Goal: Information Seeking & Learning: Learn about a topic

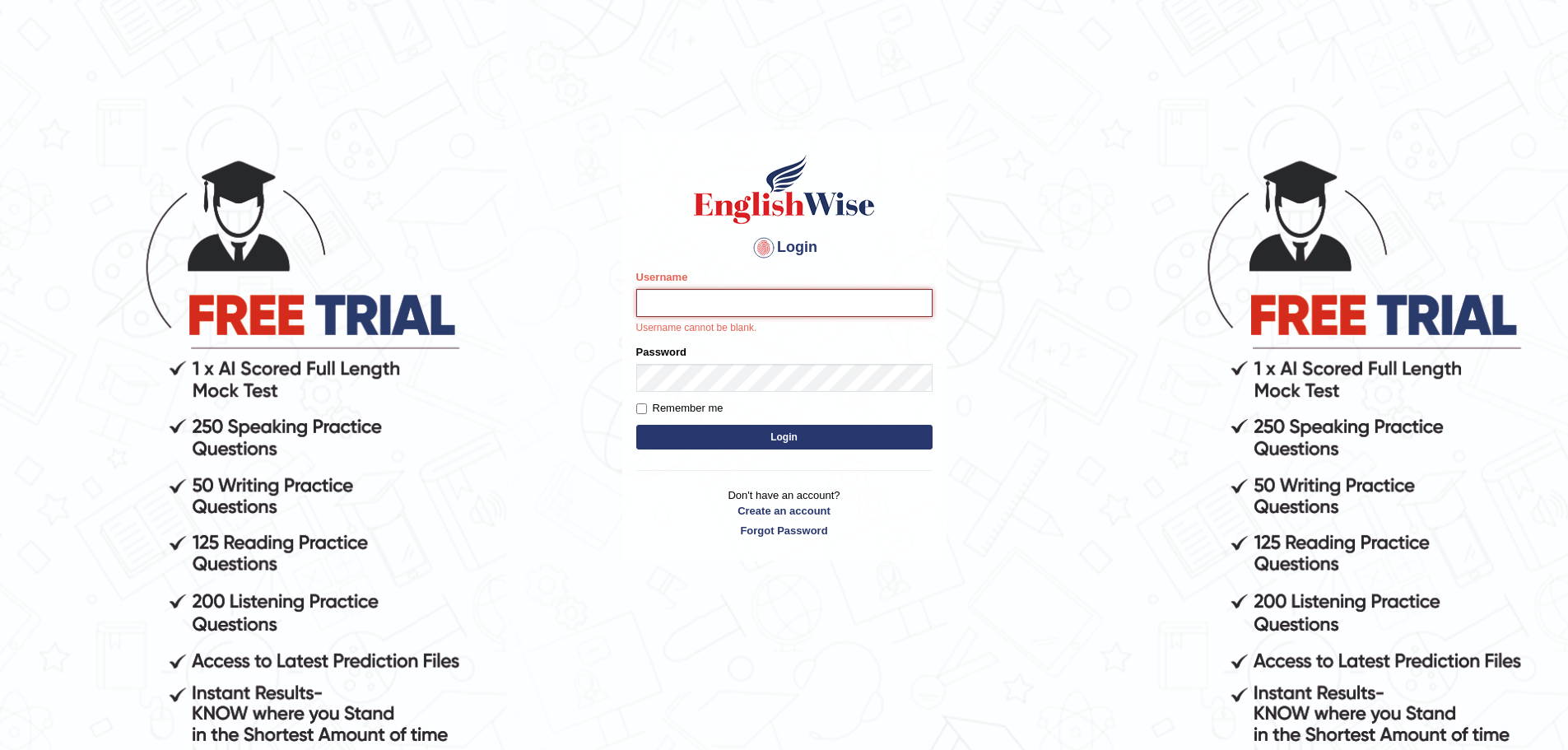
type input "mohand_parramatta"
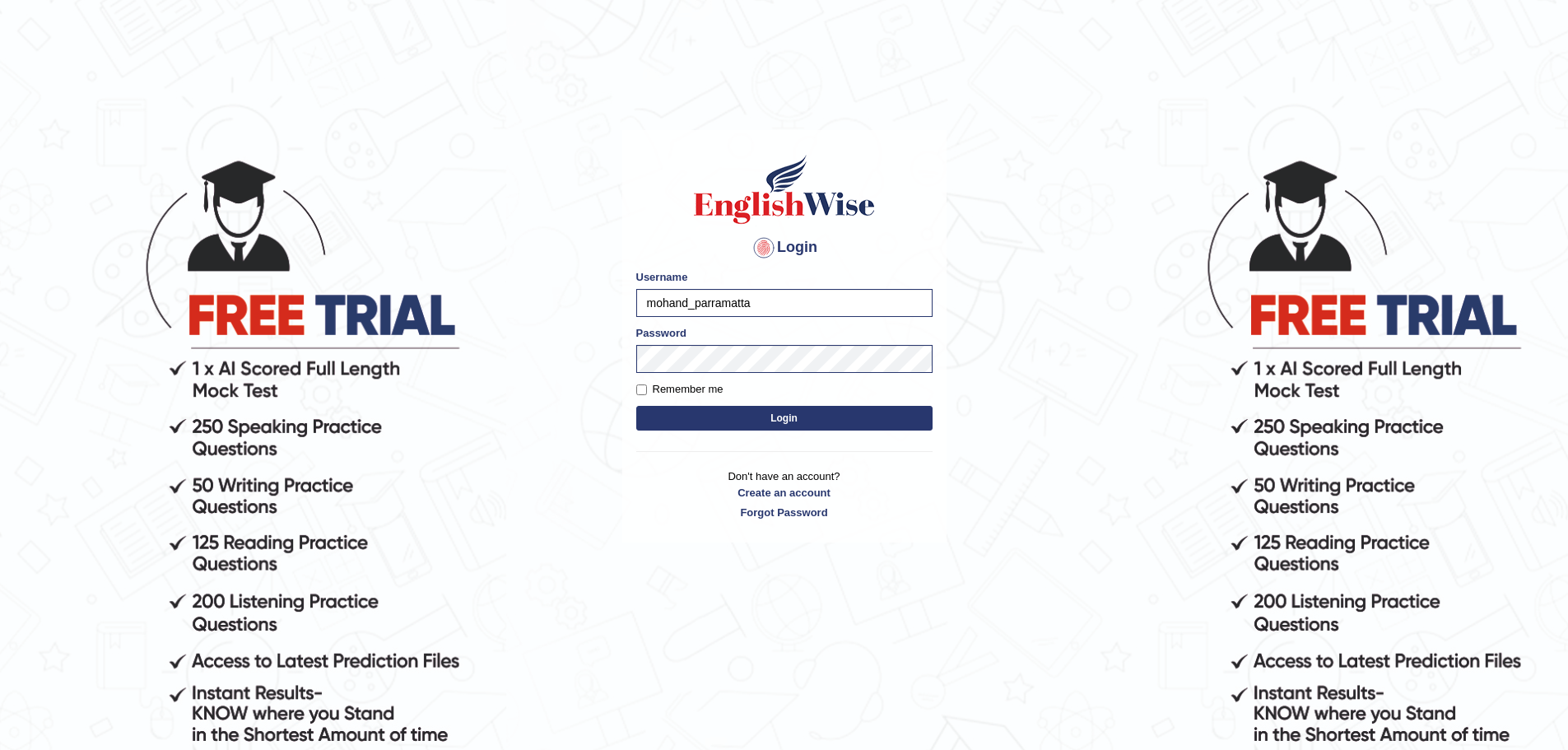
drag, startPoint x: 785, startPoint y: 408, endPoint x: 767, endPoint y: 417, distance: 20.1
click at [767, 417] on button "Login" at bounding box center [784, 417] width 297 height 25
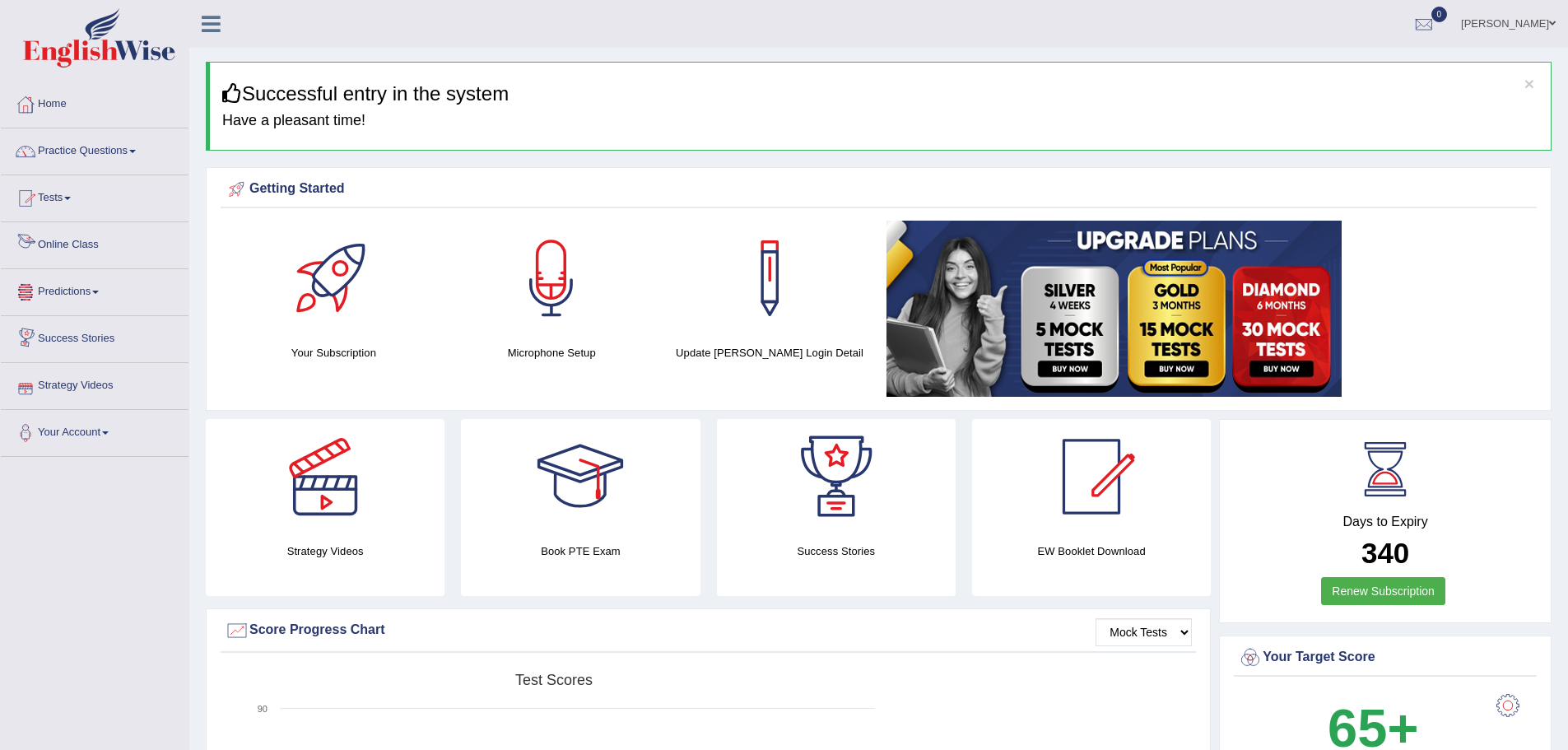
click at [47, 197] on link "Tests" at bounding box center [95, 196] width 188 height 41
click at [64, 296] on link "History" at bounding box center [108, 295] width 154 height 30
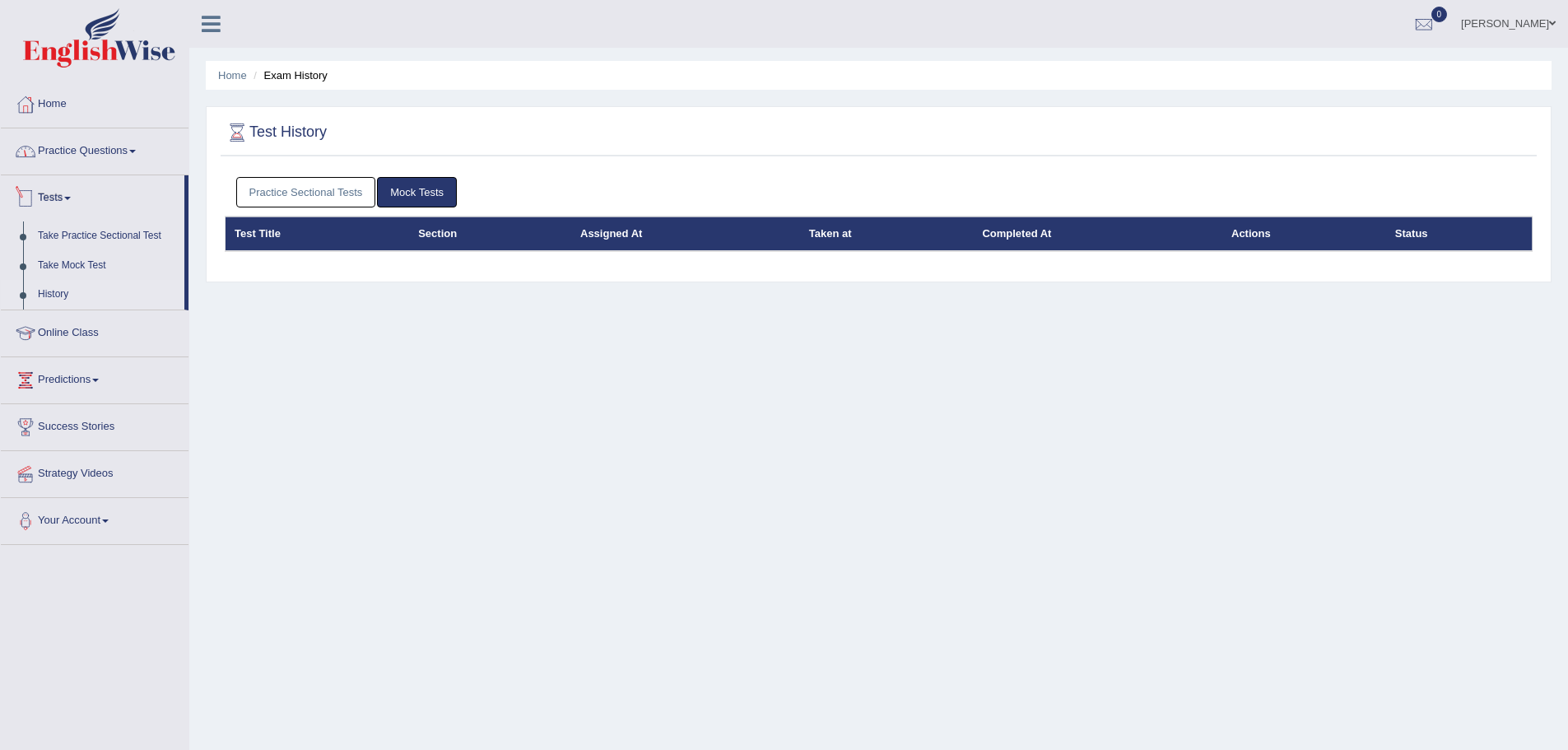
click at [110, 156] on link "Practice Questions" at bounding box center [95, 149] width 188 height 41
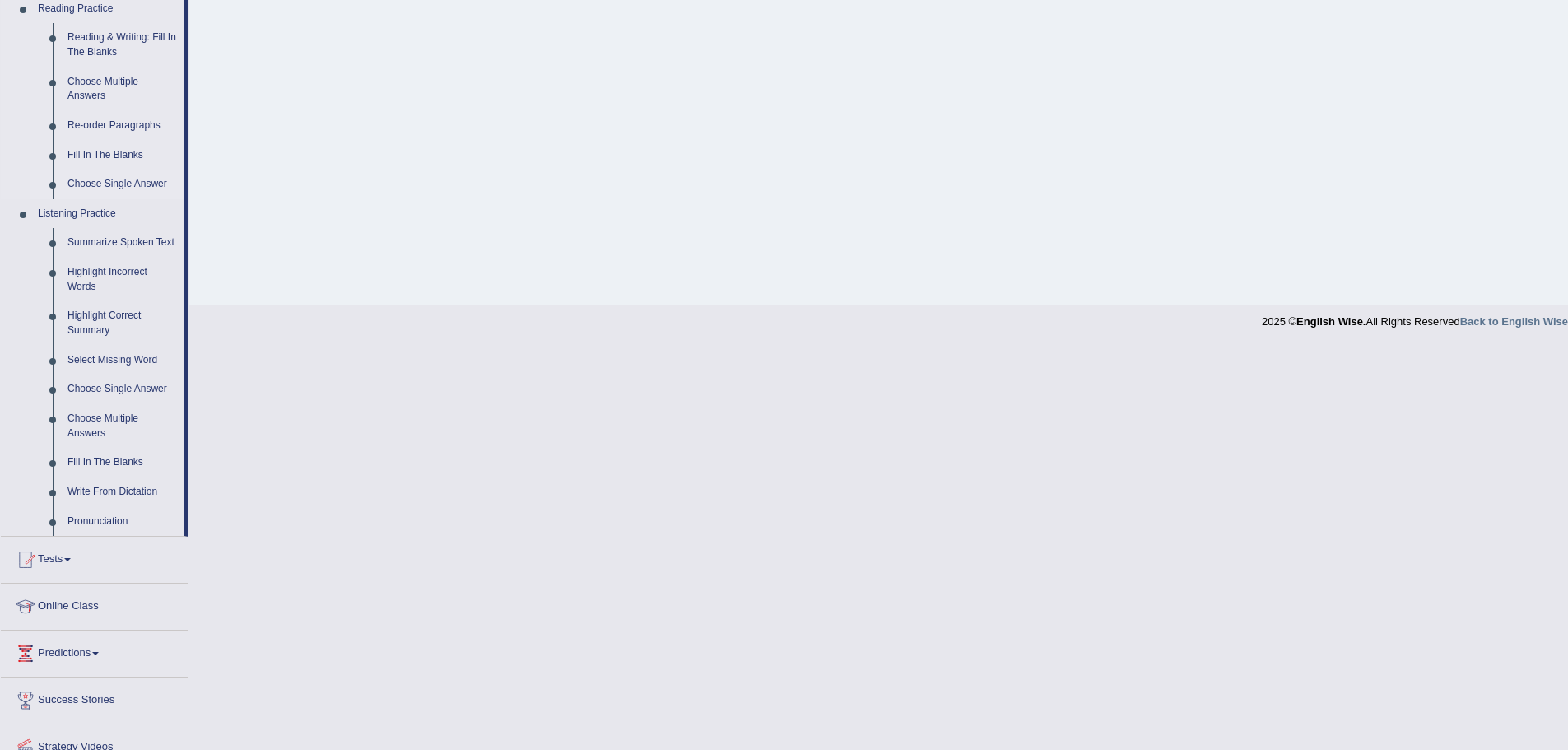
scroll to position [494, 0]
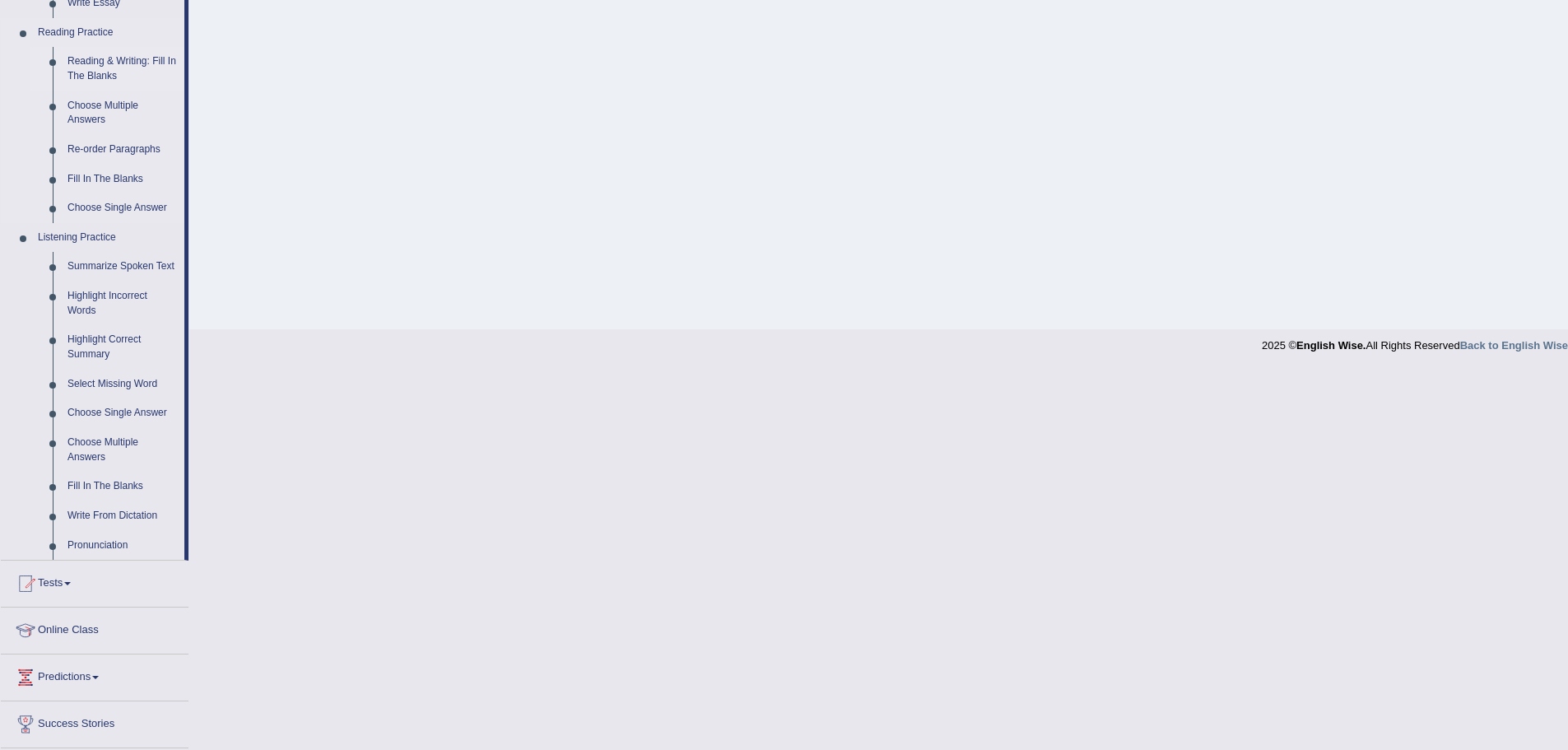
click at [129, 53] on link "Reading & Writing: Fill In The Blanks" at bounding box center [122, 69] width 124 height 44
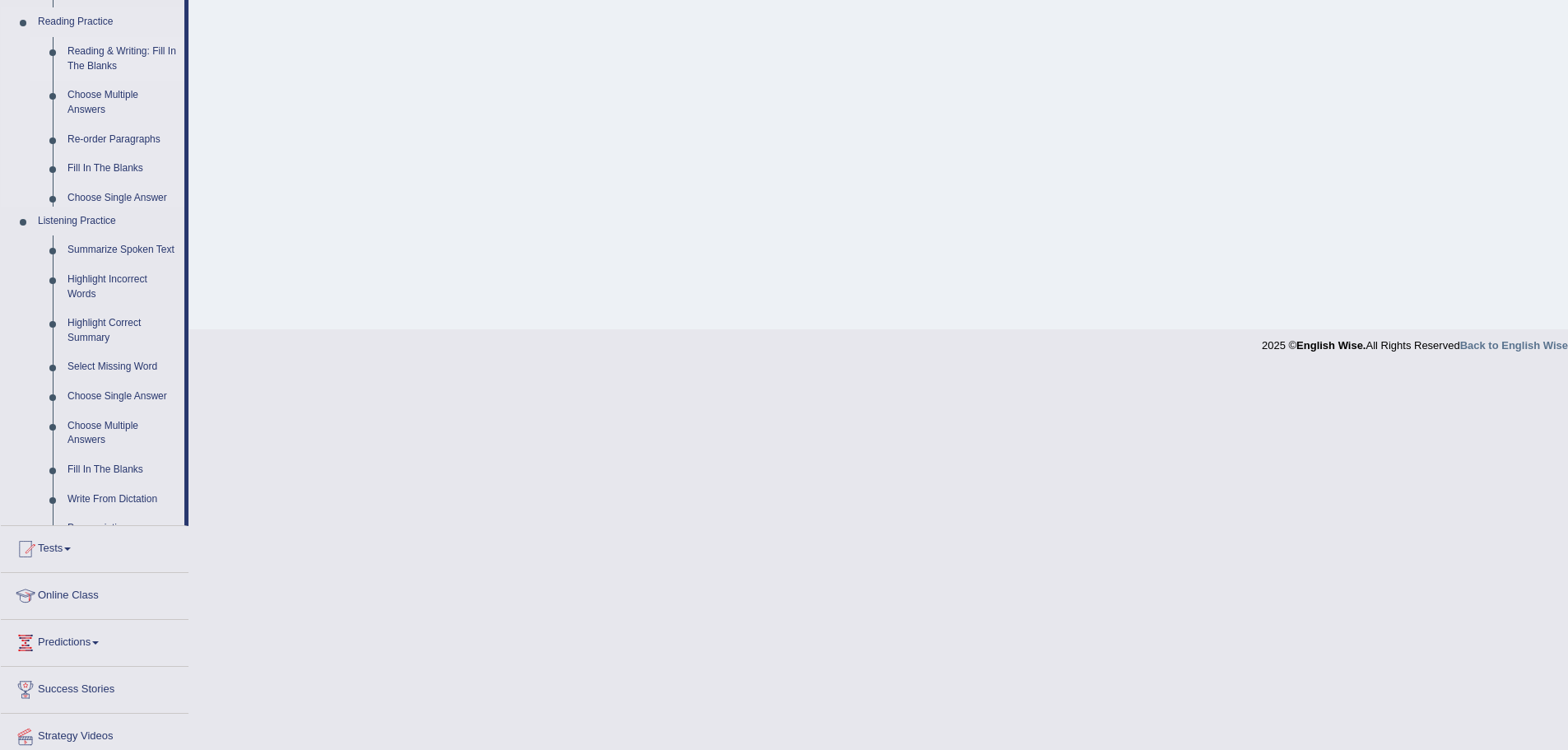
scroll to position [115, 0]
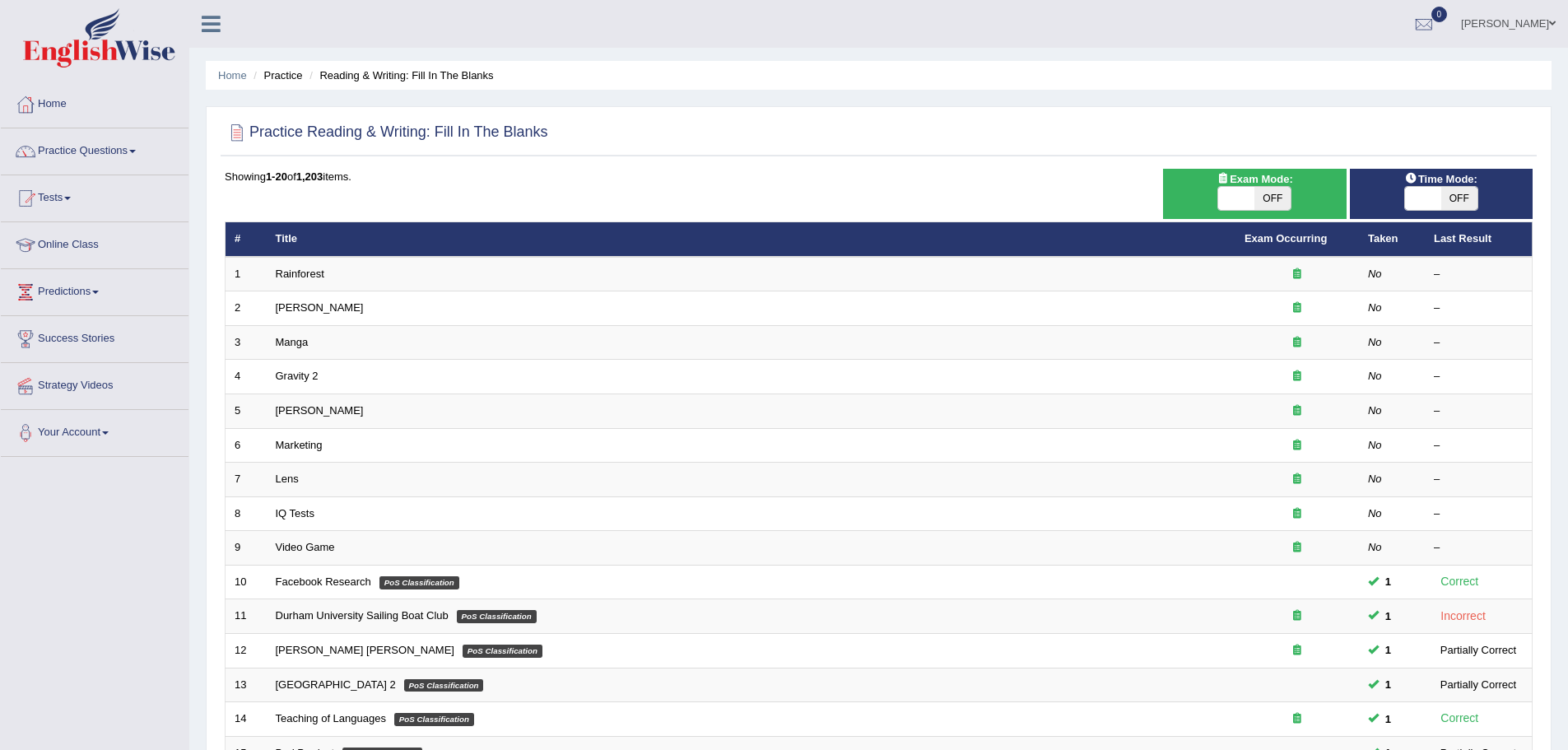
click at [1249, 205] on span at bounding box center [1236, 198] width 36 height 23
checkbox input "true"
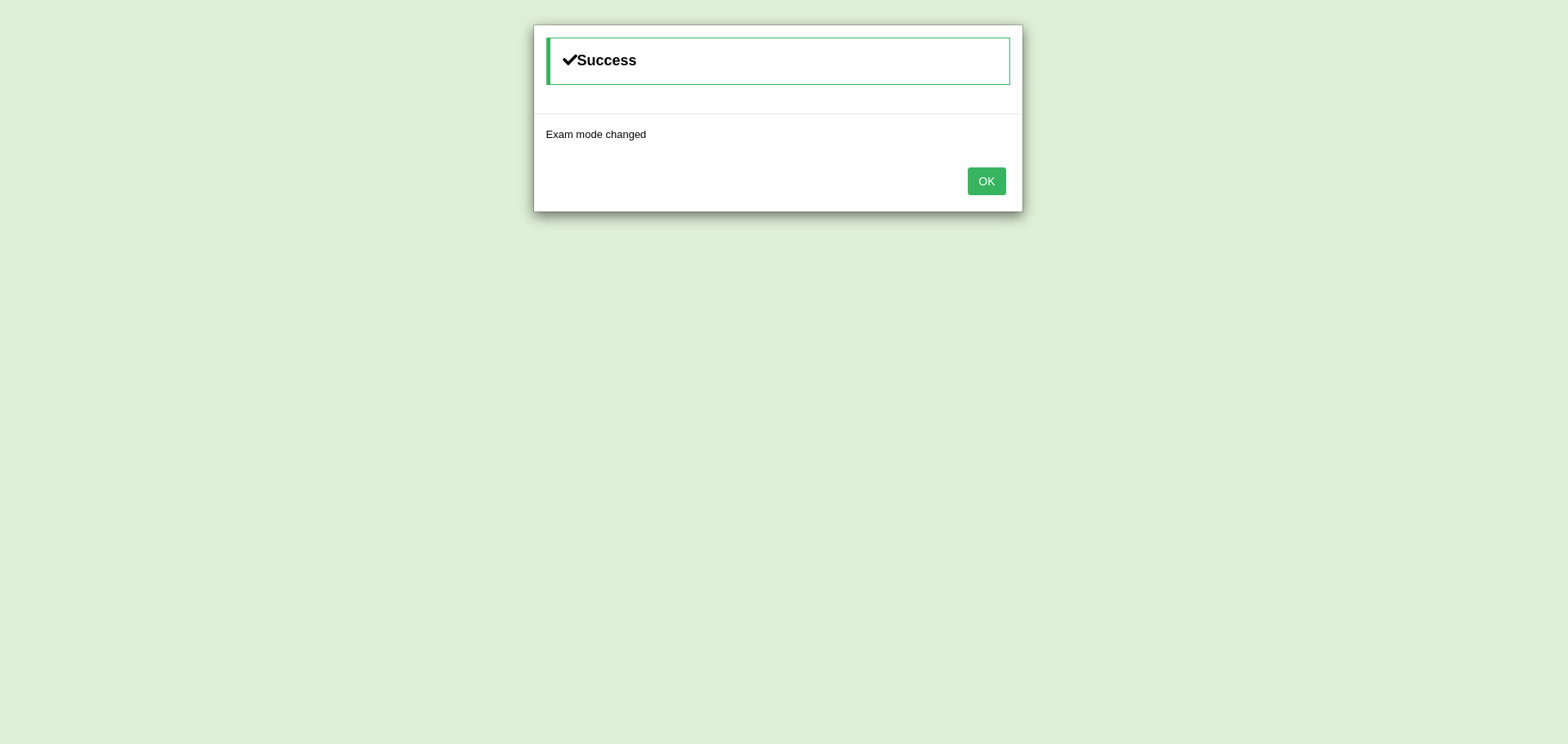
click at [992, 189] on button "OK" at bounding box center [987, 181] width 38 height 28
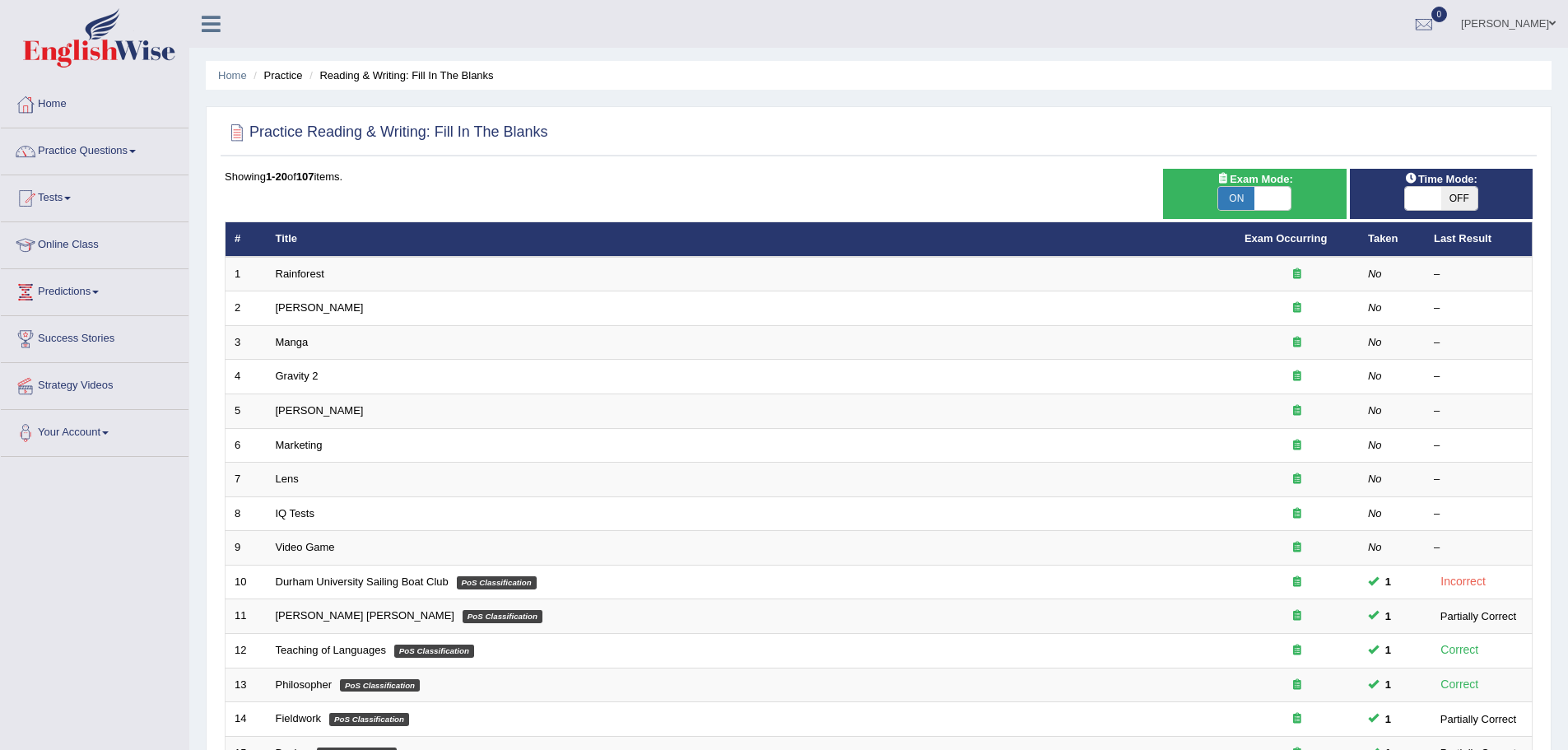
click at [1466, 196] on span "OFF" at bounding box center [1460, 198] width 36 height 23
checkbox input "true"
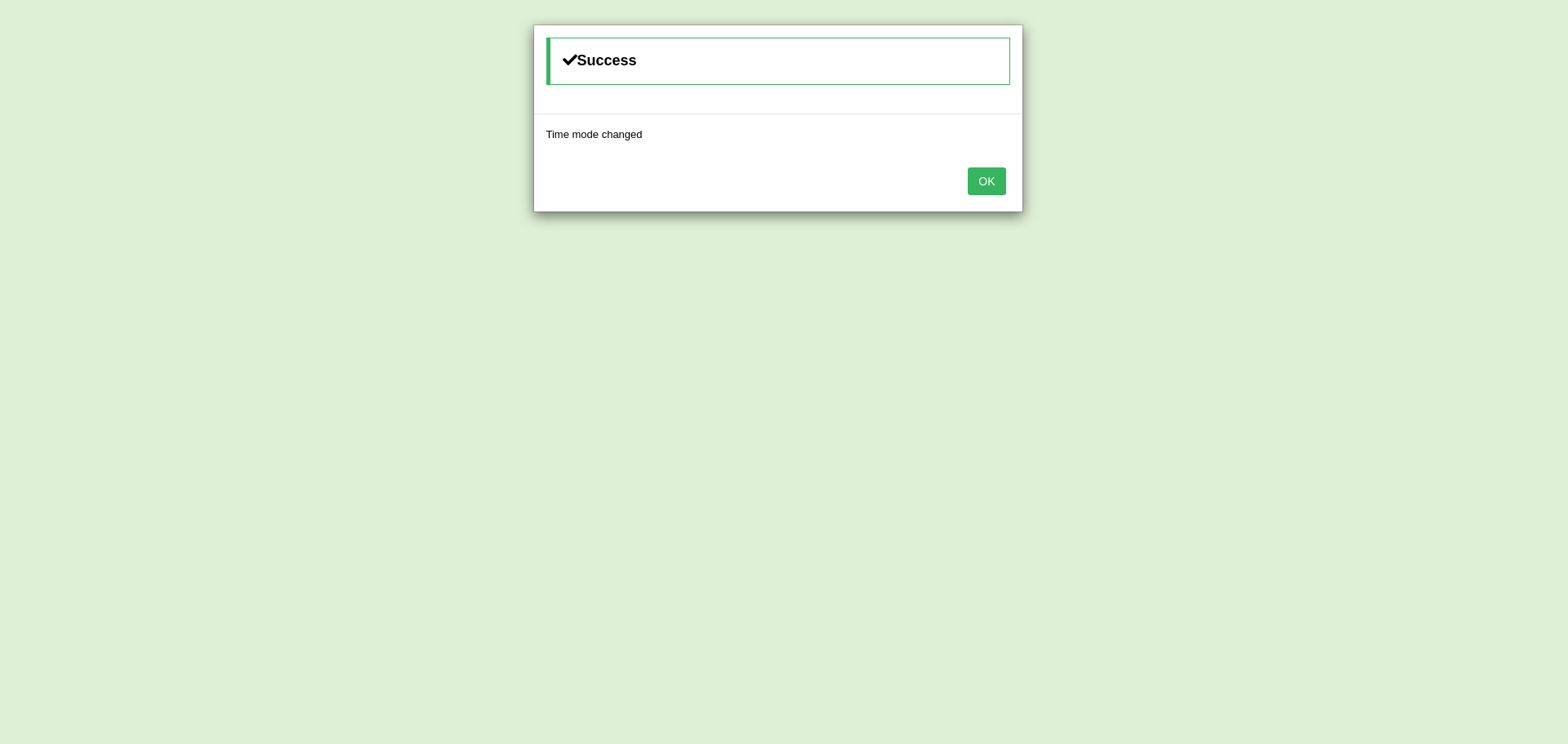
drag, startPoint x: 268, startPoint y: 627, endPoint x: 951, endPoint y: 211, distance: 799.7
click at [286, 616] on div "Success Time mode changed OK" at bounding box center [784, 372] width 1568 height 744
click at [985, 158] on div "OK" at bounding box center [778, 183] width 488 height 57
click at [988, 168] on button "OK" at bounding box center [987, 181] width 38 height 28
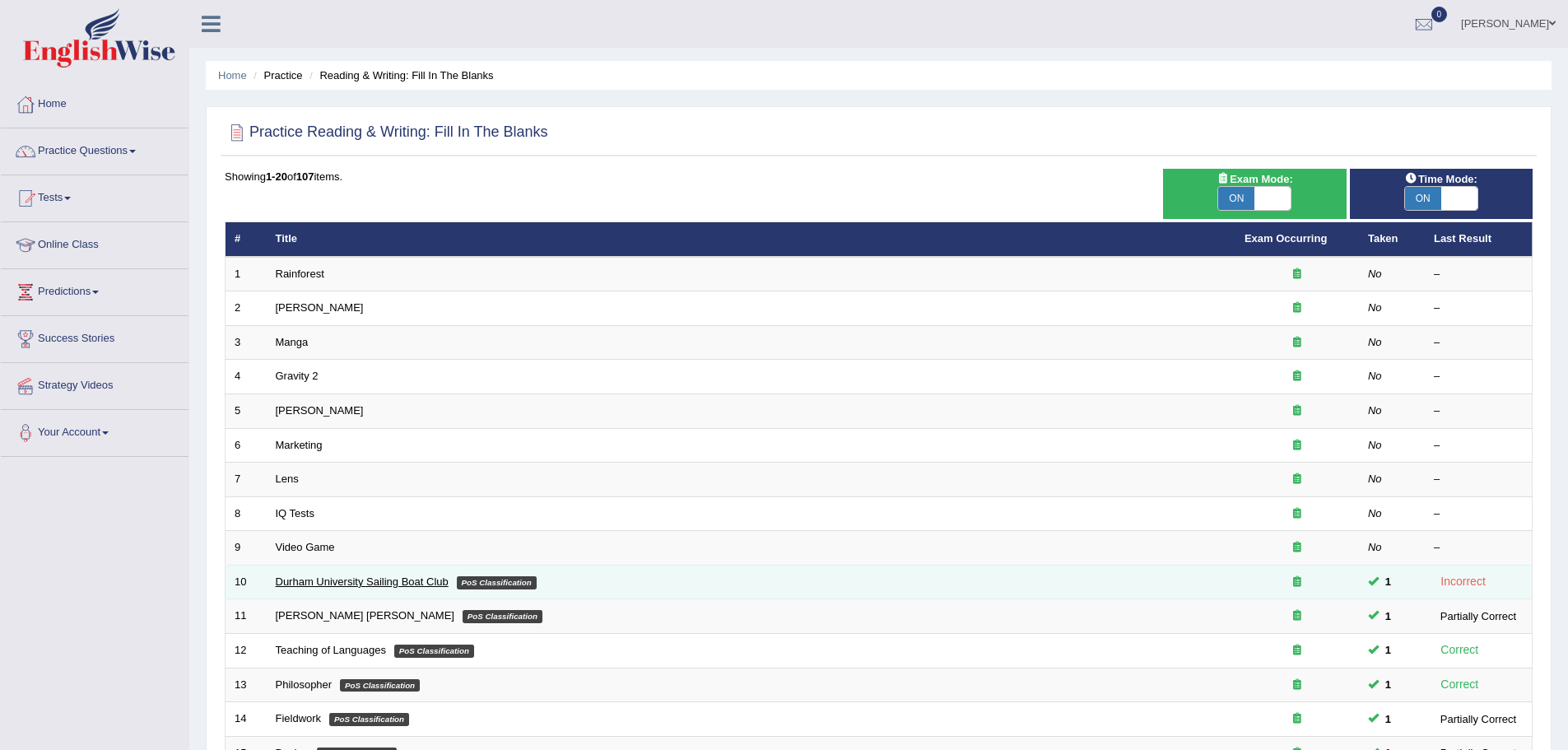
click at [379, 583] on link "Durham University Sailing Boat Club" at bounding box center [362, 581] width 173 height 12
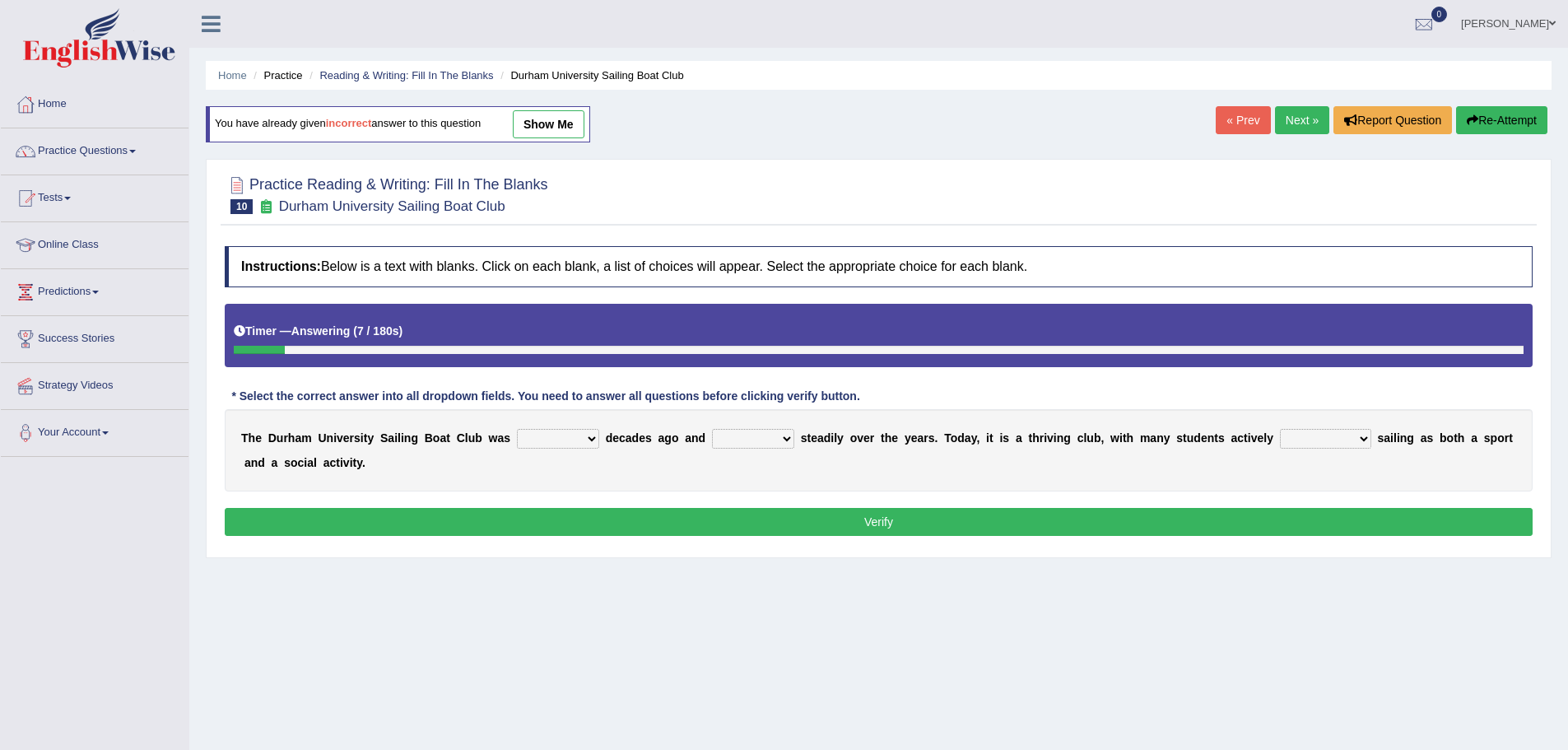
click at [586, 443] on select "found fund founded find" at bounding box center [558, 439] width 82 height 20
select select "found"
click at [517, 429] on select "found fund founded find" at bounding box center [558, 439] width 82 height 20
click at [728, 440] on select "grow growing has grown grown" at bounding box center [753, 439] width 82 height 20
select select "grown"
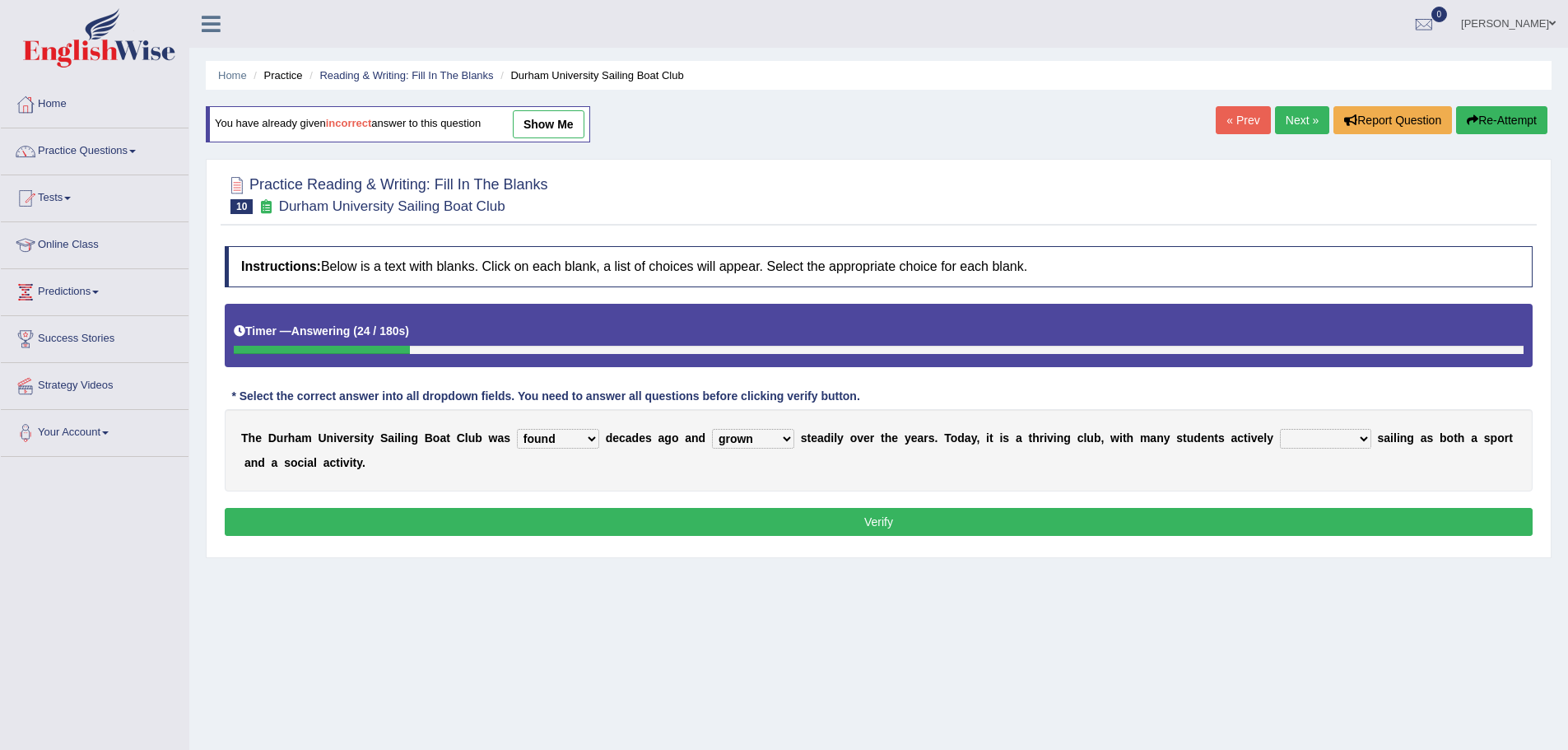
click at [712, 429] on select "grow growing has grown grown" at bounding box center [753, 439] width 82 height 20
click at [543, 442] on select "found fund founded find" at bounding box center [558, 439] width 82 height 20
select select "founded"
click at [517, 429] on select "found fund founded find" at bounding box center [558, 439] width 82 height 20
click at [715, 439] on select "grow growing has grown grown" at bounding box center [753, 439] width 82 height 20
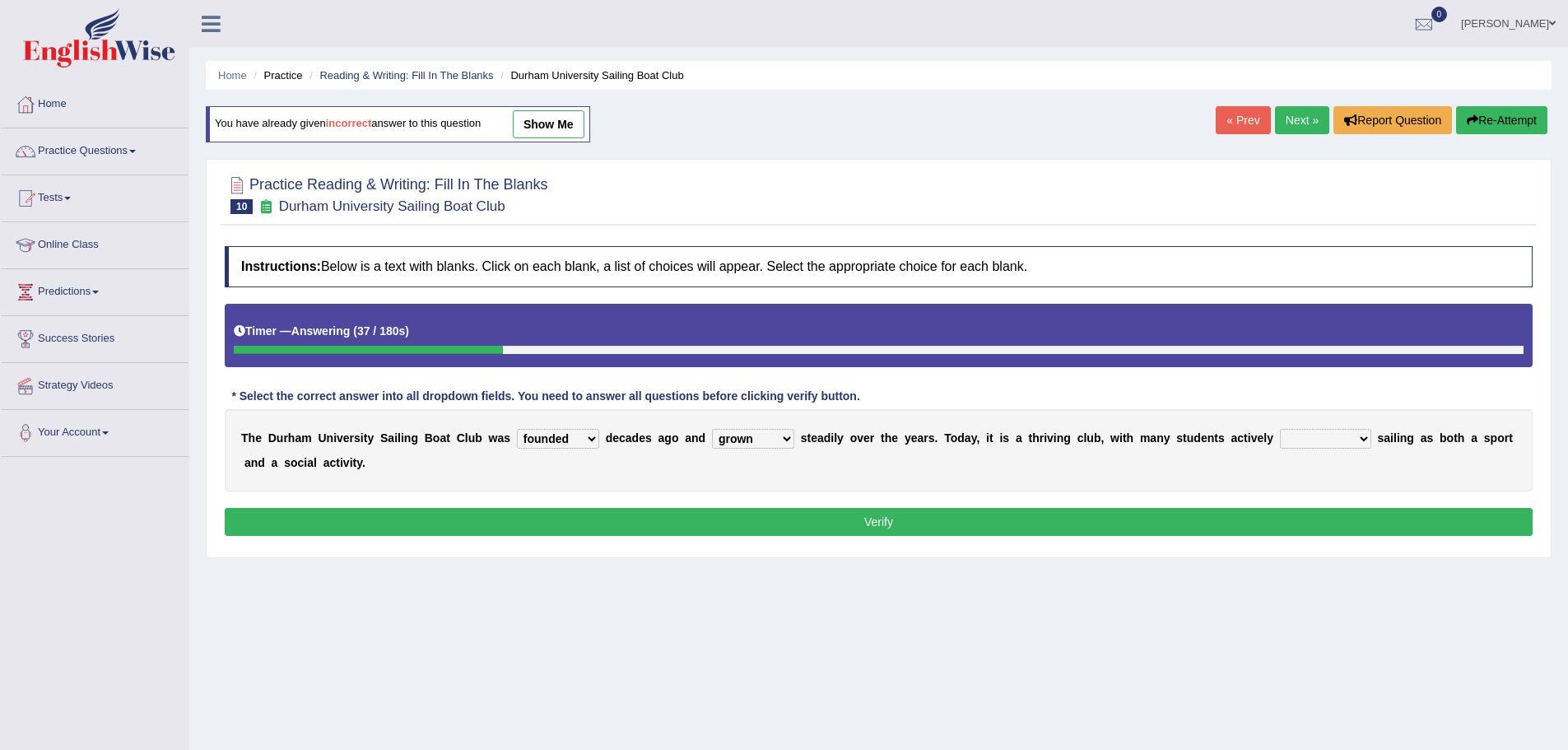
select select "has grown"
click at [712, 429] on select "grow growing has grown grown" at bounding box center [753, 439] width 82 height 20
click at [1281, 438] on select "enjoy enjoyed are enjoying enjoying" at bounding box center [1326, 439] width 92 height 20
click at [1280, 429] on select "enjoy enjoyed are enjoying enjoying" at bounding box center [1326, 439] width 92 height 20
click at [1306, 436] on select "enjoy enjoyed are enjoying enjoying" at bounding box center [1326, 439] width 92 height 20
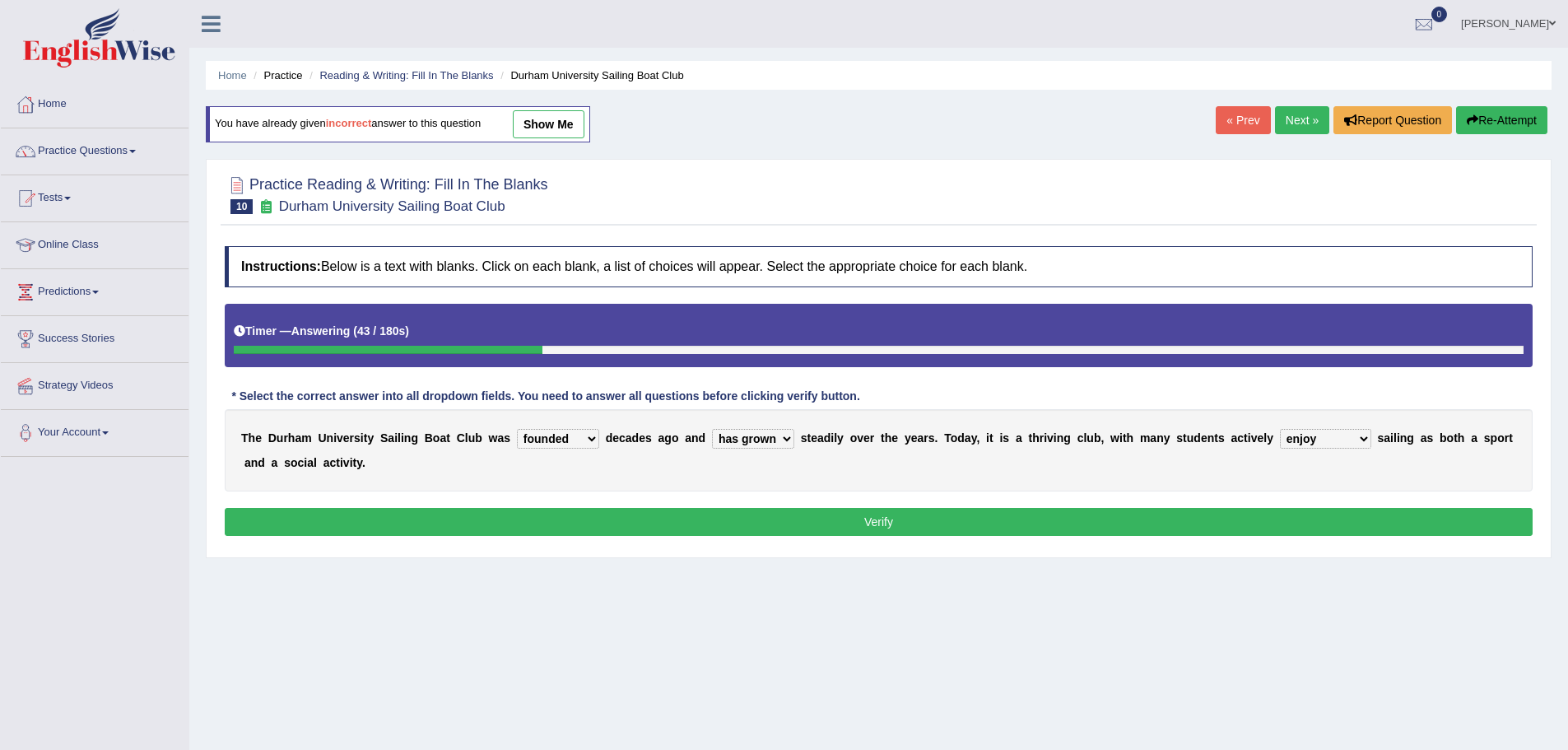
select select "enjoyed"
click at [1280, 429] on select "enjoy enjoyed are enjoying enjoying" at bounding box center [1326, 439] width 92 height 20
click at [1268, 504] on div "Instructions: Below is a text with blanks. Click on each blank, a list of choic…" at bounding box center [879, 393] width 1316 height 312
click at [1265, 512] on button "Verify" at bounding box center [879, 522] width 1308 height 28
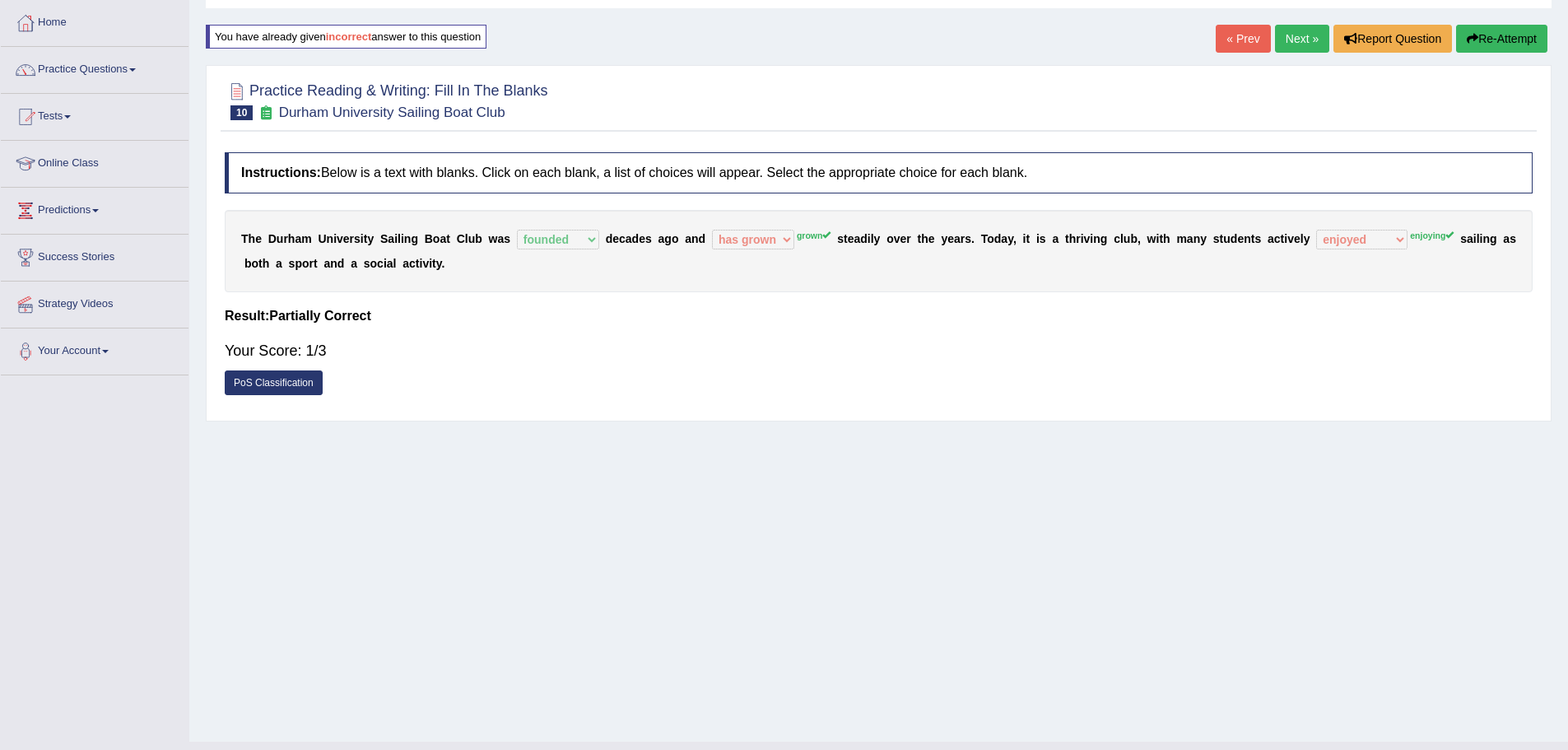
scroll to position [82, 0]
click at [1310, 33] on link "Next »" at bounding box center [1302, 38] width 54 height 28
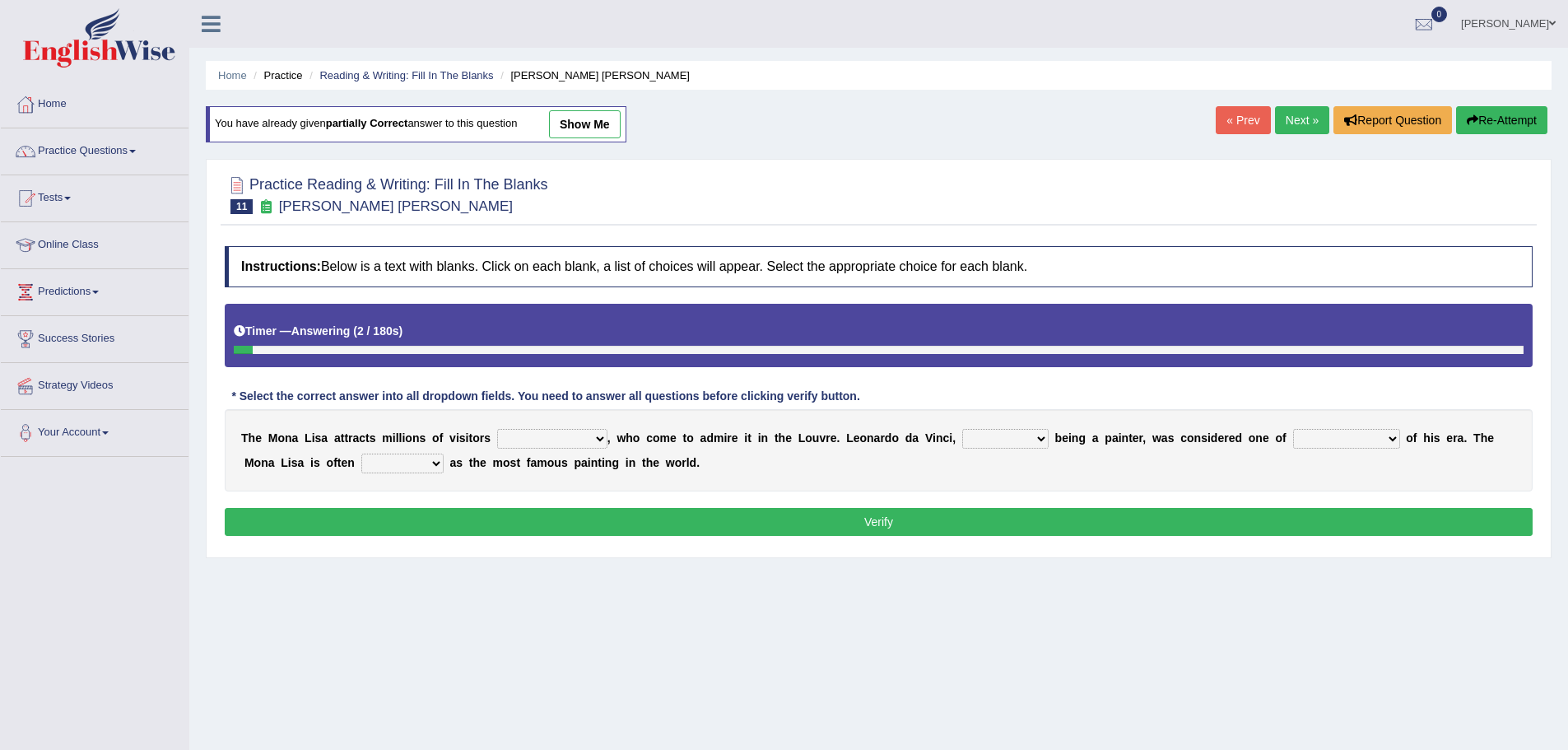
click at [559, 430] on select "around the year the all year all year round per year" at bounding box center [552, 439] width 110 height 20
select select "around the year"
click at [497, 429] on select "around the year the all year all year round per year" at bounding box center [552, 439] width 110 height 20
click at [986, 433] on select "rather than as much as as well as as long as" at bounding box center [1006, 439] width 87 height 20
select select "rather than"
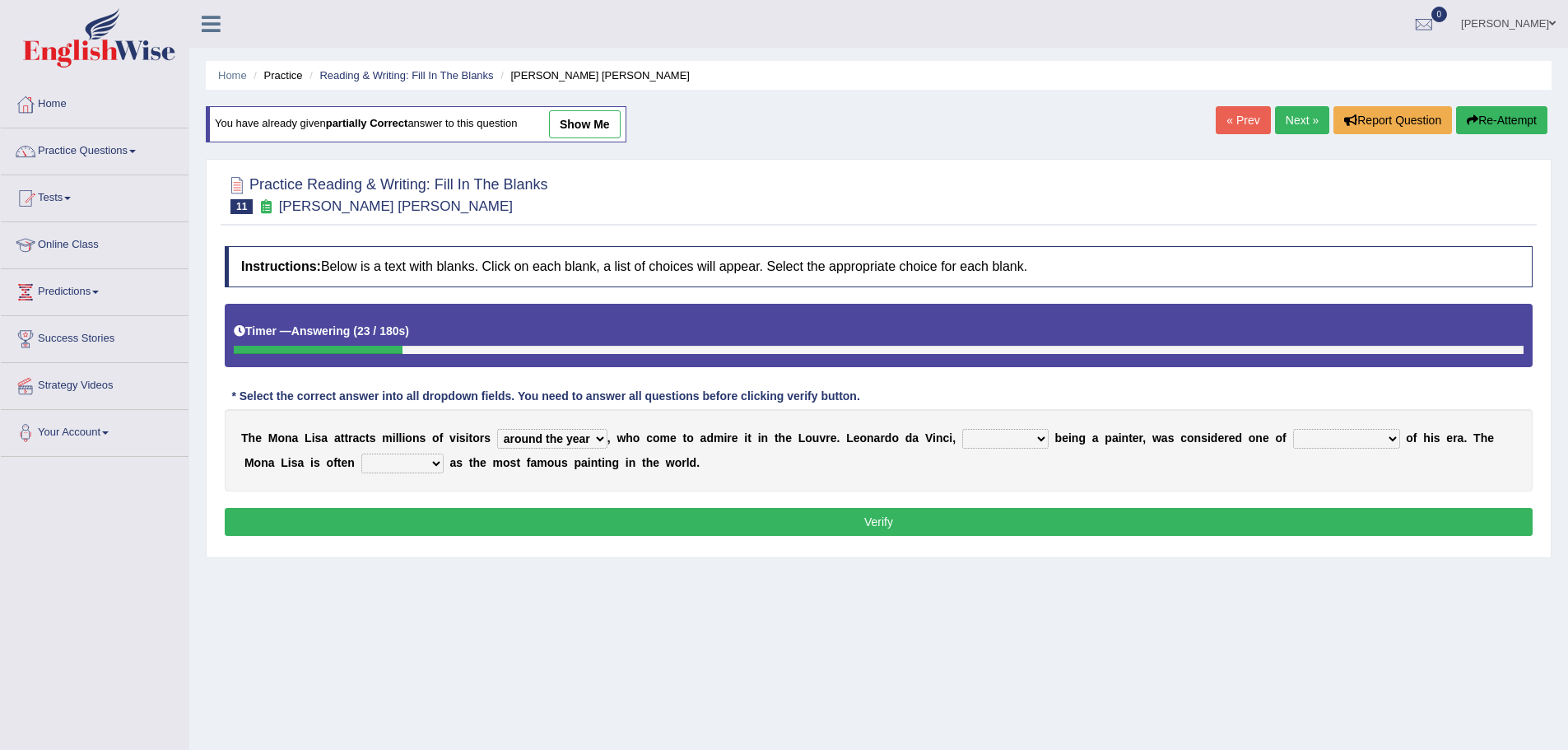
click at [963, 429] on select "rather than as much as as well as as long as" at bounding box center [1006, 439] width 87 height 20
click at [1315, 439] on select "better artists artist the better artist the best artists" at bounding box center [1346, 439] width 107 height 20
select select "the best artists"
click at [1293, 429] on select "better artists artist the better artist the best artists" at bounding box center [1346, 439] width 107 height 20
click at [390, 462] on select "classified suggested predicted described" at bounding box center [402, 463] width 82 height 20
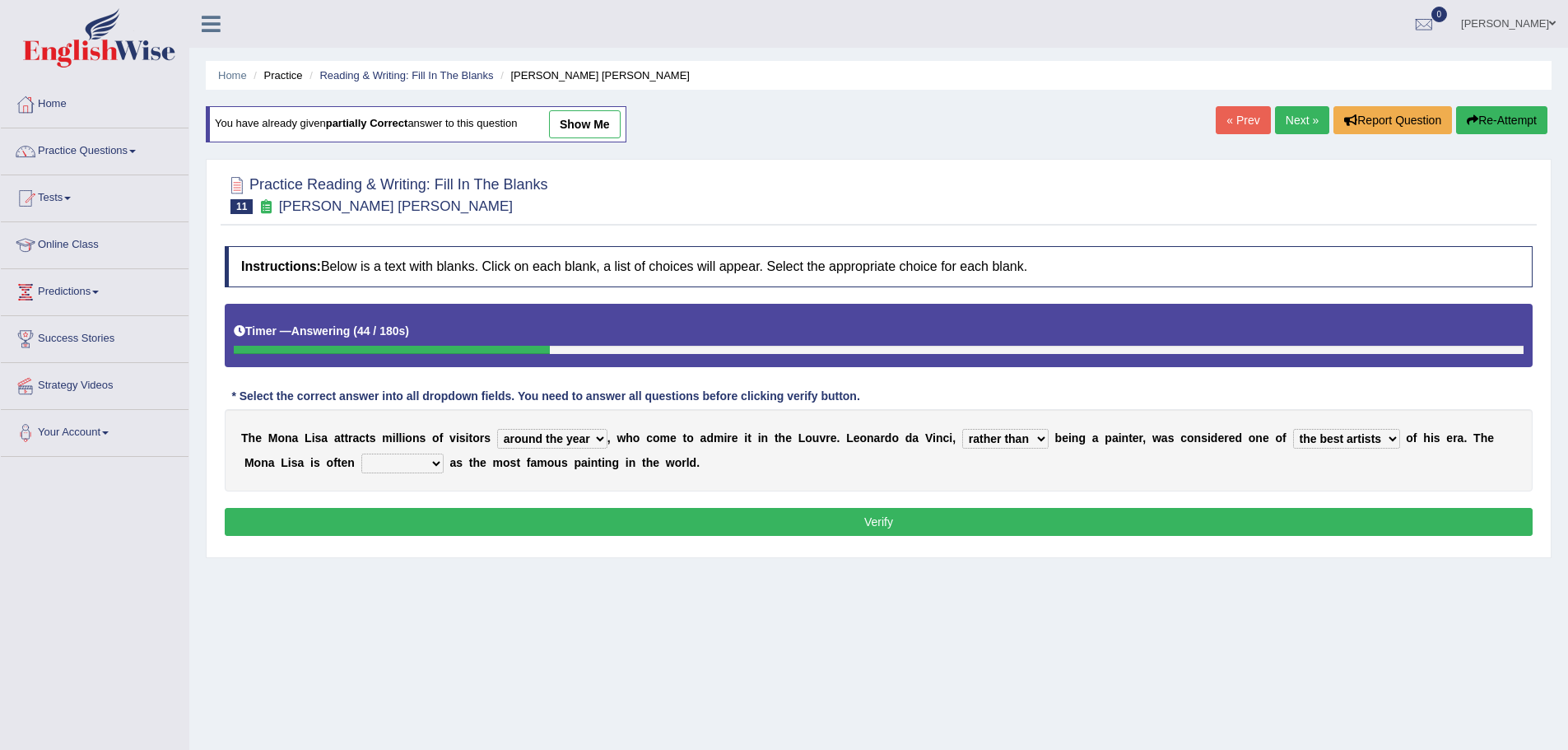
select select "described"
click at [362, 453] on select "classified suggested predicted described" at bounding box center [402, 463] width 82 height 20
click at [426, 506] on div "Instructions: Below is a text with blanks. Click on each blank, a list of choic…" at bounding box center [879, 393] width 1316 height 312
click at [435, 511] on button "Verify" at bounding box center [879, 522] width 1308 height 28
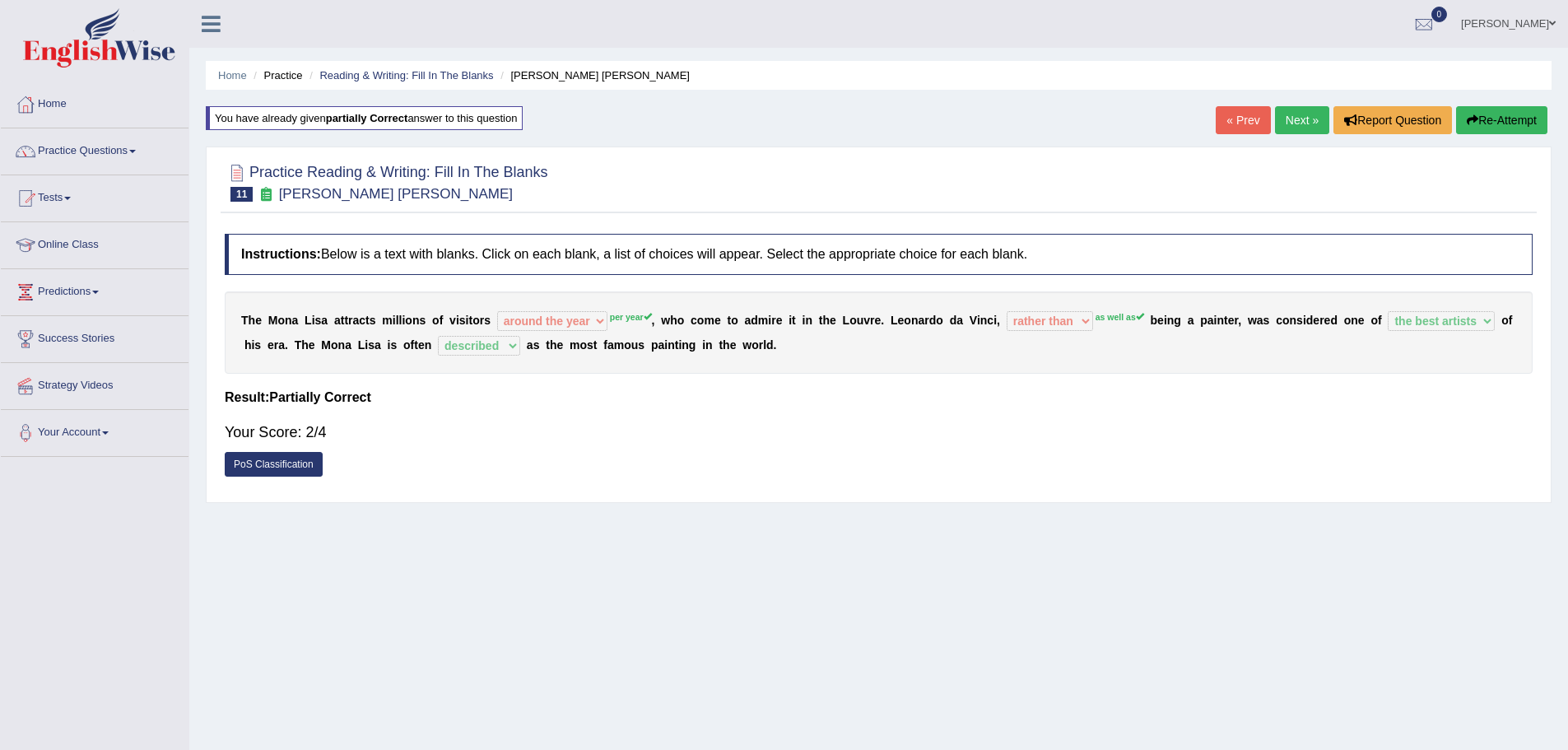
click at [304, 464] on link "PoS Classification" at bounding box center [274, 464] width 98 height 25
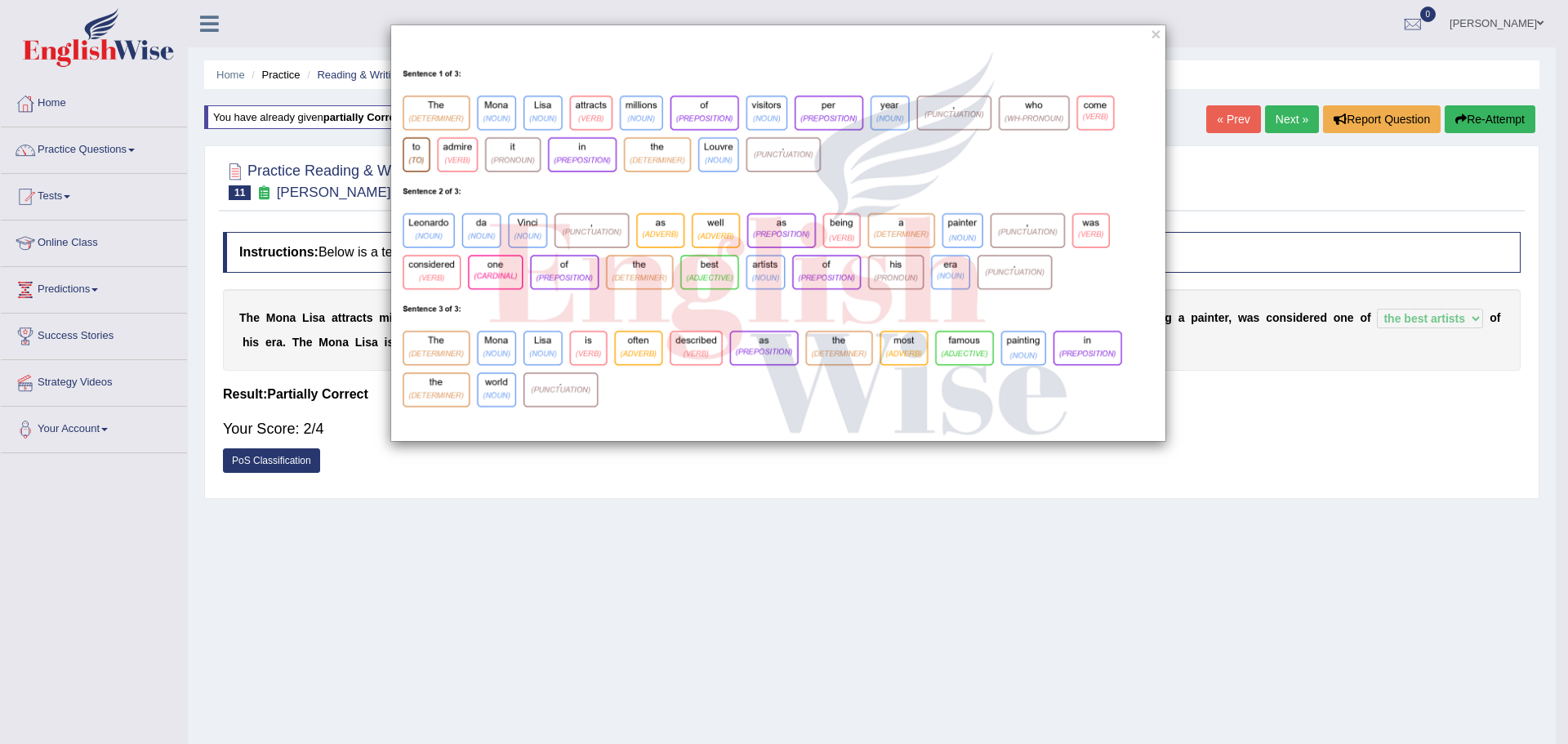
click at [1163, 37] on div "×" at bounding box center [778, 233] width 776 height 417
click at [1161, 37] on div "×" at bounding box center [778, 233] width 776 height 417
click at [1160, 33] on button "×" at bounding box center [1156, 34] width 10 height 17
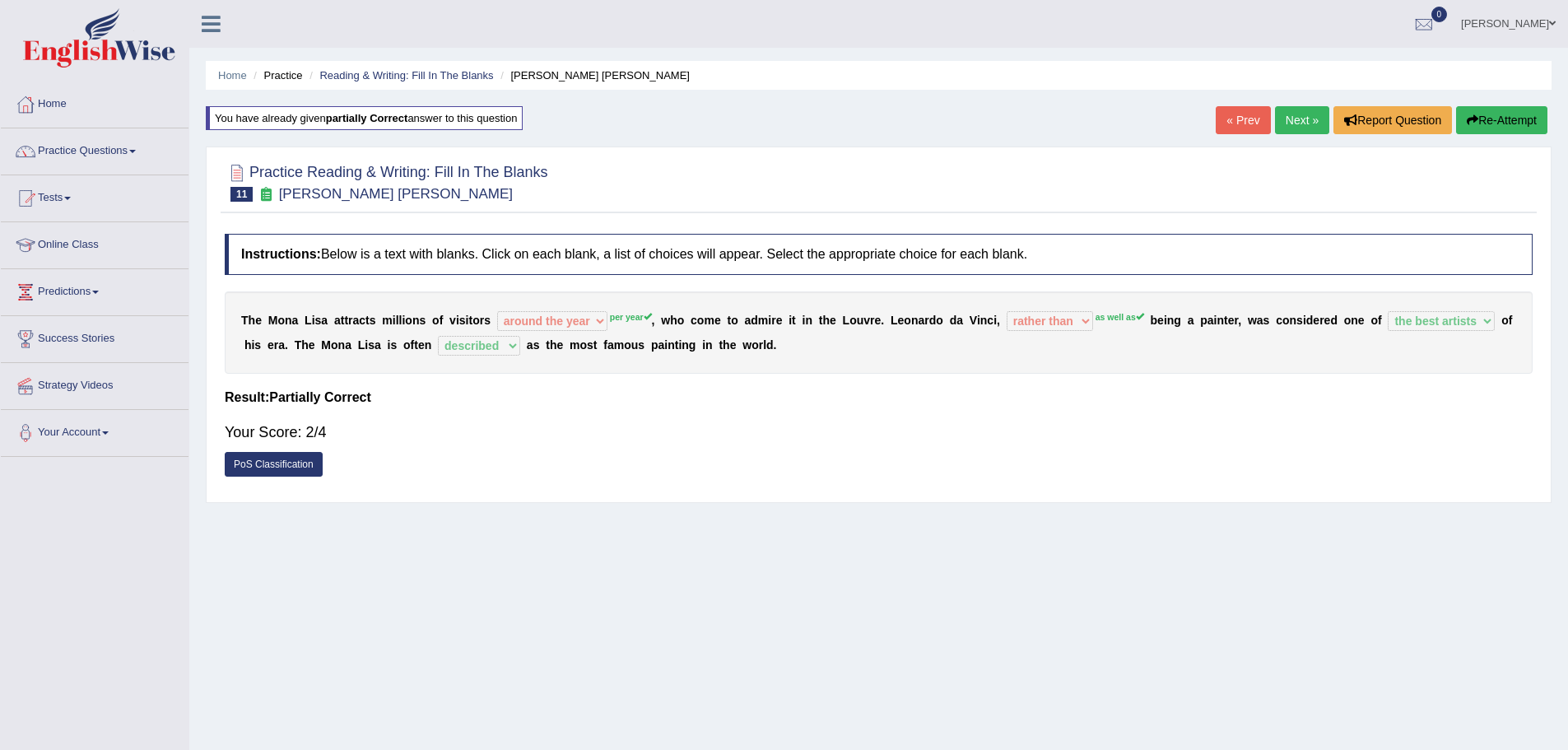
click at [1284, 124] on link "Next »" at bounding box center [1302, 120] width 54 height 28
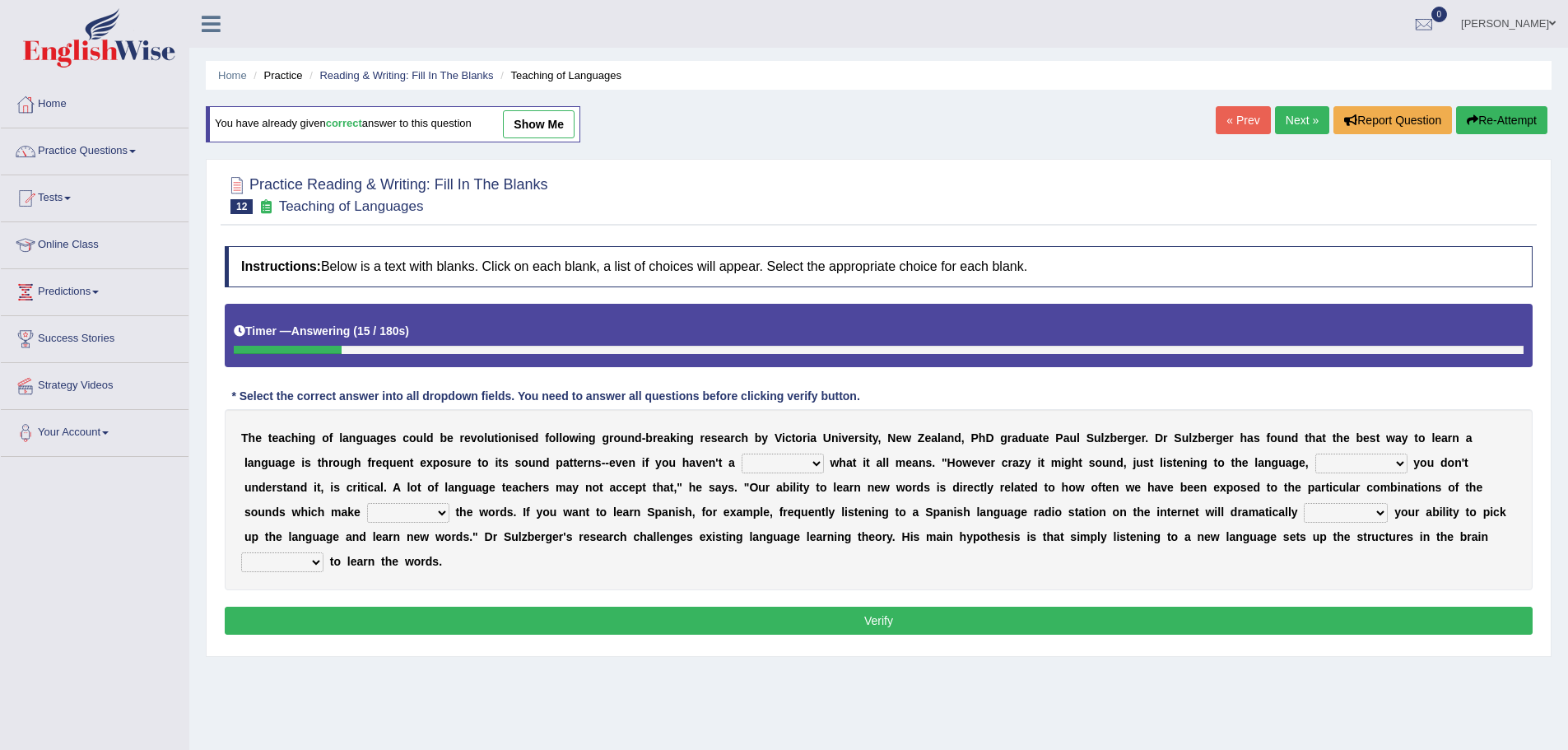
click at [777, 466] on select "dew claw clue due" at bounding box center [783, 463] width 82 height 20
select select "clue"
click at [742, 453] on select "dew claw clue due" at bounding box center [783, 463] width 82 height 20
click at [1353, 467] on select "but also all together even though if so" at bounding box center [1361, 463] width 92 height 20
select select "even though"
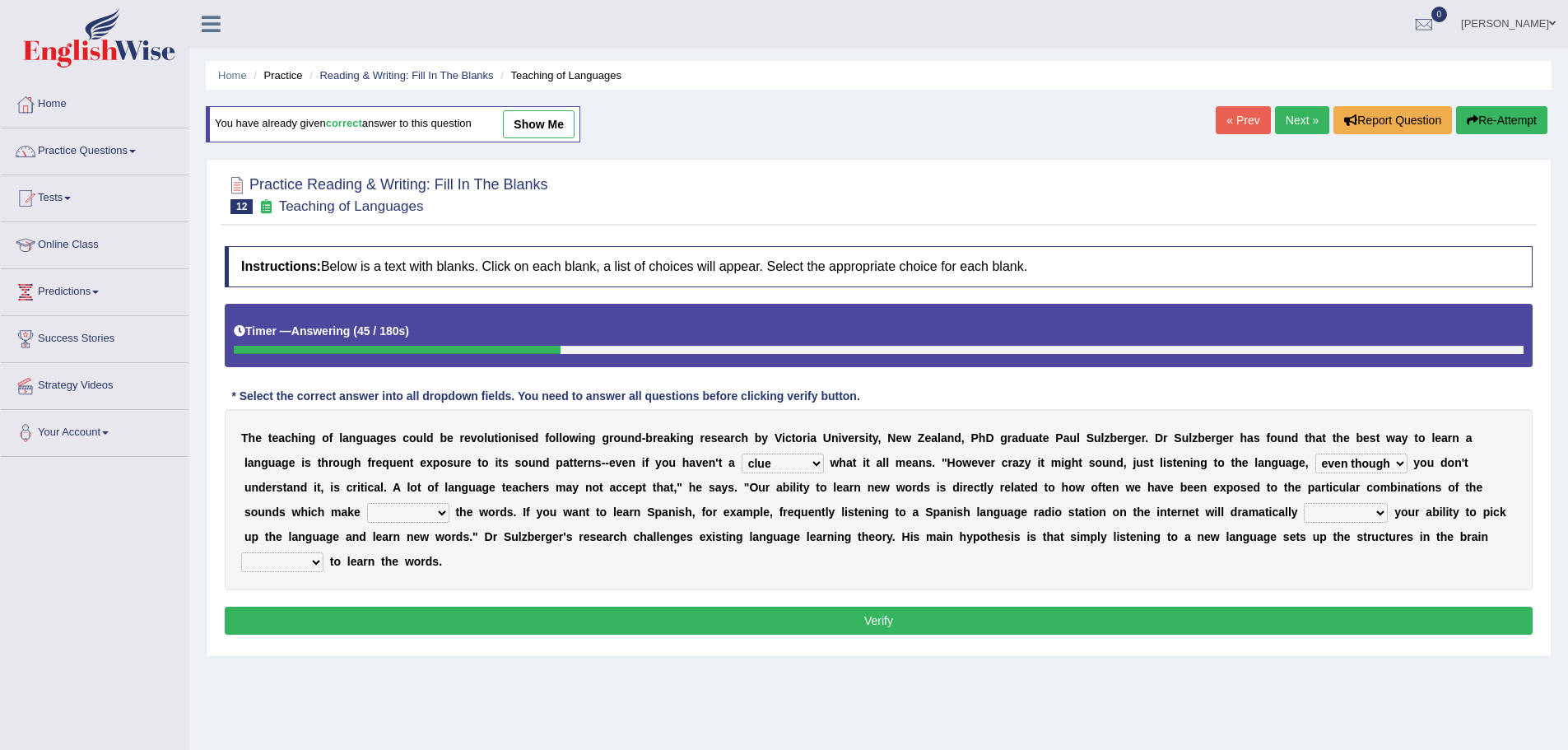
click at [1315, 453] on select "but also all together even though if so" at bounding box center [1361, 463] width 92 height 20
click at [415, 515] on select "down up of on" at bounding box center [408, 513] width 82 height 20
select select "up"
click at [368, 503] on select "down up of on" at bounding box center [408, 513] width 82 height 20
click at [1352, 504] on select "evaluate exaggerate describe boost" at bounding box center [1346, 513] width 84 height 20
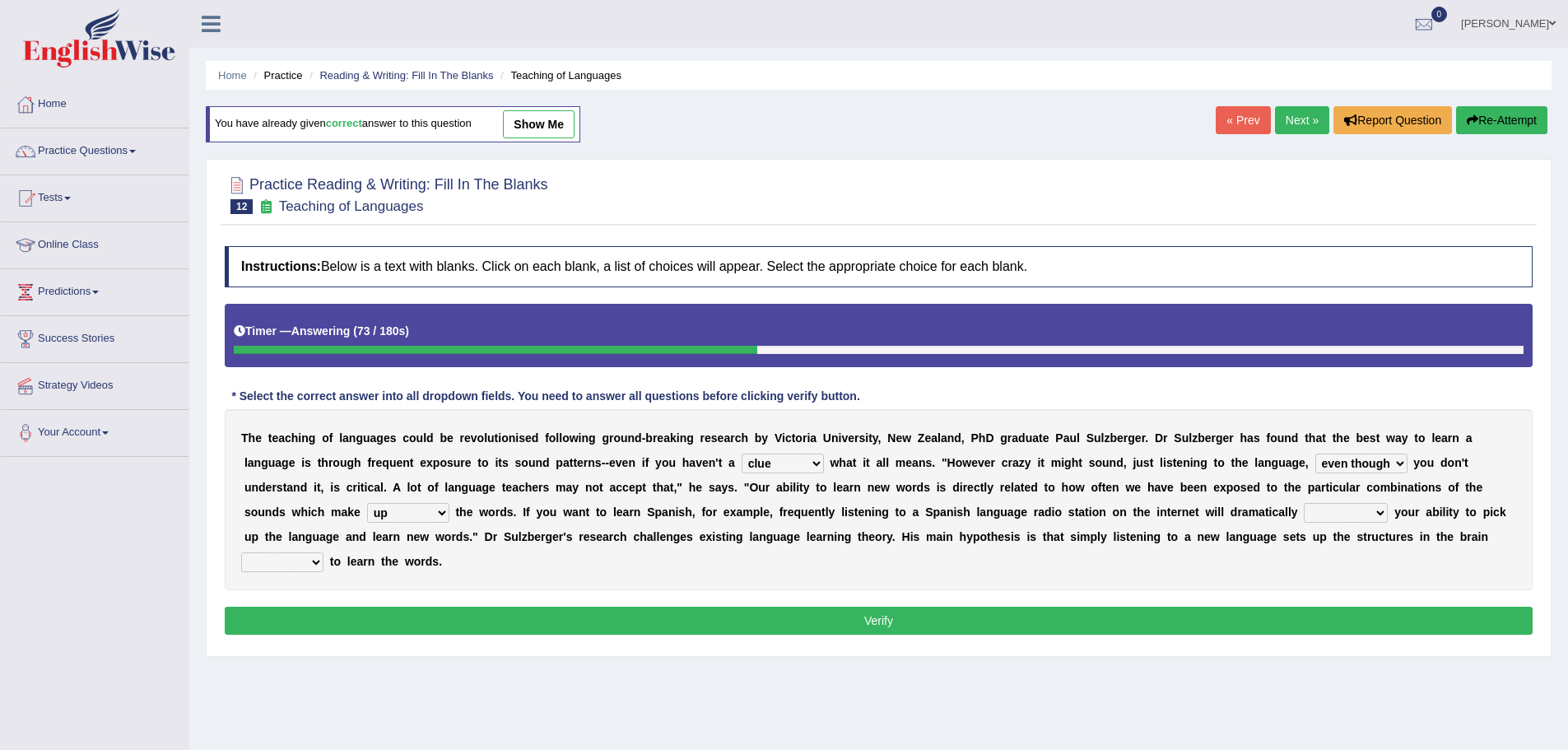
select select "boost"
click at [1304, 503] on select "evaluate exaggerate describe boost" at bounding box center [1346, 513] width 84 height 20
click at [1329, 508] on select "evaluate exaggerate describe boost" at bounding box center [1346, 513] width 84 height 20
click at [1331, 508] on select "evaluate exaggerate describe boost" at bounding box center [1346, 513] width 84 height 20
click at [301, 555] on select "requiring required directed to require" at bounding box center [283, 562] width 82 height 20
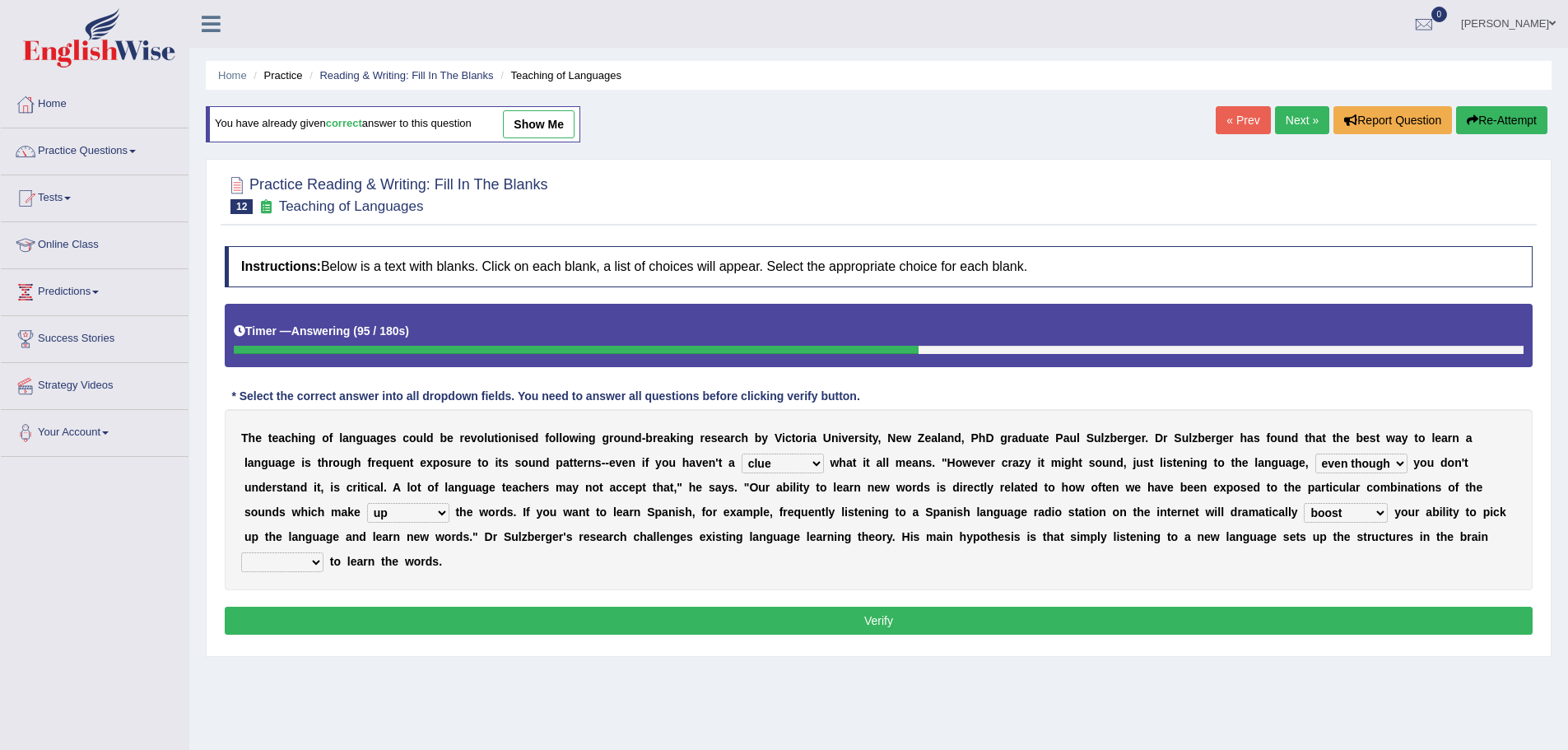
select select "required"
click at [242, 552] on select "requiring required directed to require" at bounding box center [283, 562] width 82 height 20
click at [343, 605] on div "Instructions: Below is a text with blanks. Click on each blank, a list of choic…" at bounding box center [879, 442] width 1316 height 410
click at [344, 608] on button "Verify" at bounding box center [879, 621] width 1308 height 28
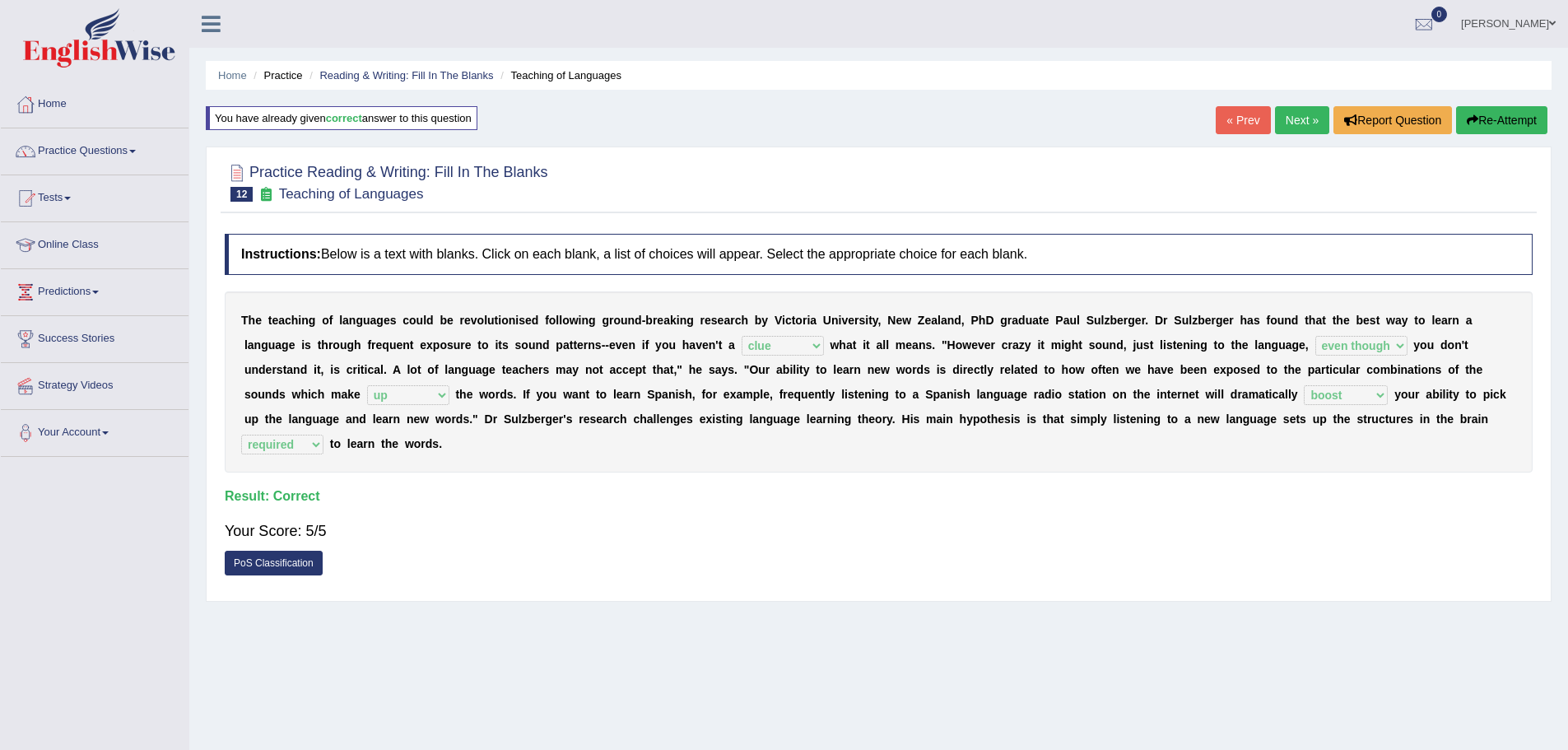
click at [1301, 106] on div "Home Practice Reading & Writing: Fill In The Blanks Teaching of Languages You h…" at bounding box center [879, 411] width 1379 height 823
click at [1297, 112] on link "Next »" at bounding box center [1302, 120] width 54 height 28
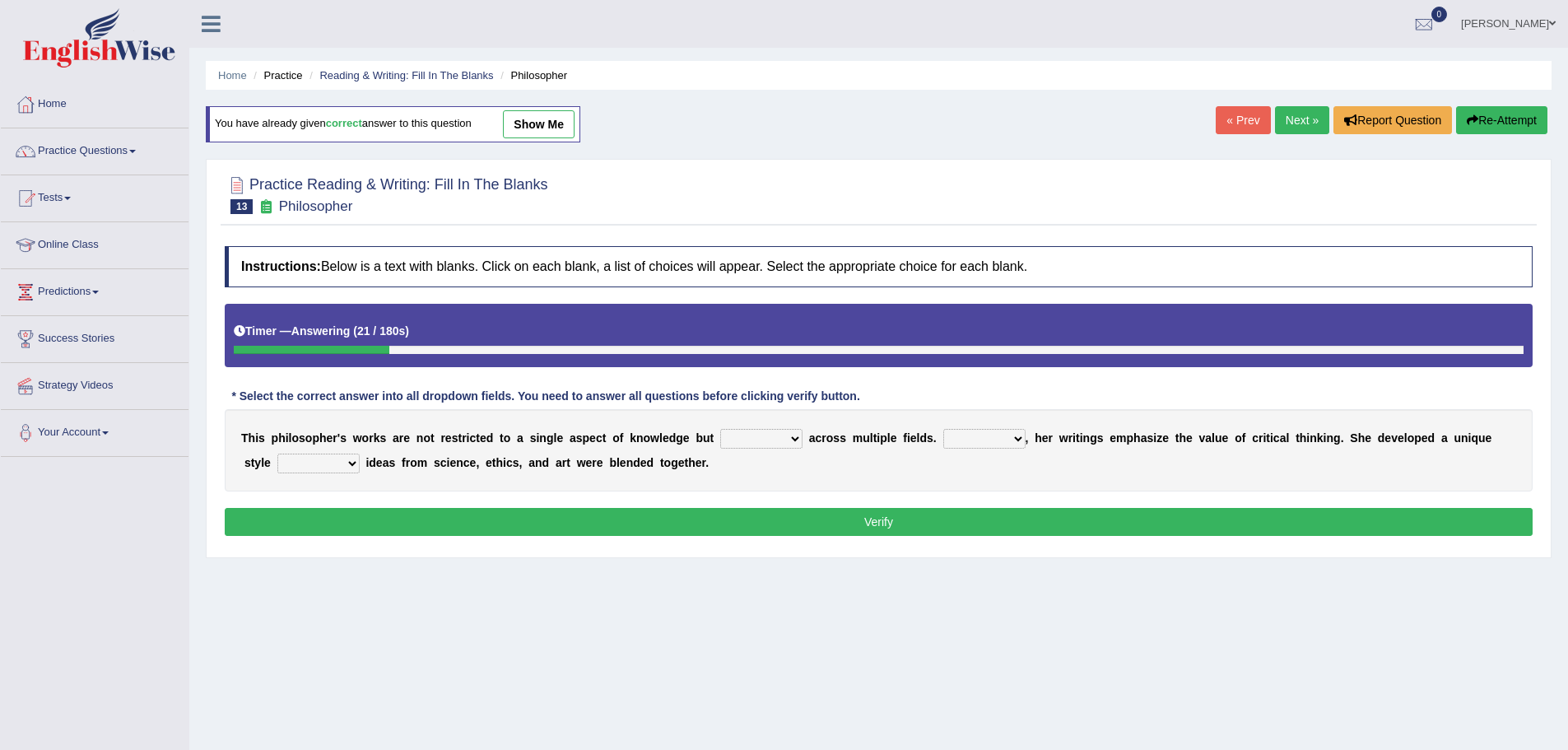
click at [772, 437] on select "constrain contain assemble extend" at bounding box center [761, 439] width 82 height 20
select select "extend"
click at [720, 429] on select "constrain contain assemble extend" at bounding box center [761, 439] width 82 height 20
click at [1006, 442] on select "Rather So Moreover Likely" at bounding box center [985, 439] width 82 height 20
select select "Moreover"
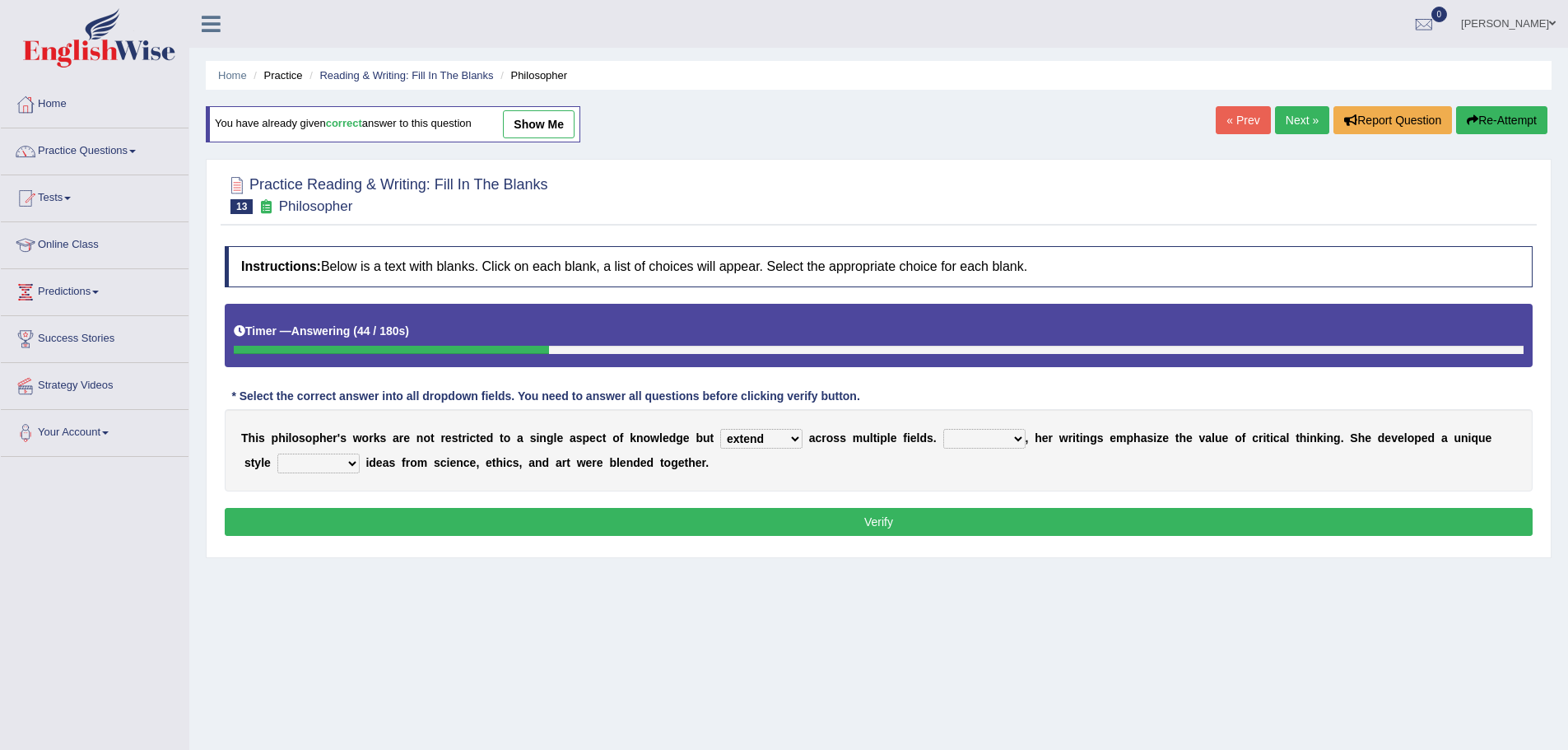
click at [944, 429] on select "Rather So Moreover Likely" at bounding box center [985, 439] width 82 height 20
click at [321, 457] on select "in that that which in which" at bounding box center [319, 463] width 82 height 20
select select "in that"
click at [278, 453] on select "in that that which in which" at bounding box center [319, 463] width 82 height 20
click at [354, 513] on button "Verify" at bounding box center [879, 522] width 1308 height 28
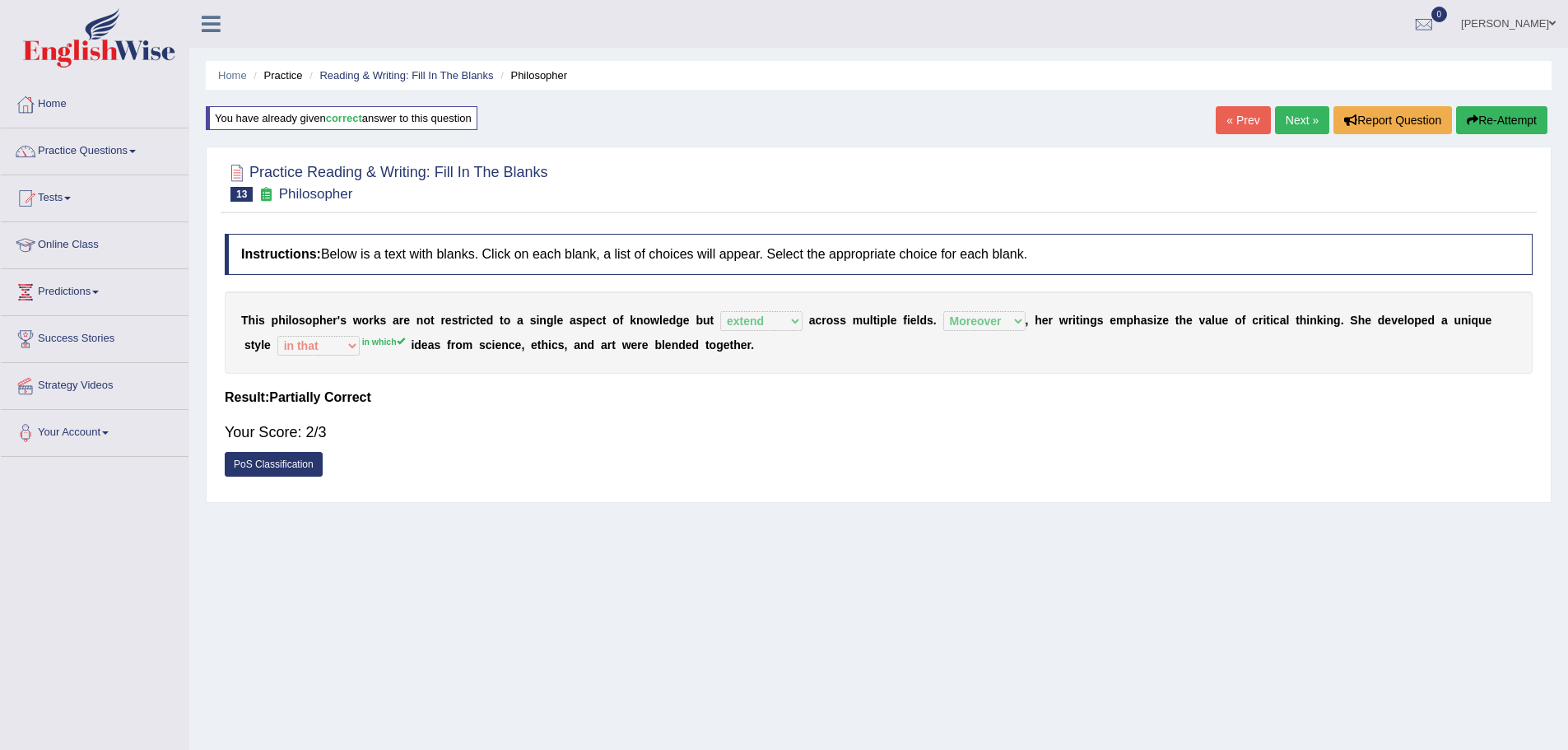
click at [1275, 114] on link "Next »" at bounding box center [1302, 120] width 54 height 28
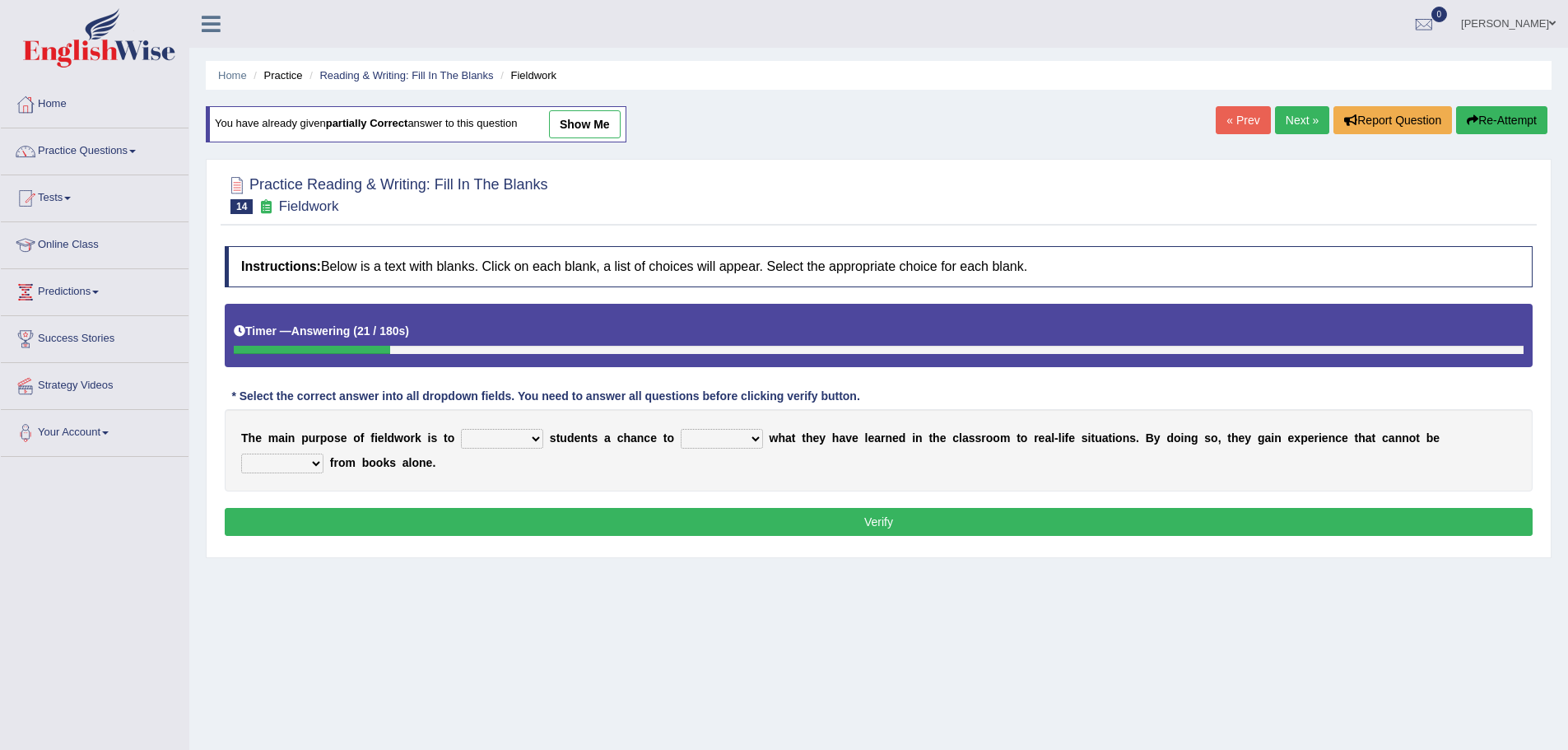
click at [494, 437] on select "resemble stow rave offer" at bounding box center [502, 439] width 82 height 20
select select "offer"
click at [461, 429] on select "resemble stow rave offer" at bounding box center [502, 439] width 82 height 20
click at [707, 446] on select "compare align apply dismount" at bounding box center [722, 439] width 82 height 20
select select "apply"
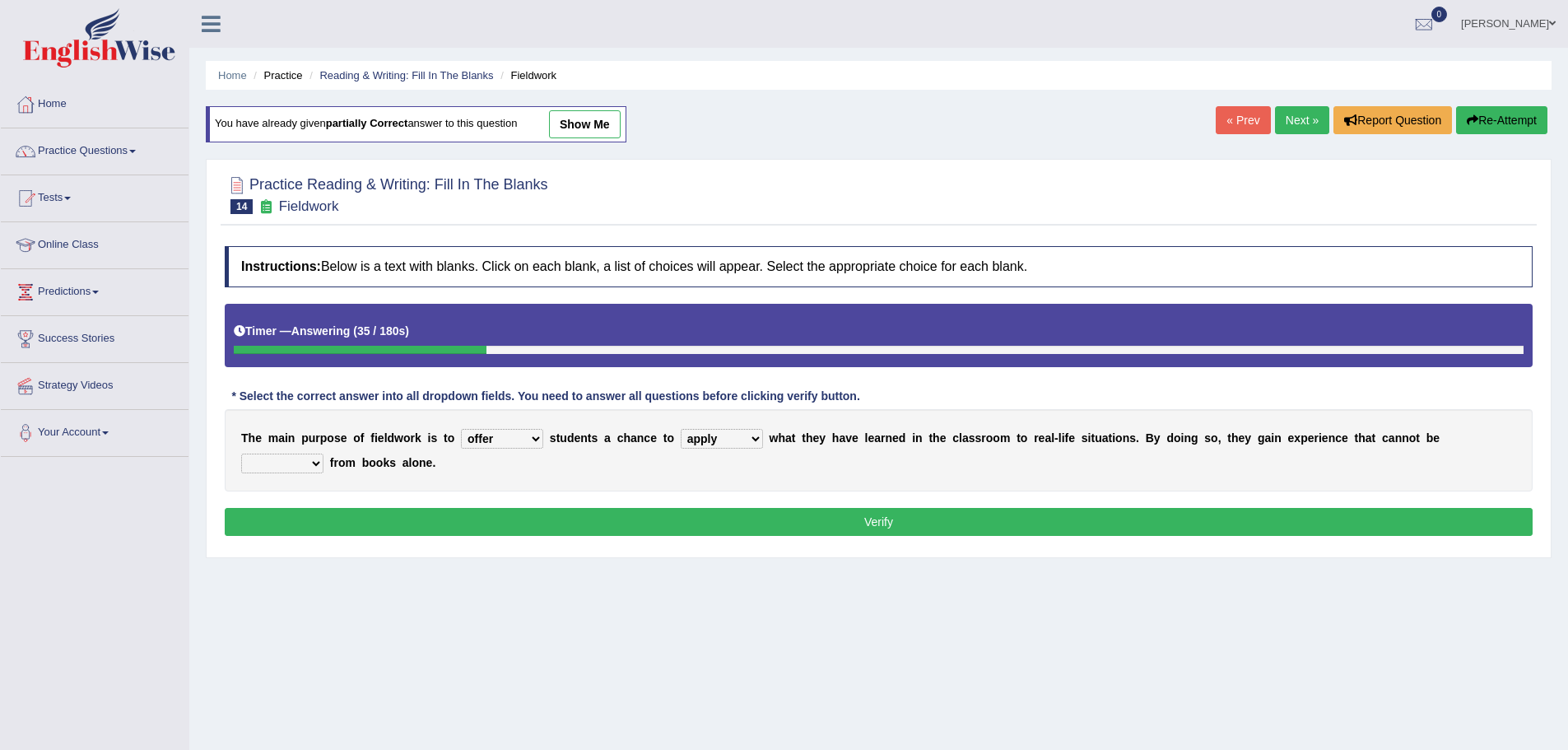
click at [681, 429] on select "compare align apply dismount" at bounding box center [722, 439] width 82 height 20
click at [295, 462] on select "originated prepared obtained touted" at bounding box center [283, 463] width 82 height 20
select select "obtained"
click at [242, 453] on select "originated prepared obtained touted" at bounding box center [283, 463] width 82 height 20
click at [388, 518] on button "Verify" at bounding box center [879, 522] width 1308 height 28
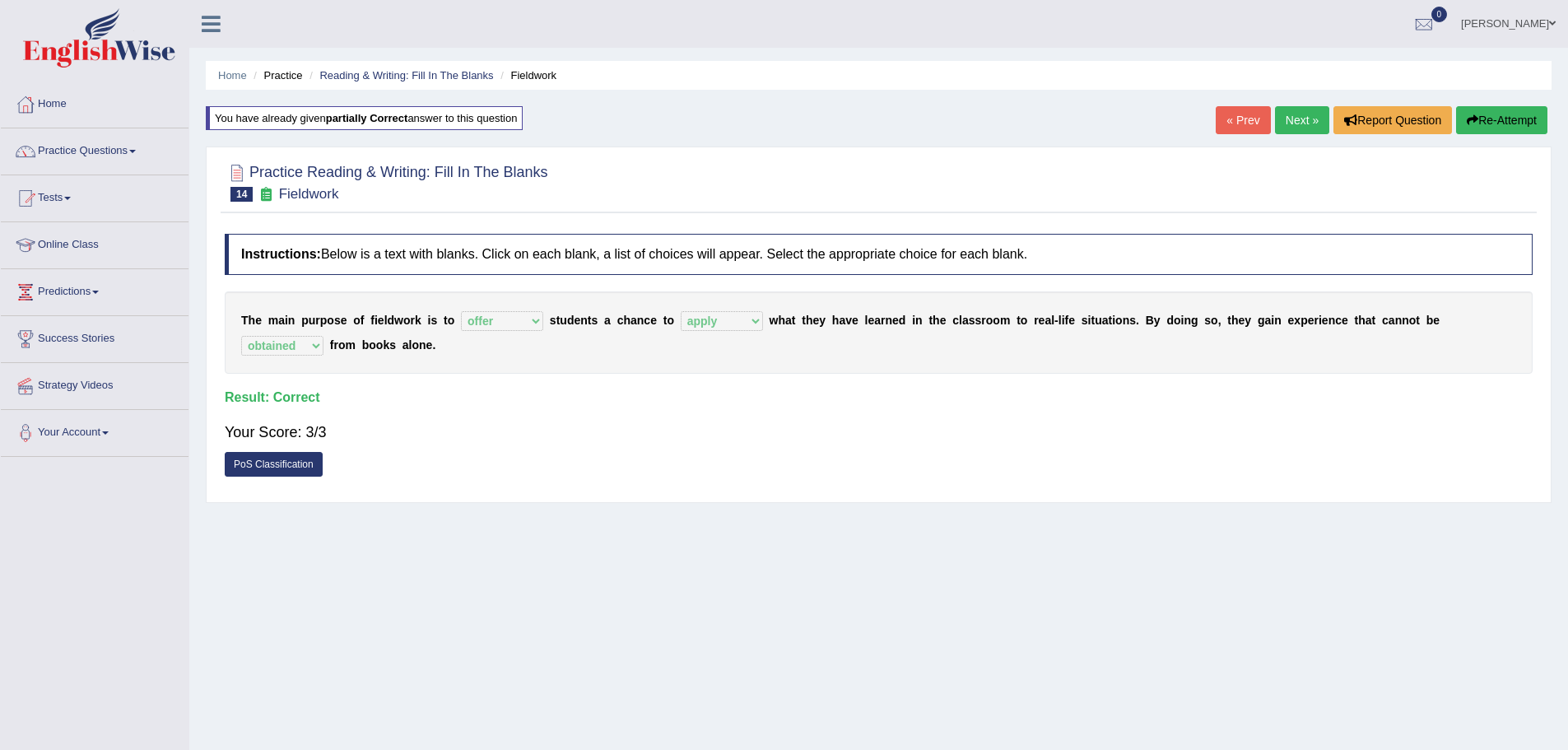
click at [1285, 115] on link "Next »" at bounding box center [1302, 120] width 54 height 28
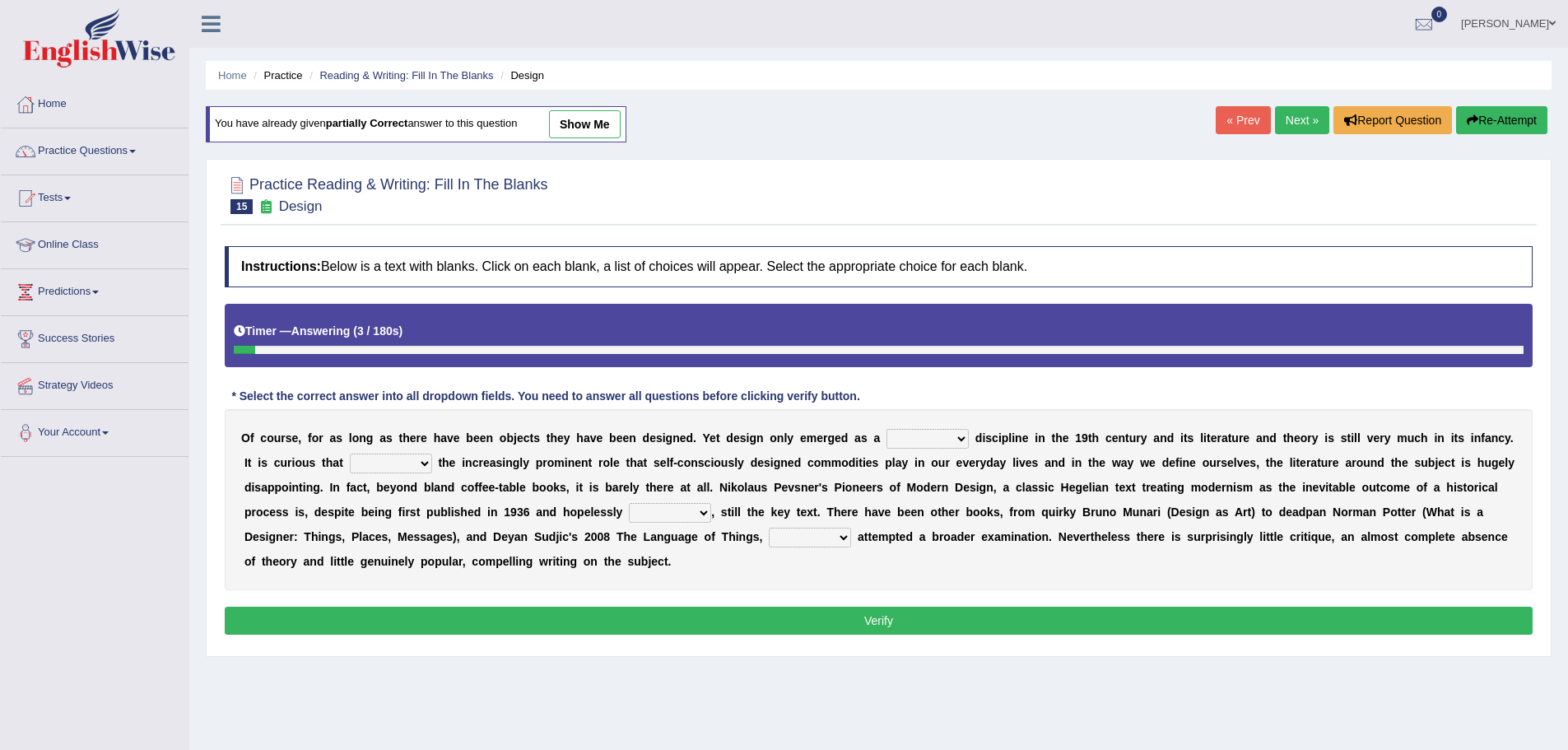
click at [591, 122] on link "show me" at bounding box center [585, 124] width 72 height 28
select select "dedicated"
select select "despite"
select select "dating"
select select "which"
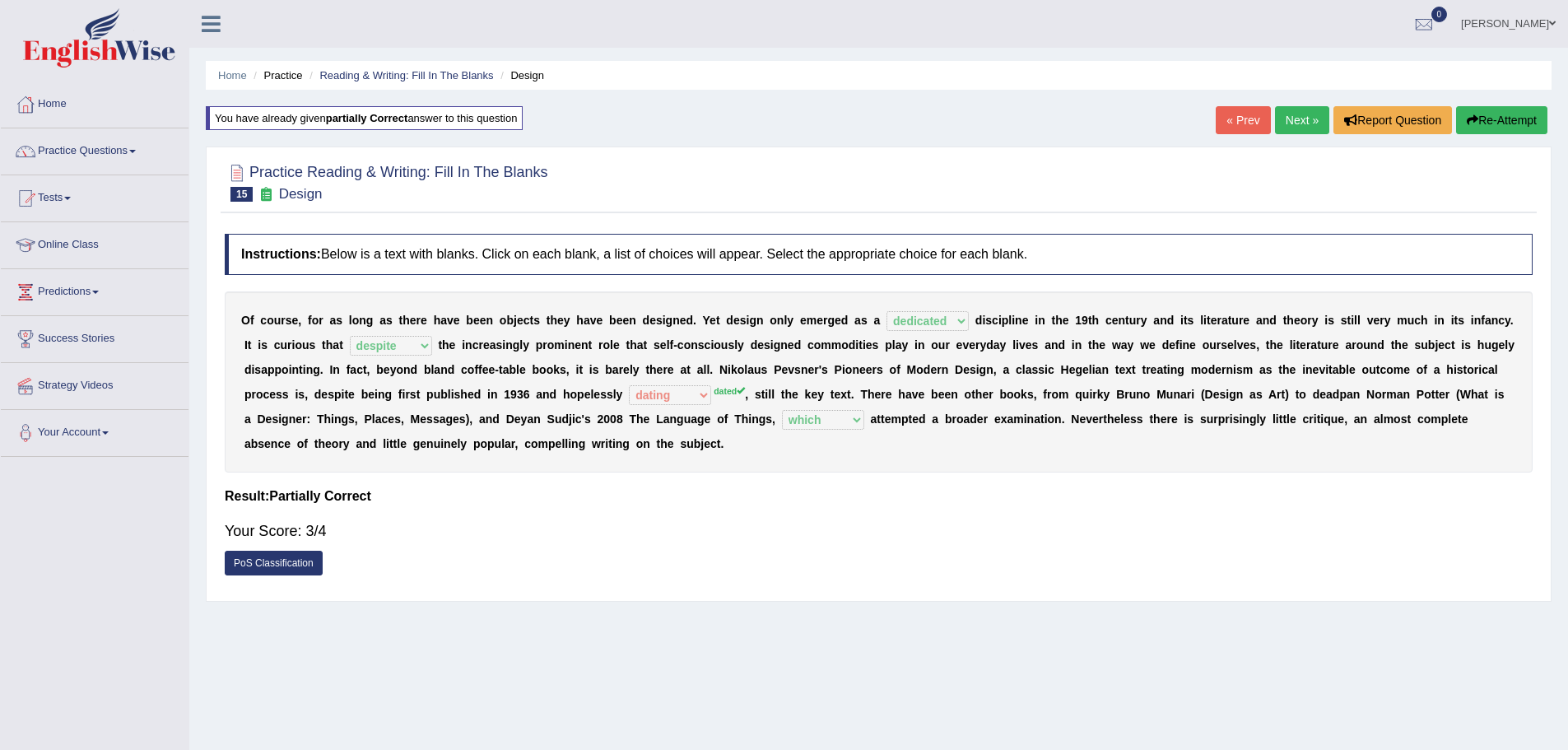
click at [1474, 122] on icon "button" at bounding box center [1473, 121] width 12 height 12
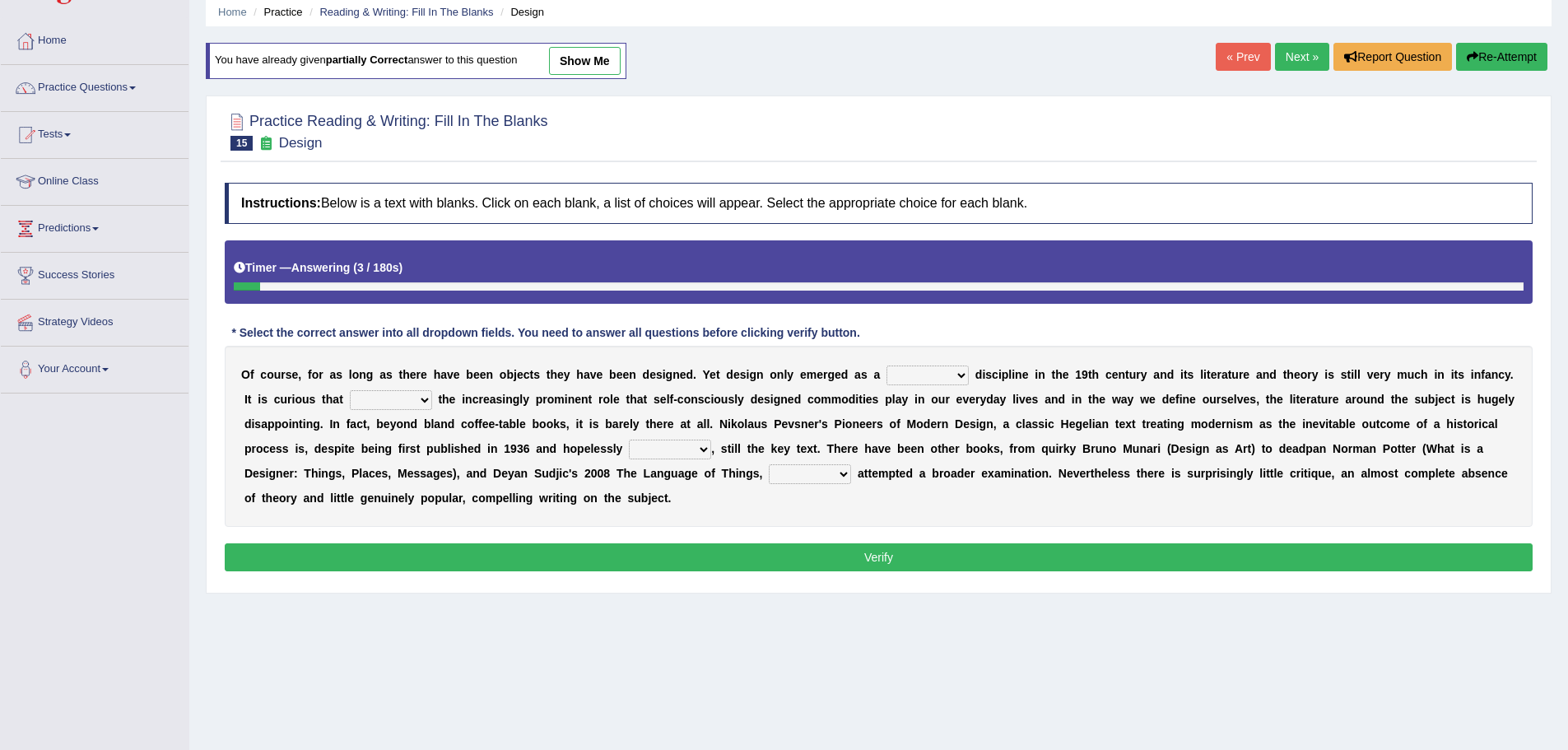
scroll to position [82, 0]
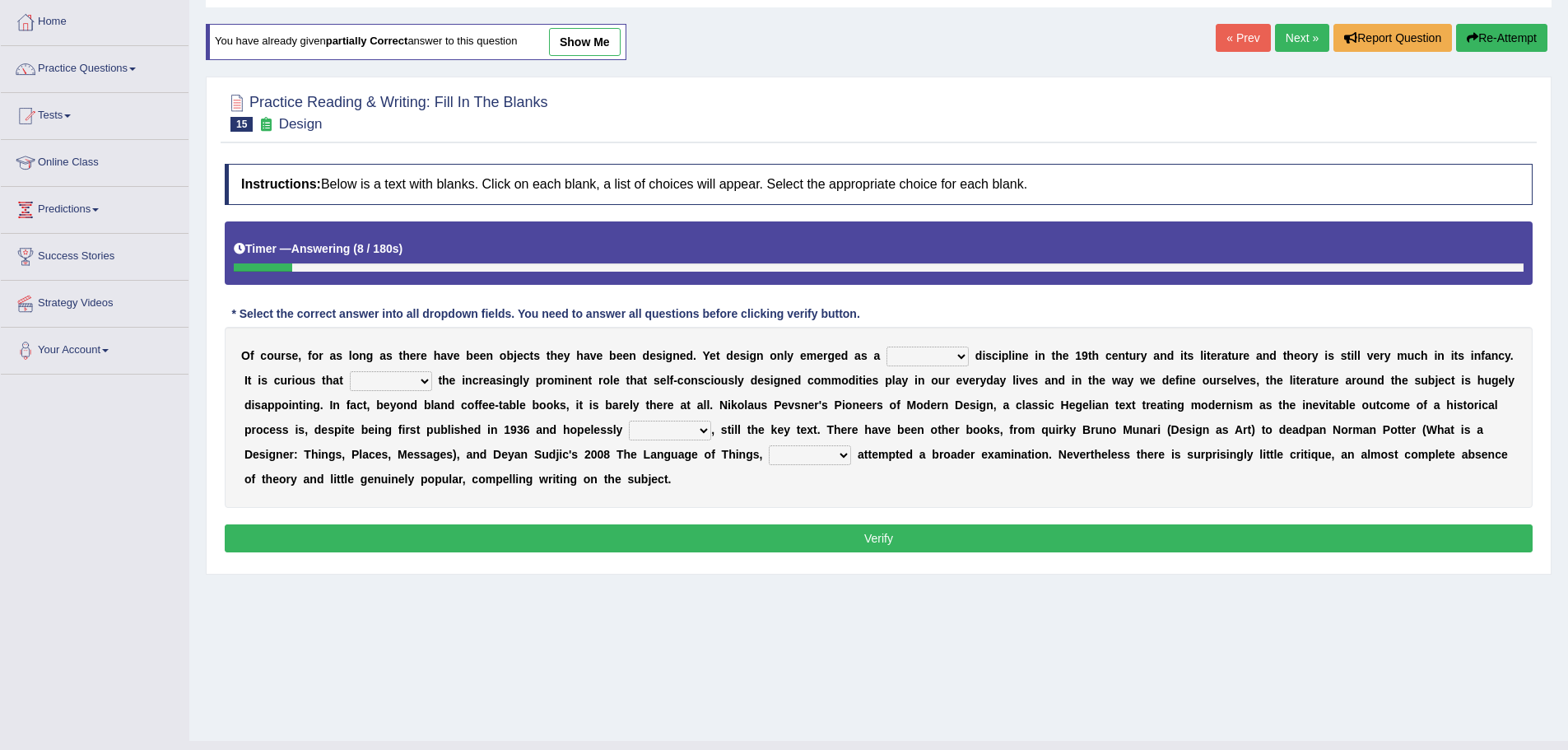
click at [916, 361] on select "bilateral ubiquitous foremost dedicated" at bounding box center [928, 357] width 82 height 20
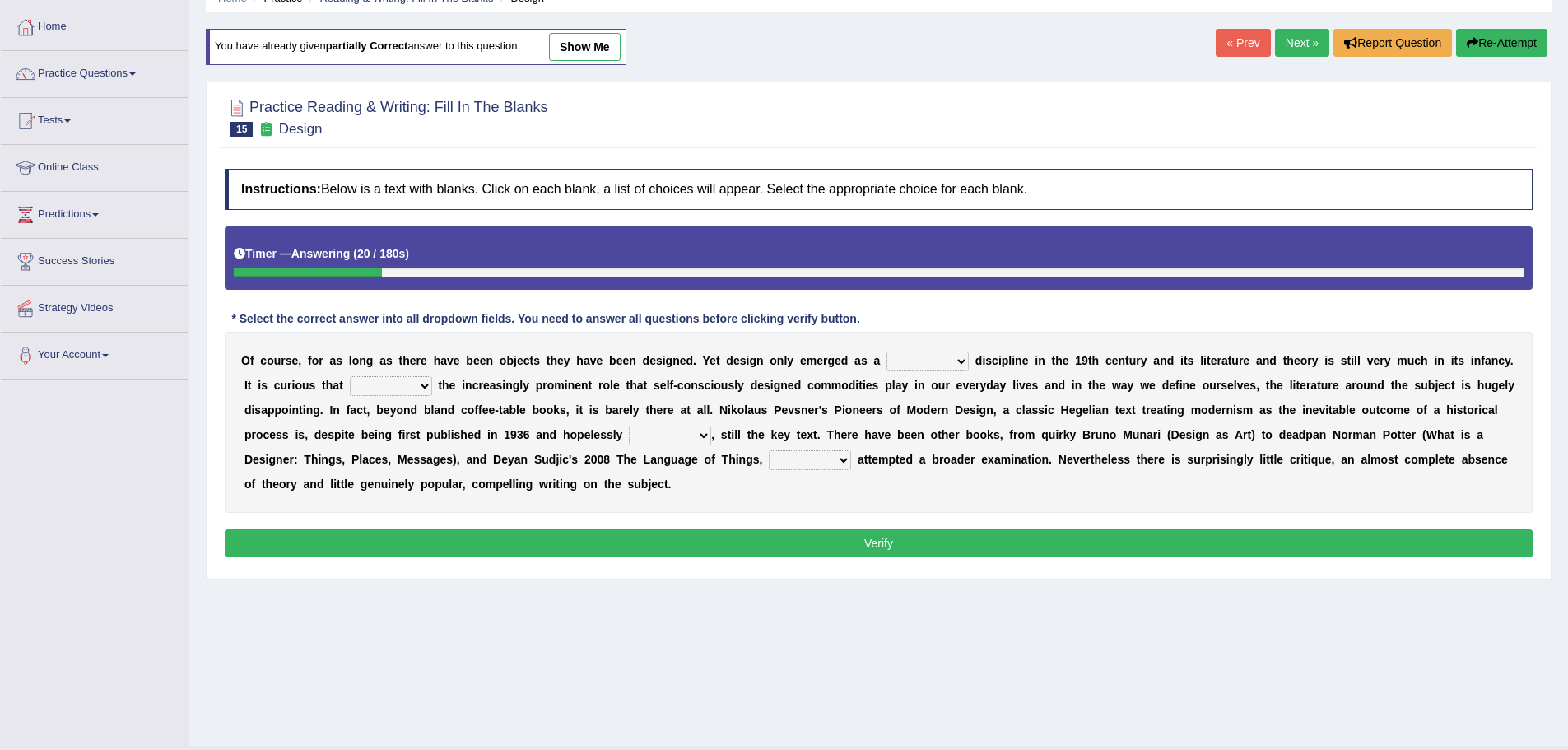
scroll to position [0, 0]
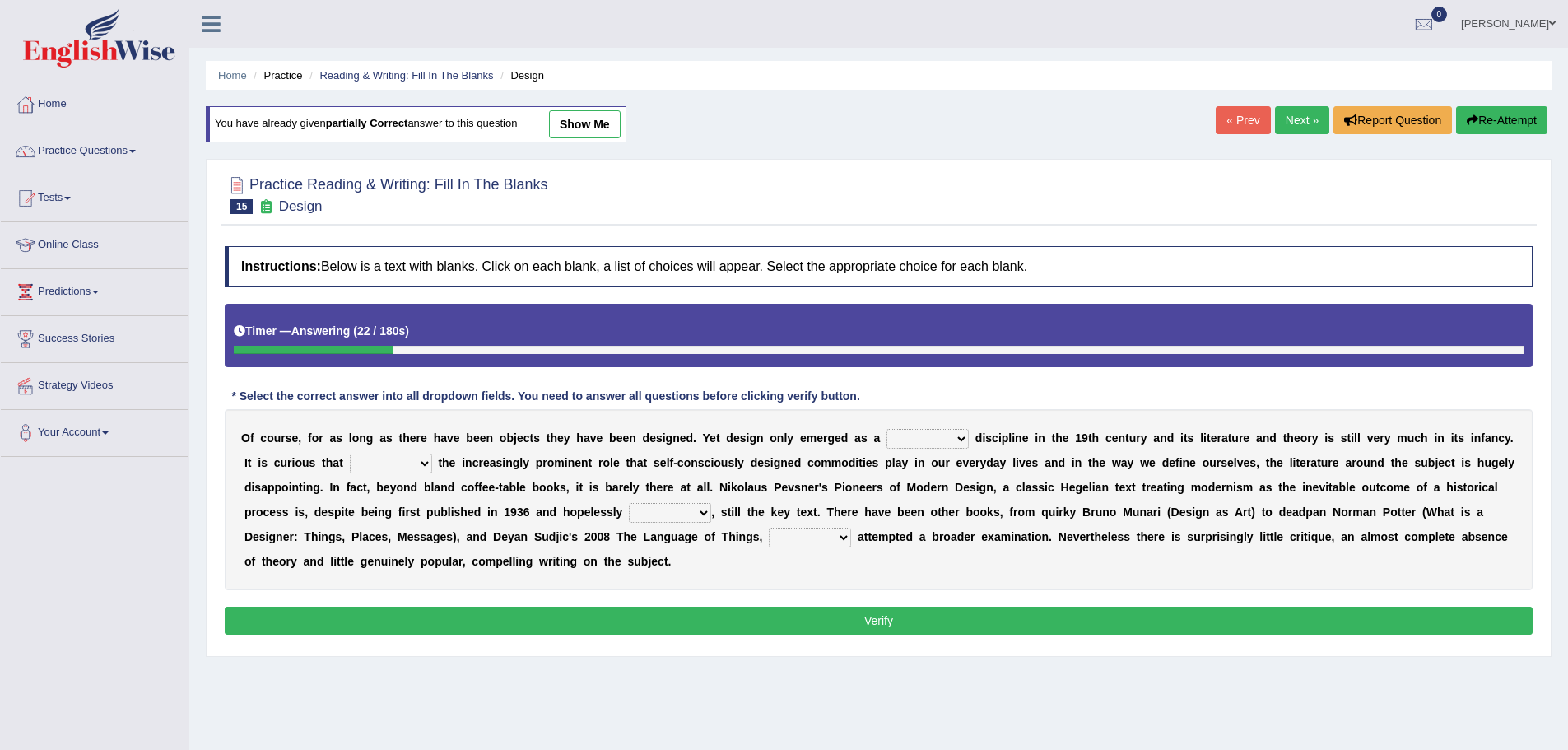
click at [414, 465] on select "since despite within through" at bounding box center [391, 463] width 82 height 20
select select "since"
click at [350, 453] on select "since despite within through" at bounding box center [391, 463] width 82 height 20
click at [499, 621] on button "Verify" at bounding box center [879, 621] width 1308 height 28
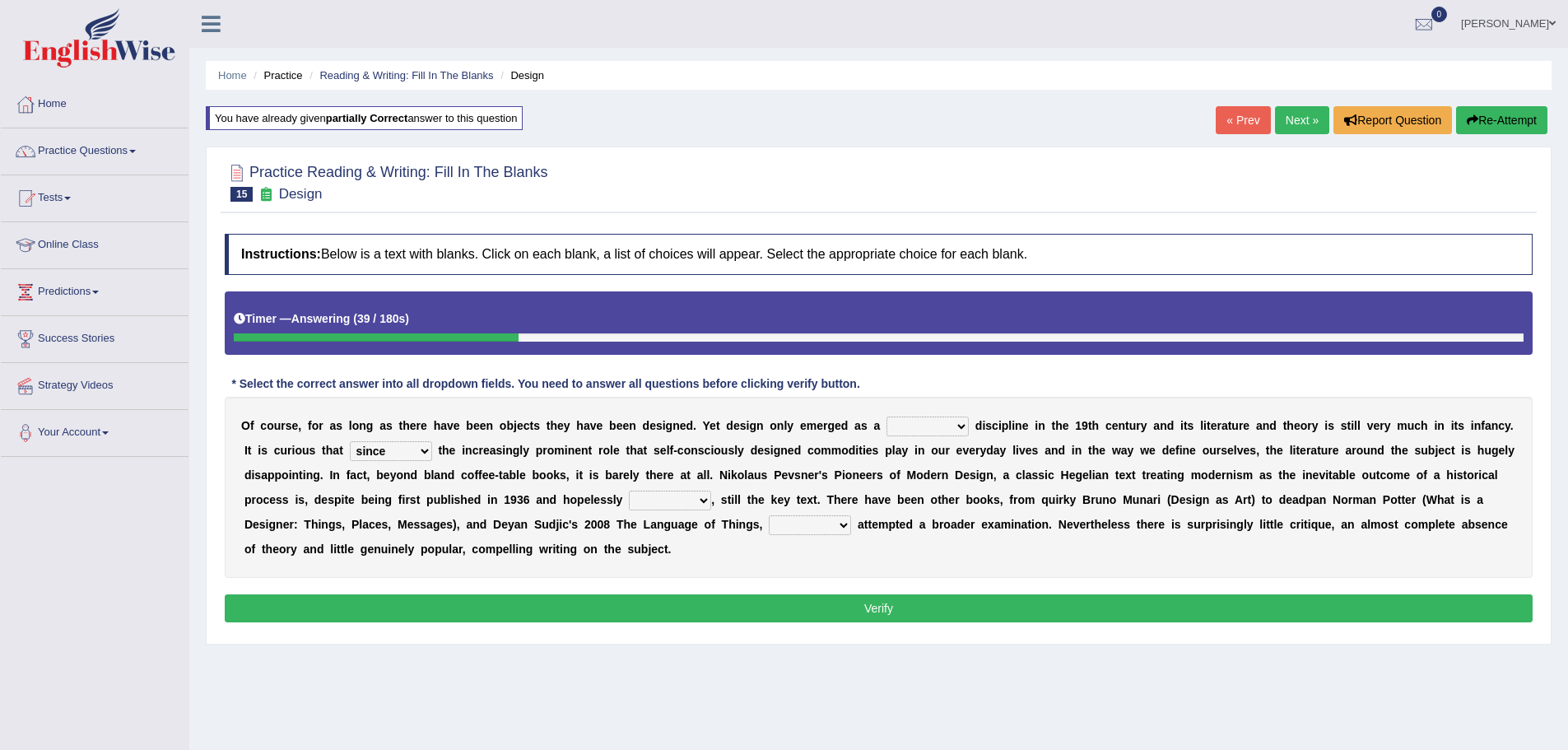
click at [541, 162] on h2 "Practice Reading & Writing: Fill In The Blanks 15 Design" at bounding box center [387, 181] width 324 height 41
click at [668, 503] on select "dates dating date dated" at bounding box center [670, 500] width 82 height 20
select select "dated"
click at [629, 490] on select "dates dating date dated" at bounding box center [670, 500] width 82 height 20
click at [797, 520] on select "which then however as" at bounding box center [810, 525] width 82 height 20
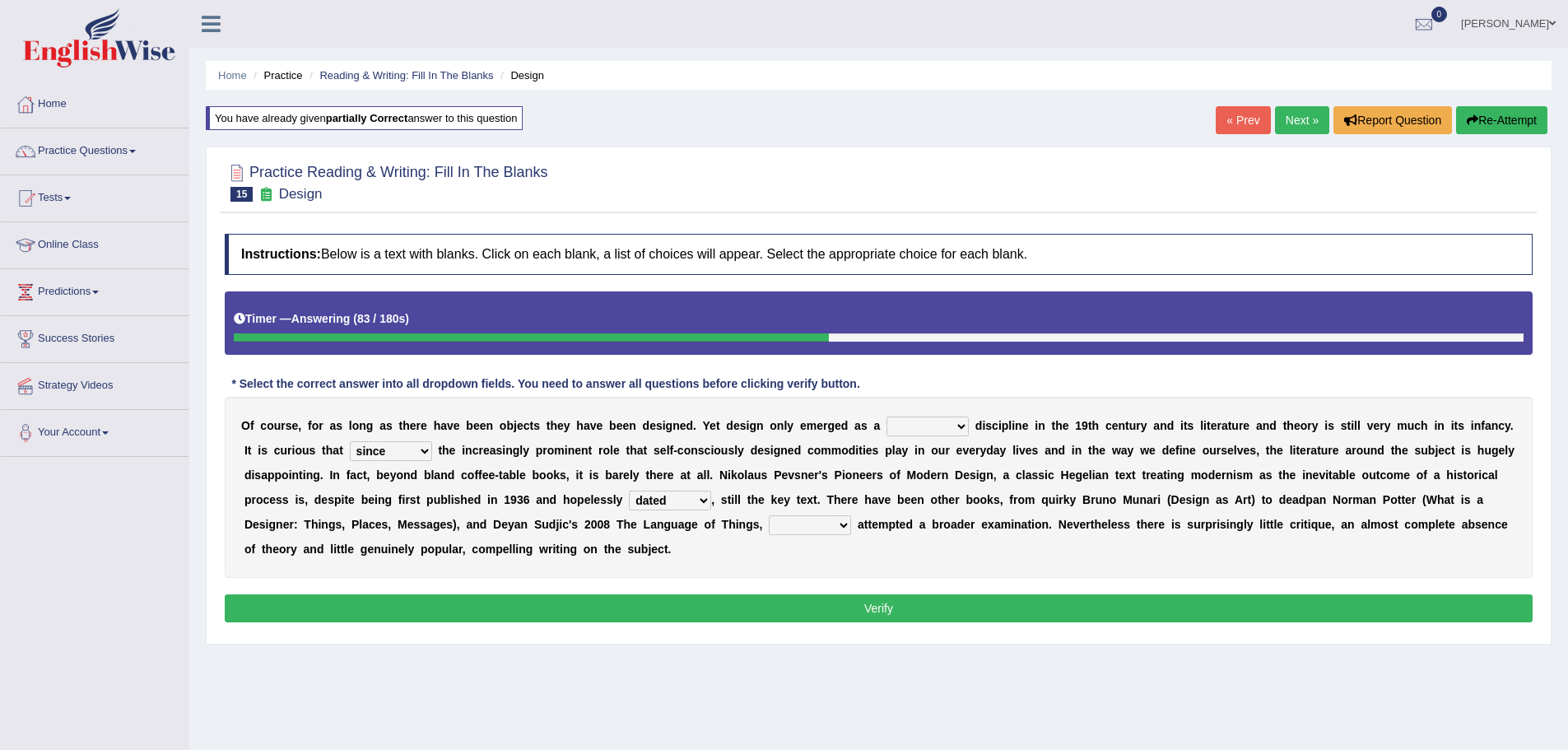
select select "which"
click at [769, 515] on select "which then however as" at bounding box center [810, 525] width 82 height 20
click at [926, 429] on select "bilateral ubiquitous foremost dedicated" at bounding box center [928, 426] width 82 height 20
select select "bilateral"
click at [887, 416] on select "bilateral ubiquitous foremost dedicated" at bounding box center [928, 426] width 82 height 20
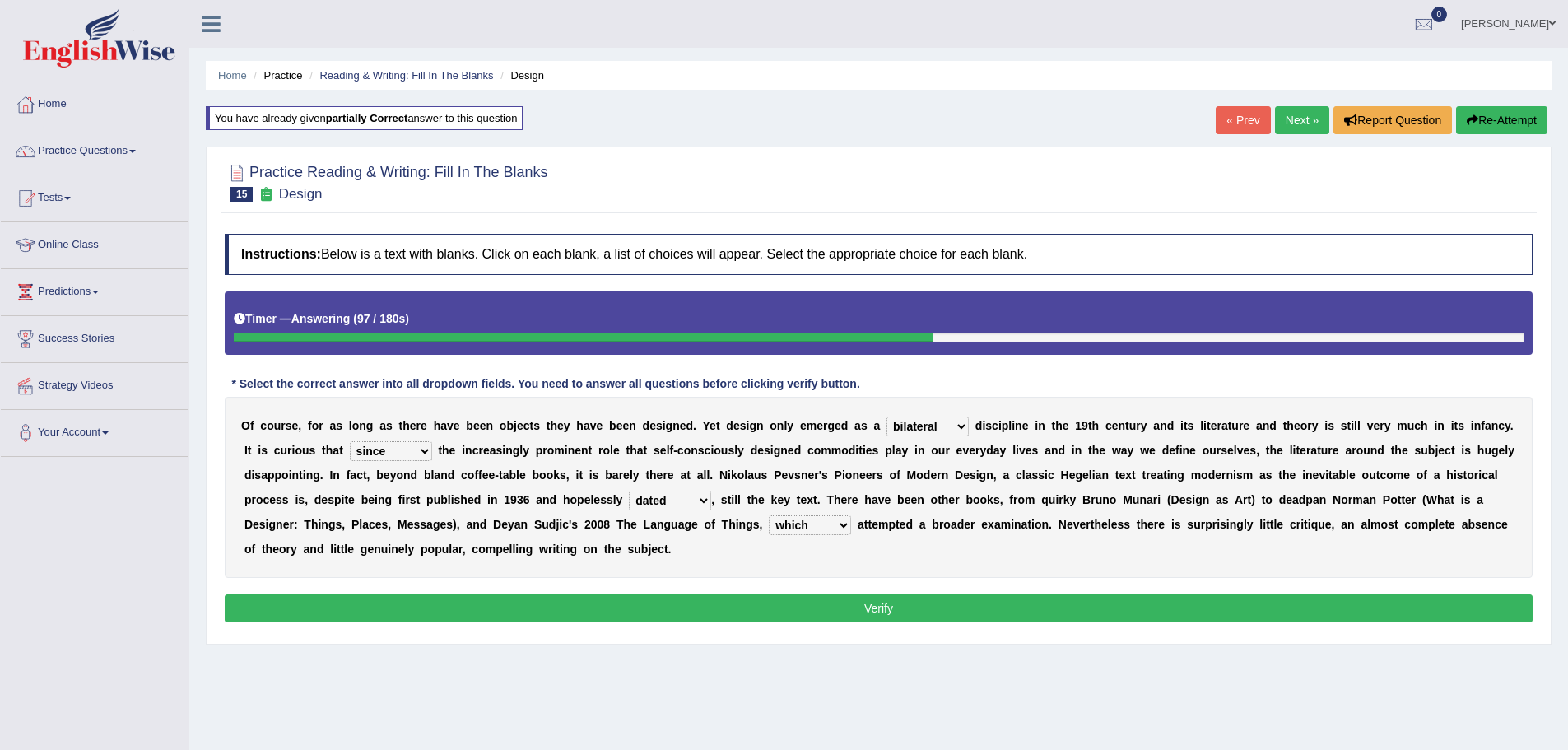
click at [918, 588] on div "Instructions: Below is a text with blanks. Click on each blank, a list of choic…" at bounding box center [879, 430] width 1316 height 410
click at [920, 599] on button "Verify" at bounding box center [879, 608] width 1308 height 28
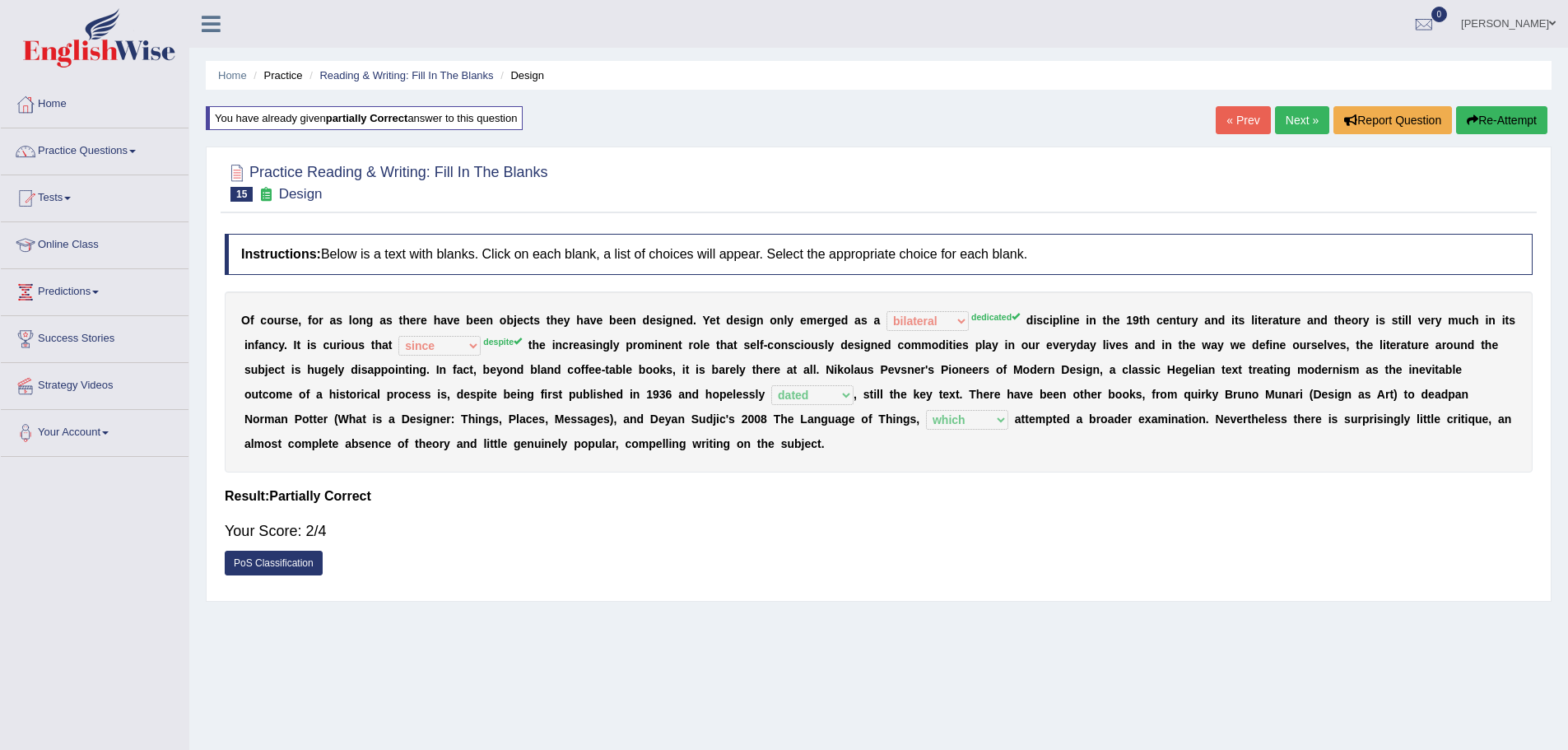
click at [1306, 112] on link "Next »" at bounding box center [1302, 120] width 54 height 28
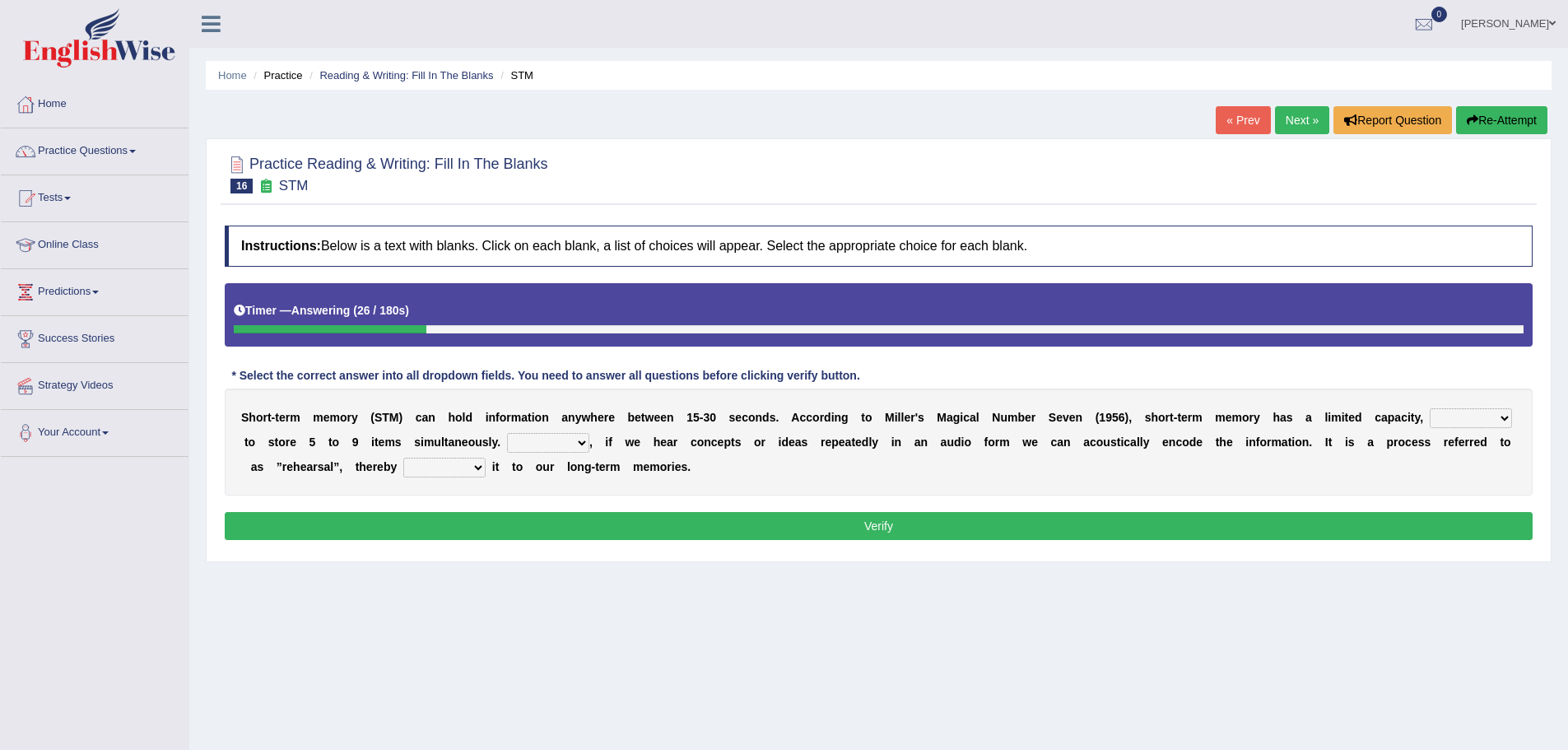
click at [1457, 424] on select "being able is able be able unable" at bounding box center [1471, 418] width 82 height 20
select select "is able"
click at [1430, 408] on select "being able is able be able unable" at bounding box center [1471, 418] width 82 height 20
click at [568, 441] on select "However So Moreover Therefore" at bounding box center [548, 443] width 82 height 20
select select "However"
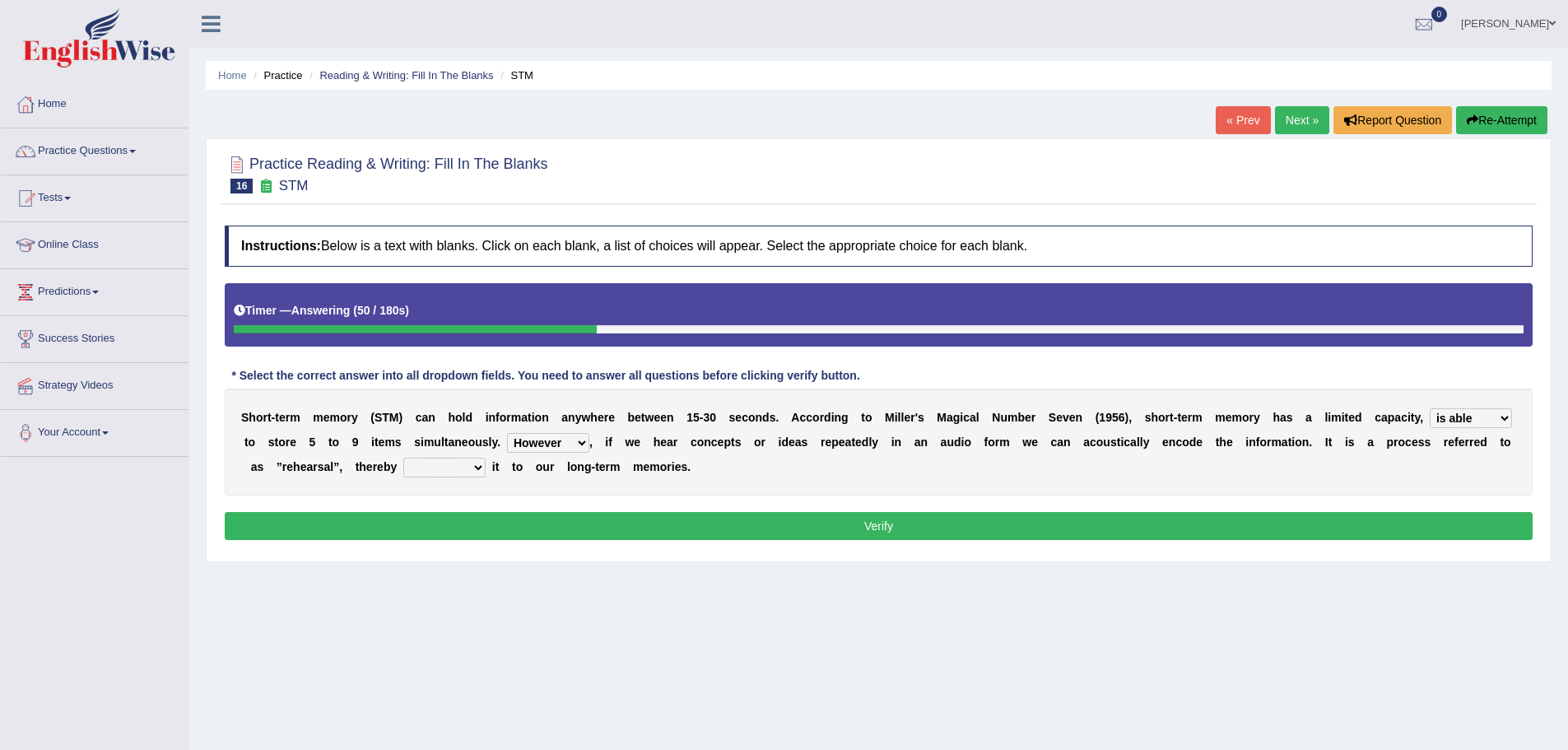
click at [507, 433] on select "However So Moreover Therefore" at bounding box center [548, 443] width 82 height 20
click at [437, 457] on select "commit commits commiting commited" at bounding box center [444, 467] width 82 height 20
select select "commit"
click at [403, 457] on select "commit commits commiting commited" at bounding box center [444, 467] width 82 height 20
click at [463, 530] on button "Verify" at bounding box center [879, 526] width 1308 height 28
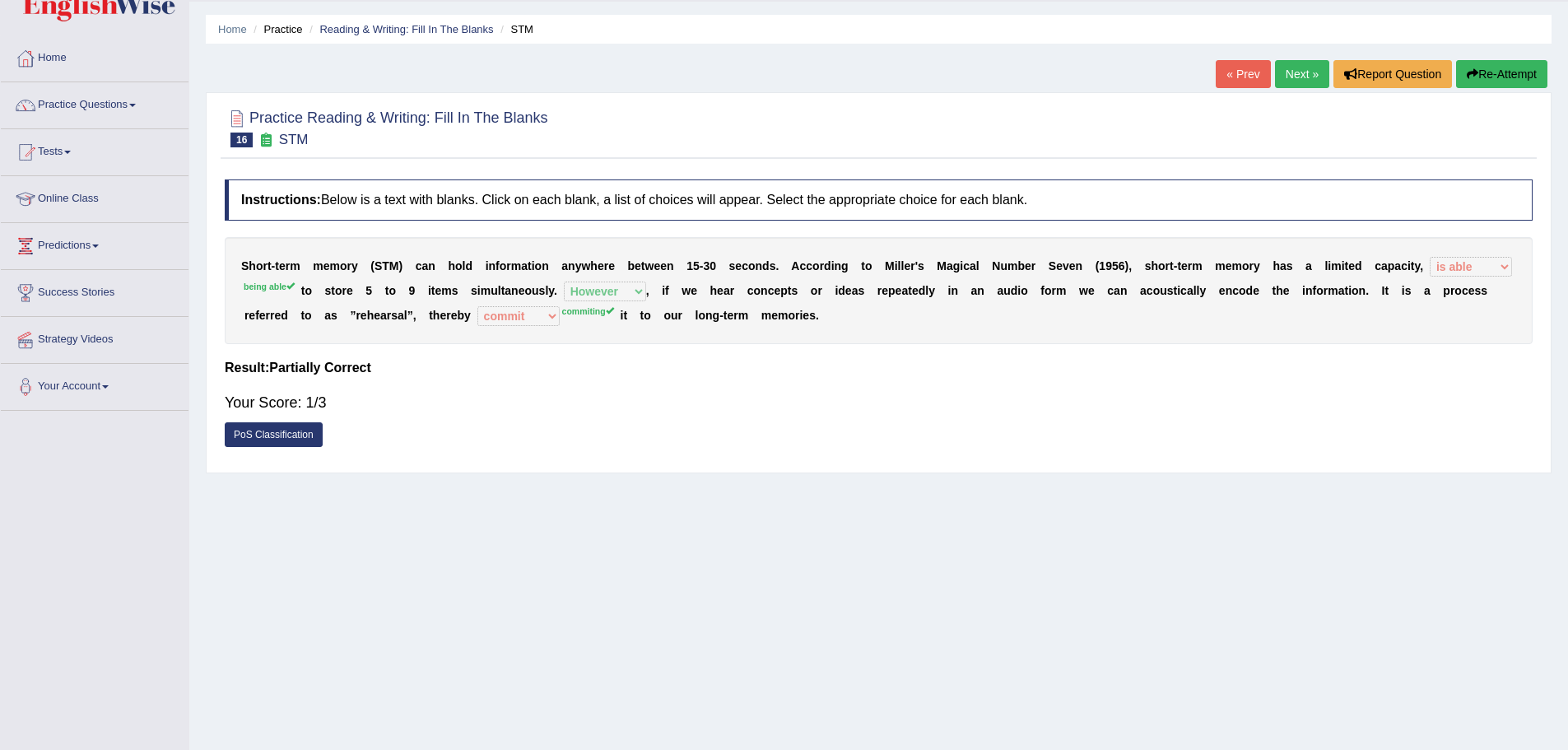
scroll to position [82, 0]
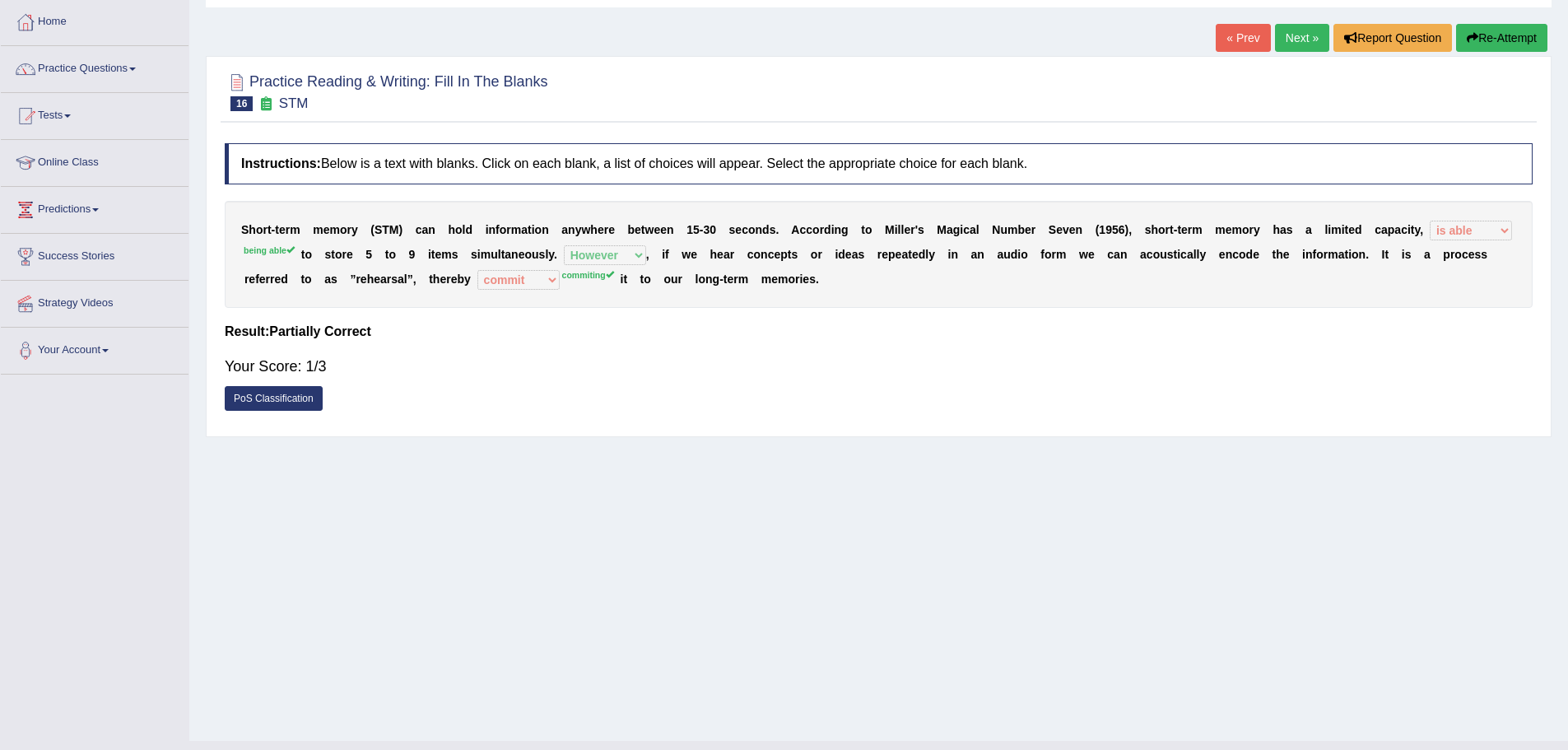
click at [1279, 40] on link "Next »" at bounding box center [1302, 38] width 54 height 28
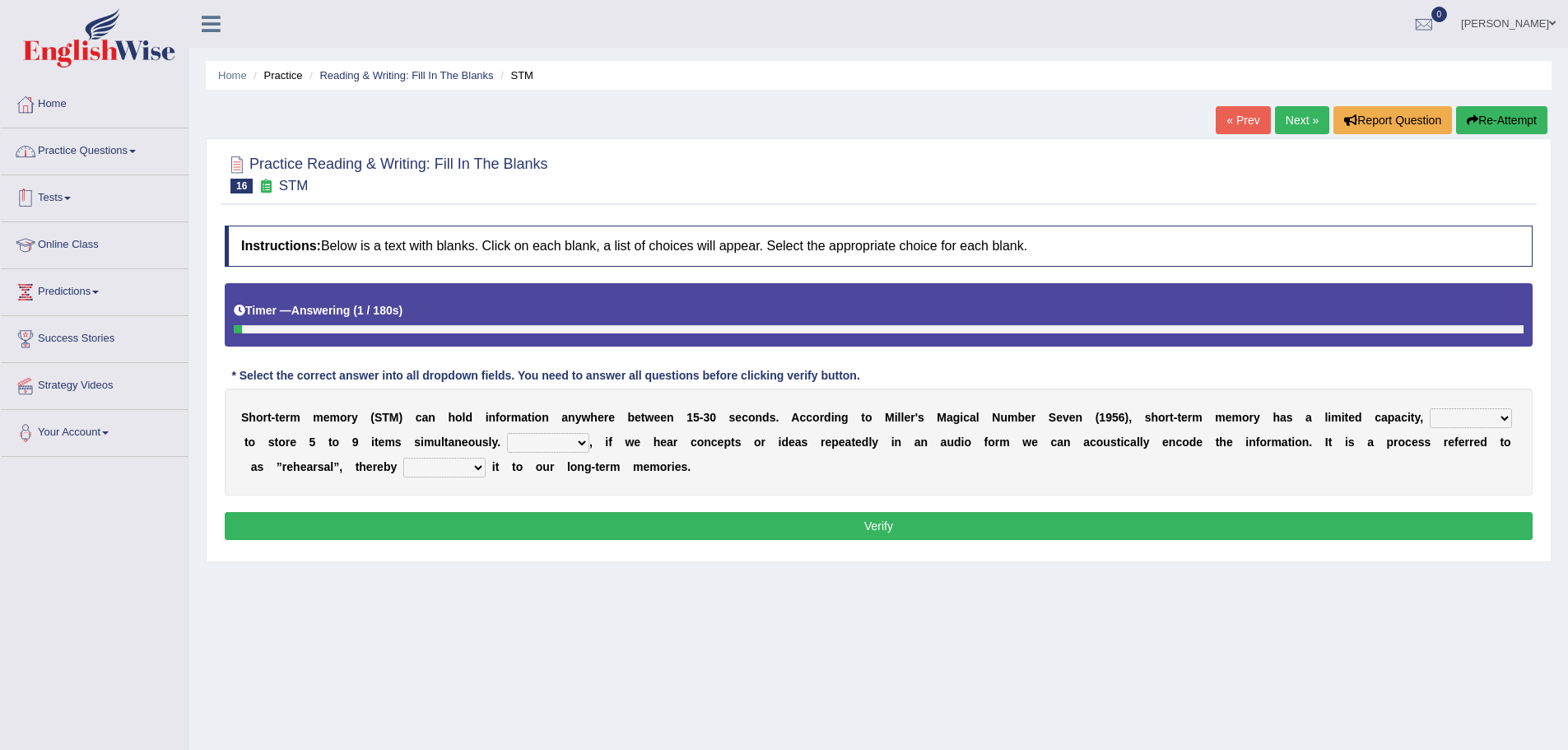
click at [65, 160] on link "Practice Questions" at bounding box center [95, 149] width 188 height 41
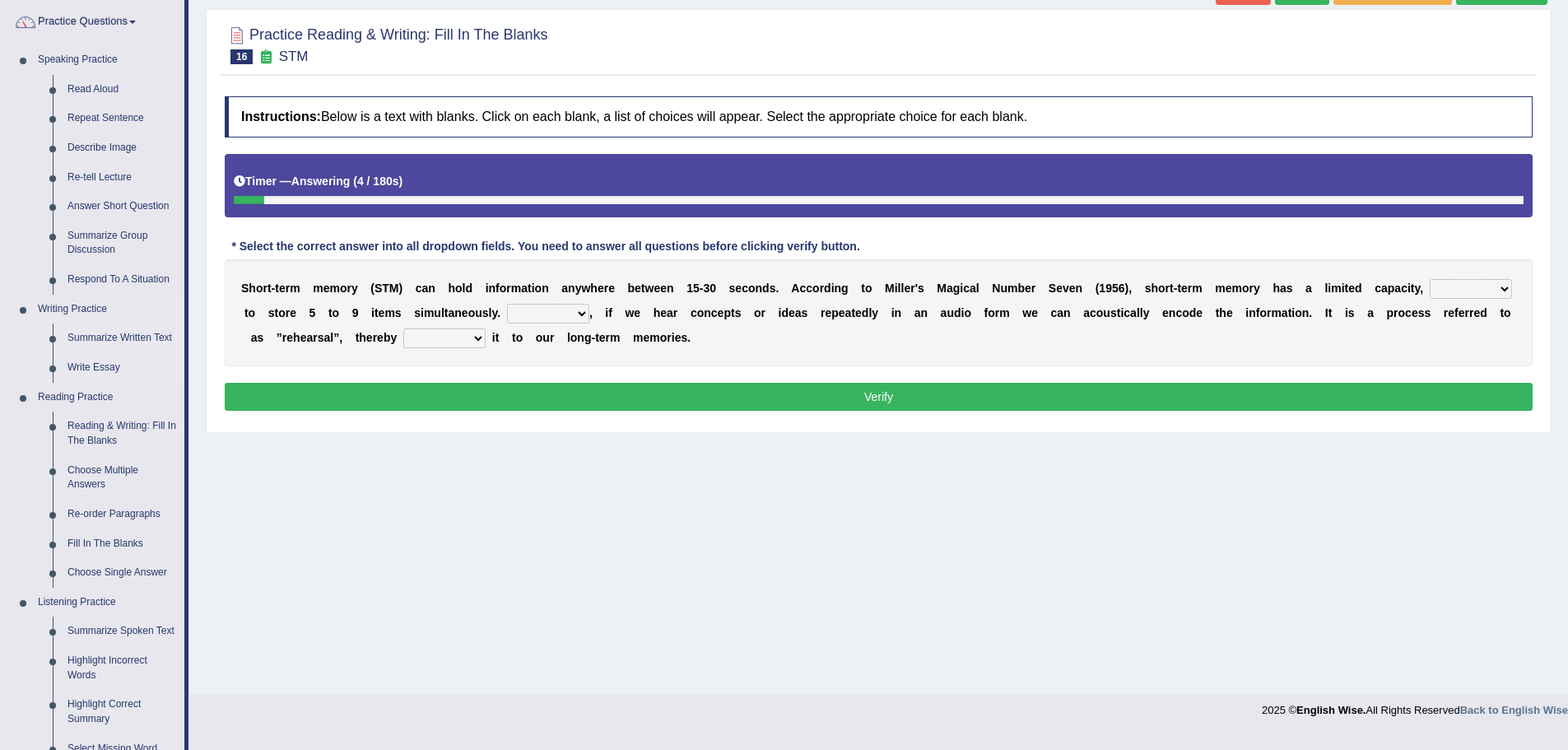
scroll to position [165, 0]
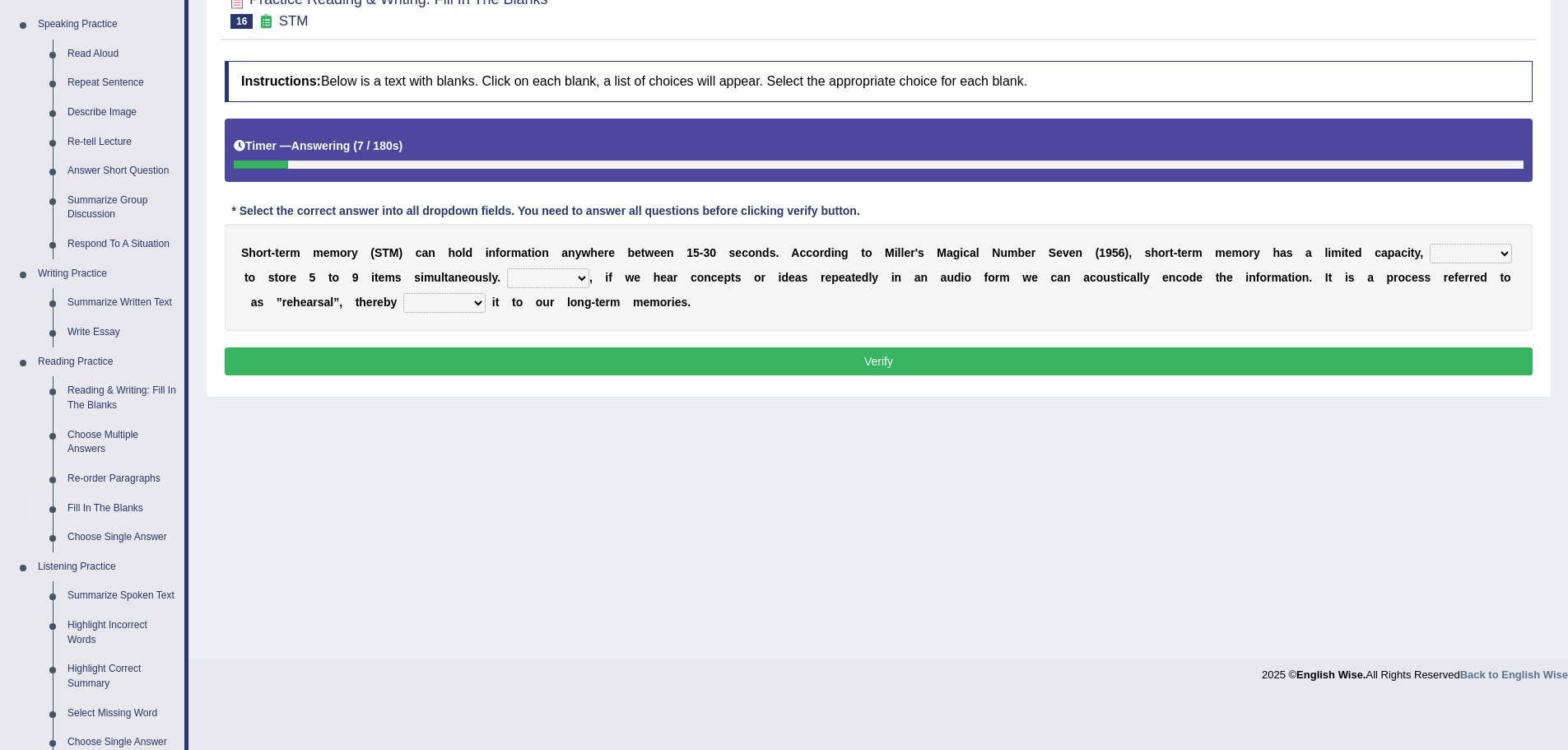
click at [119, 504] on link "Fill In The Blanks" at bounding box center [122, 509] width 124 height 30
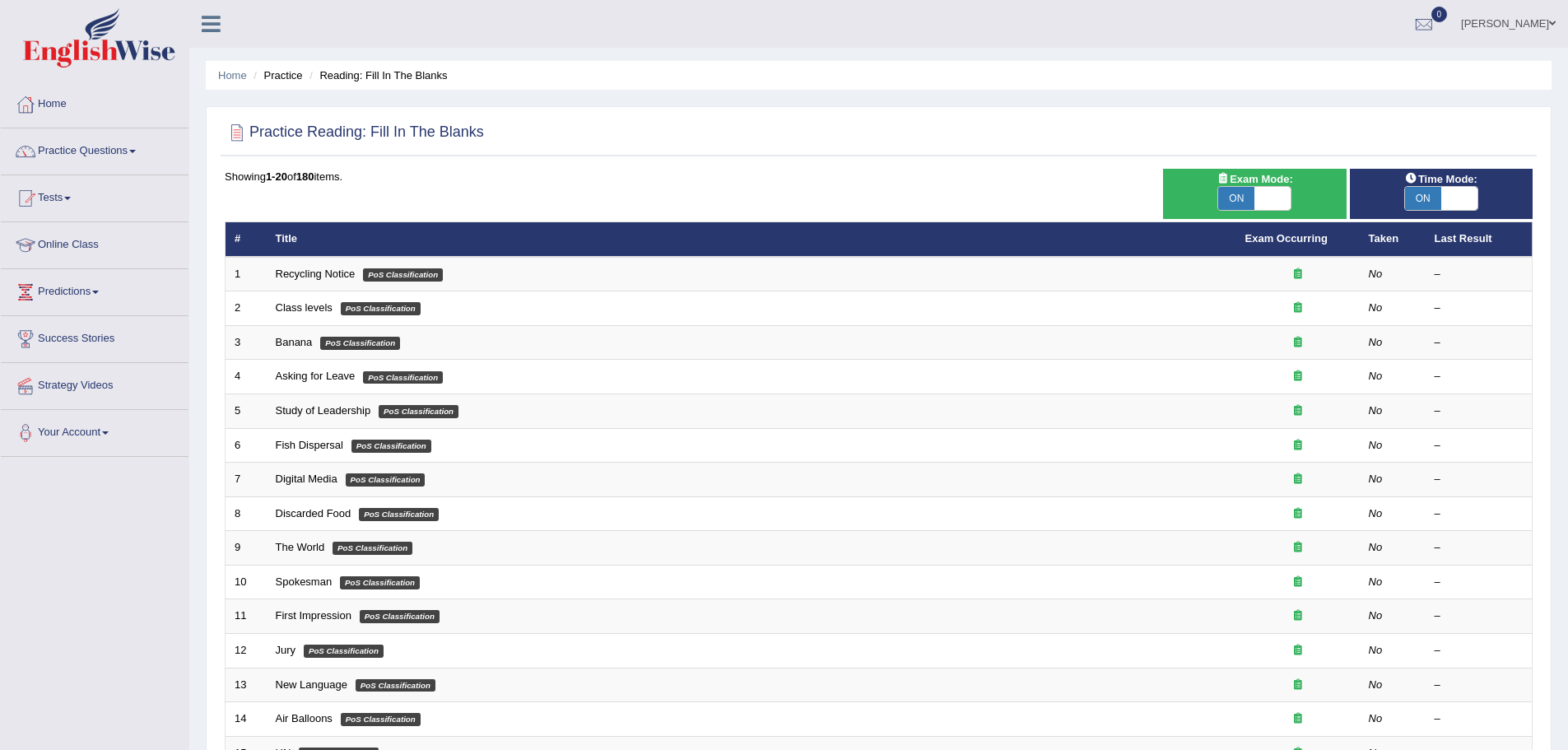
click at [1273, 196] on span at bounding box center [1272, 198] width 36 height 23
checkbox input "false"
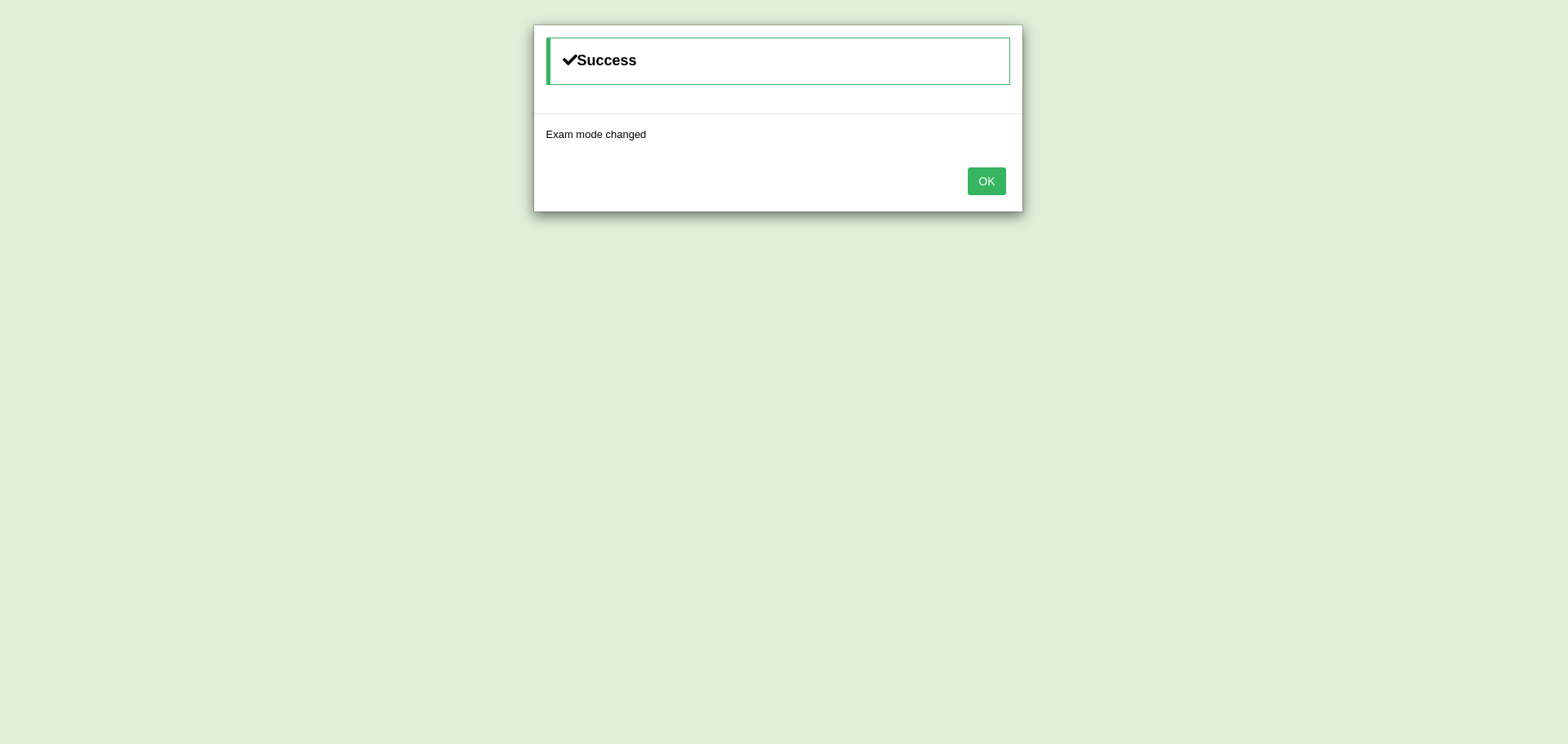
click at [1262, 202] on div "Success Exam mode changed OK" at bounding box center [784, 372] width 1568 height 744
click at [980, 182] on button "OK" at bounding box center [987, 181] width 38 height 28
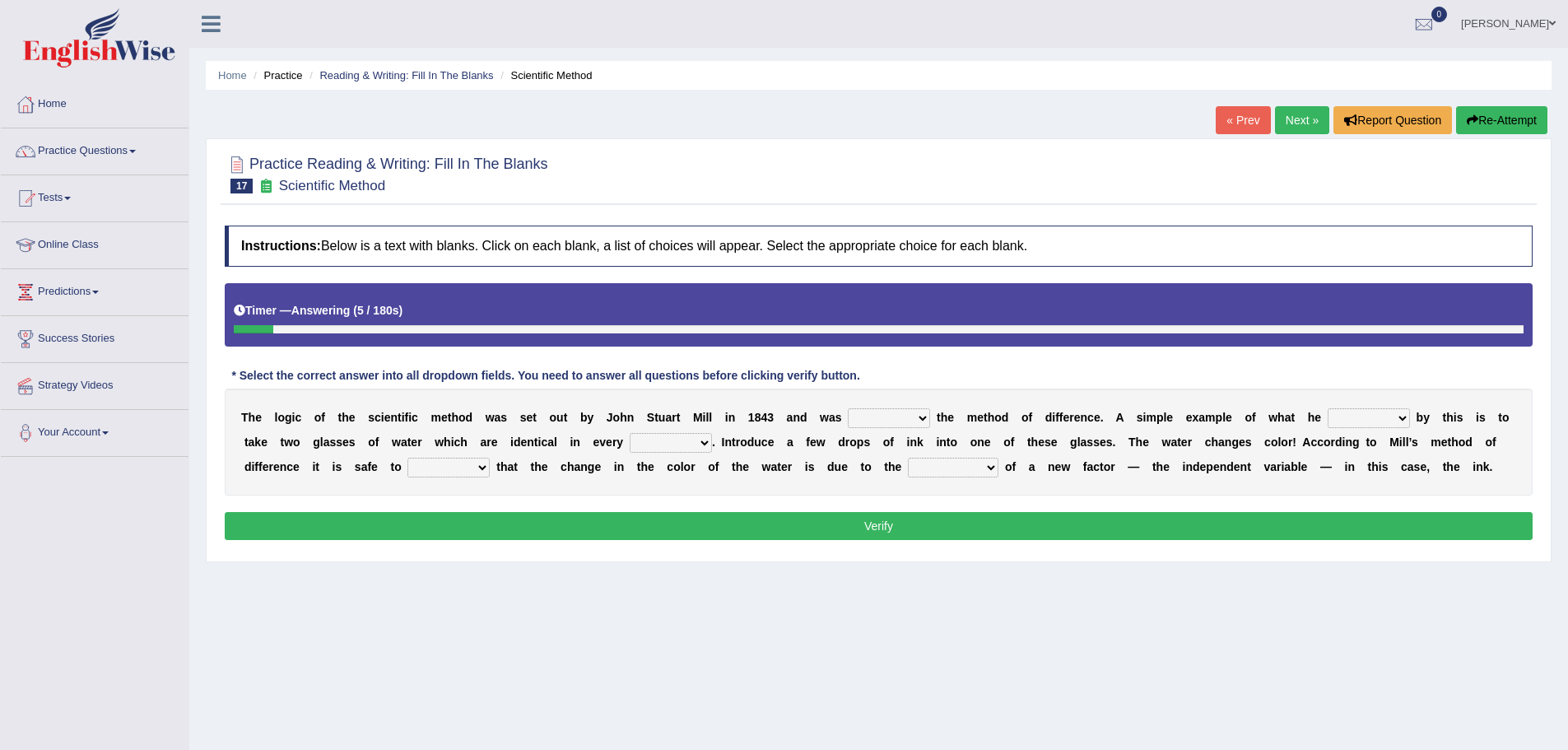
click at [875, 416] on select "pointed claimed demanded named" at bounding box center [889, 418] width 82 height 20
select select "named"
click at [848, 408] on select "pointed claimed demanded named" at bounding box center [889, 418] width 82 height 20
click at [1352, 422] on select "capped charged found meant" at bounding box center [1369, 418] width 82 height 20
select select "meant"
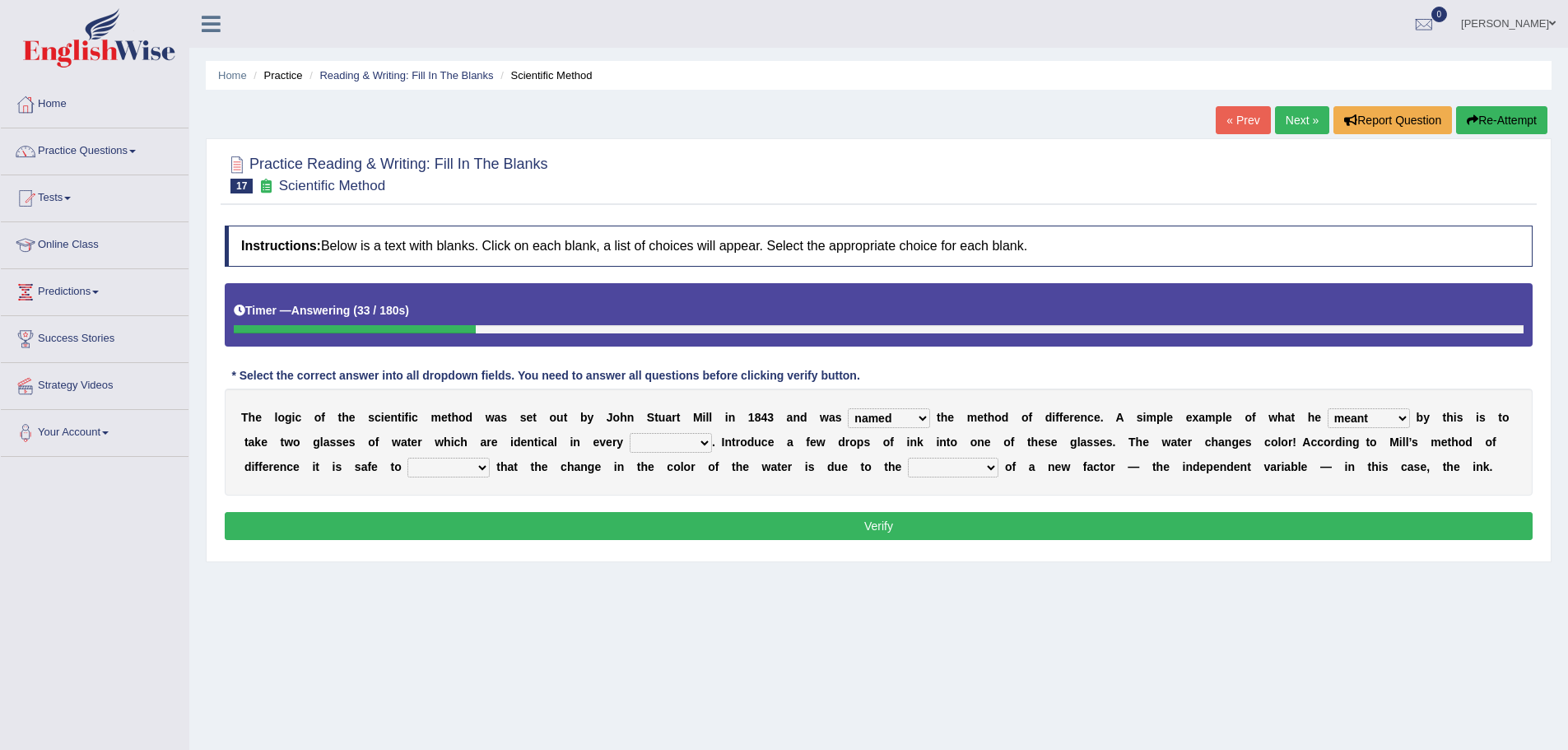
click at [1328, 408] on select "capped charged found meant" at bounding box center [1369, 418] width 82 height 20
click at [668, 445] on select "thought identity measure respect" at bounding box center [671, 443] width 82 height 20
select select "measure"
click at [630, 433] on select "thought identity measure respect" at bounding box center [671, 443] width 82 height 20
click at [436, 476] on select "assume discuss prefer acclaim" at bounding box center [448, 467] width 82 height 20
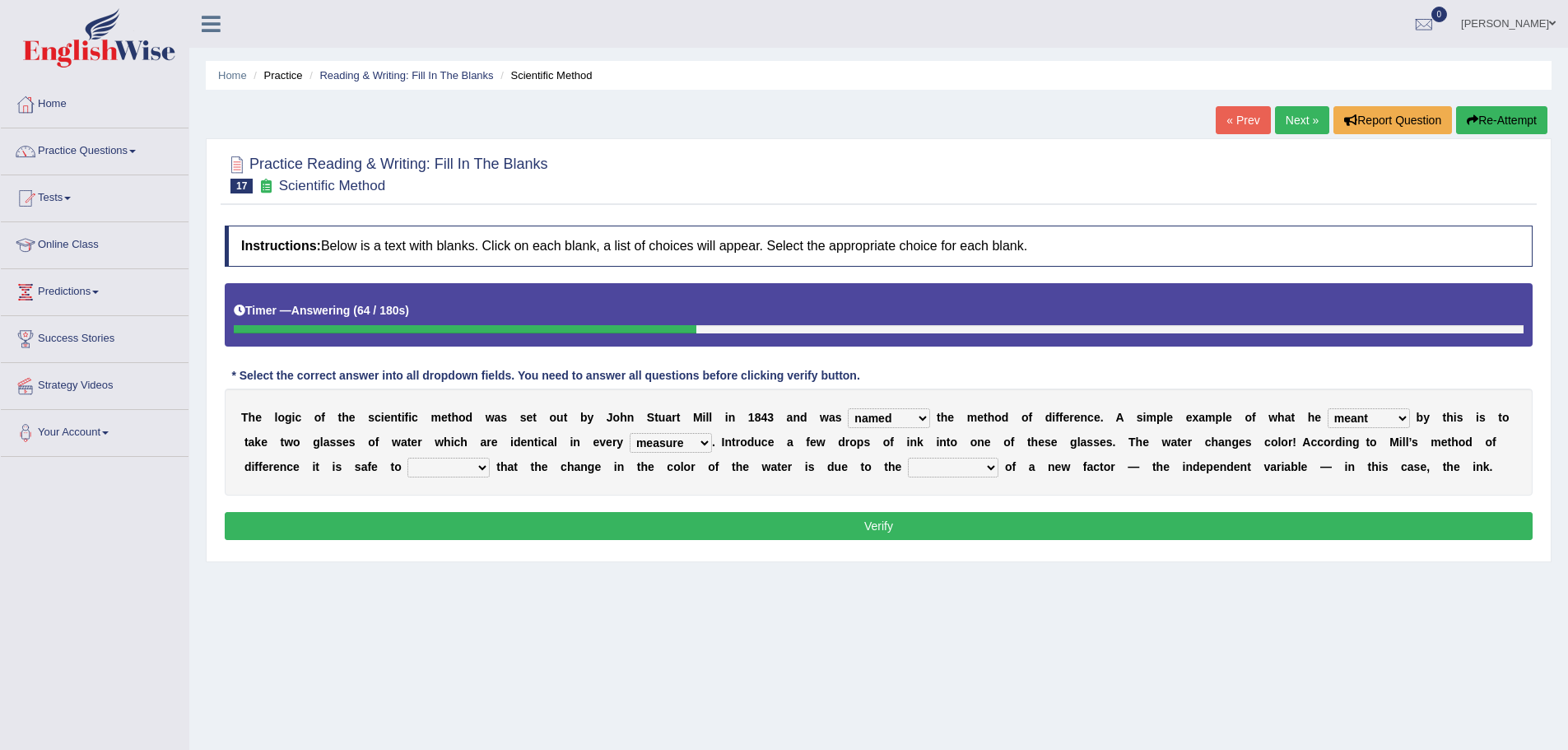
select select "discuss"
click at [407, 457] on select "assume discuss prefer acclaim" at bounding box center [448, 467] width 82 height 20
click at [455, 464] on select "assume discuss prefer acclaim" at bounding box center [448, 467] width 82 height 20
click at [943, 471] on select "introduction magnitude preparation purification" at bounding box center [953, 467] width 91 height 20
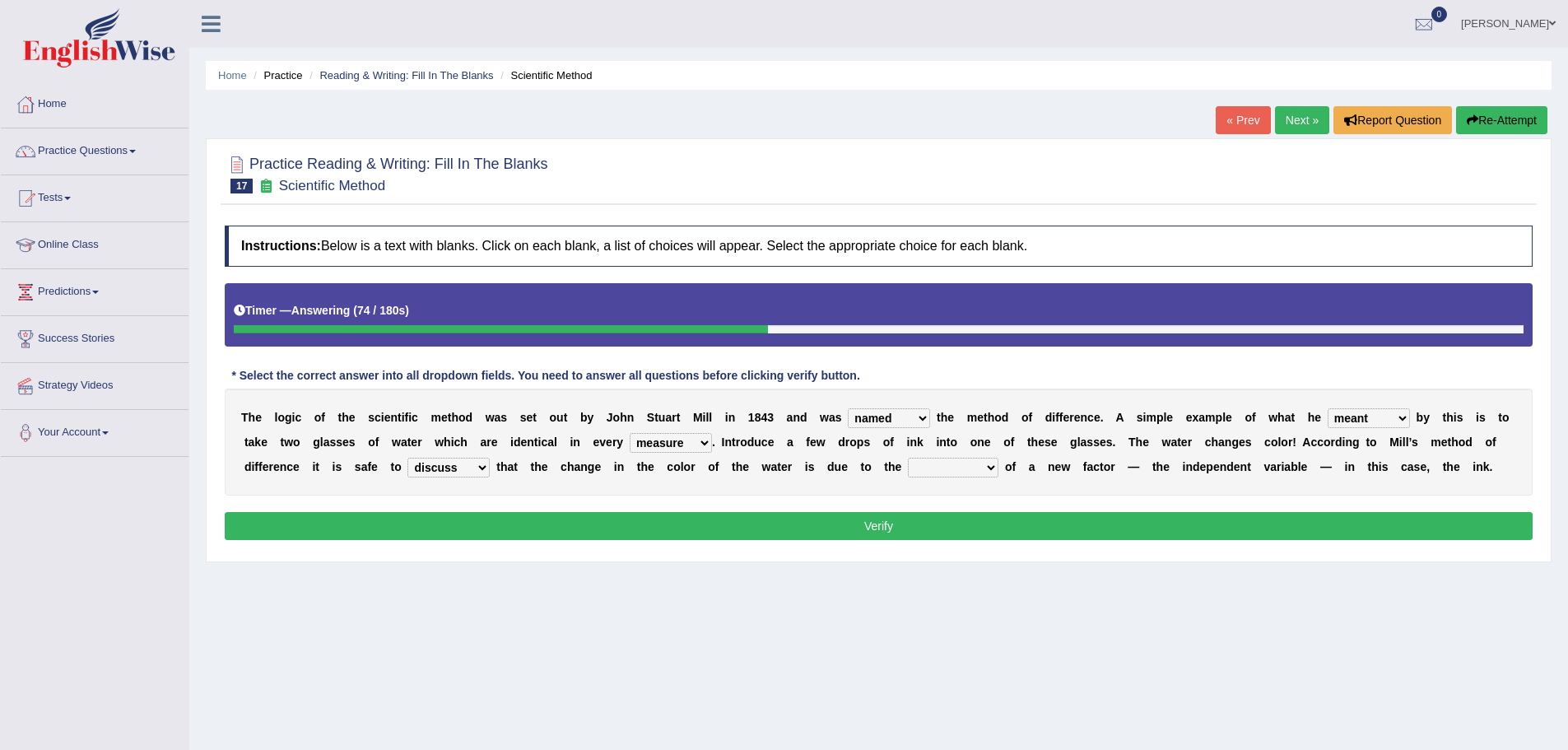
select select "introduction"
click at [908, 457] on select "introduction magnitude preparation purification" at bounding box center [953, 467] width 91 height 20
click at [954, 514] on button "Verify" at bounding box center [879, 526] width 1308 height 28
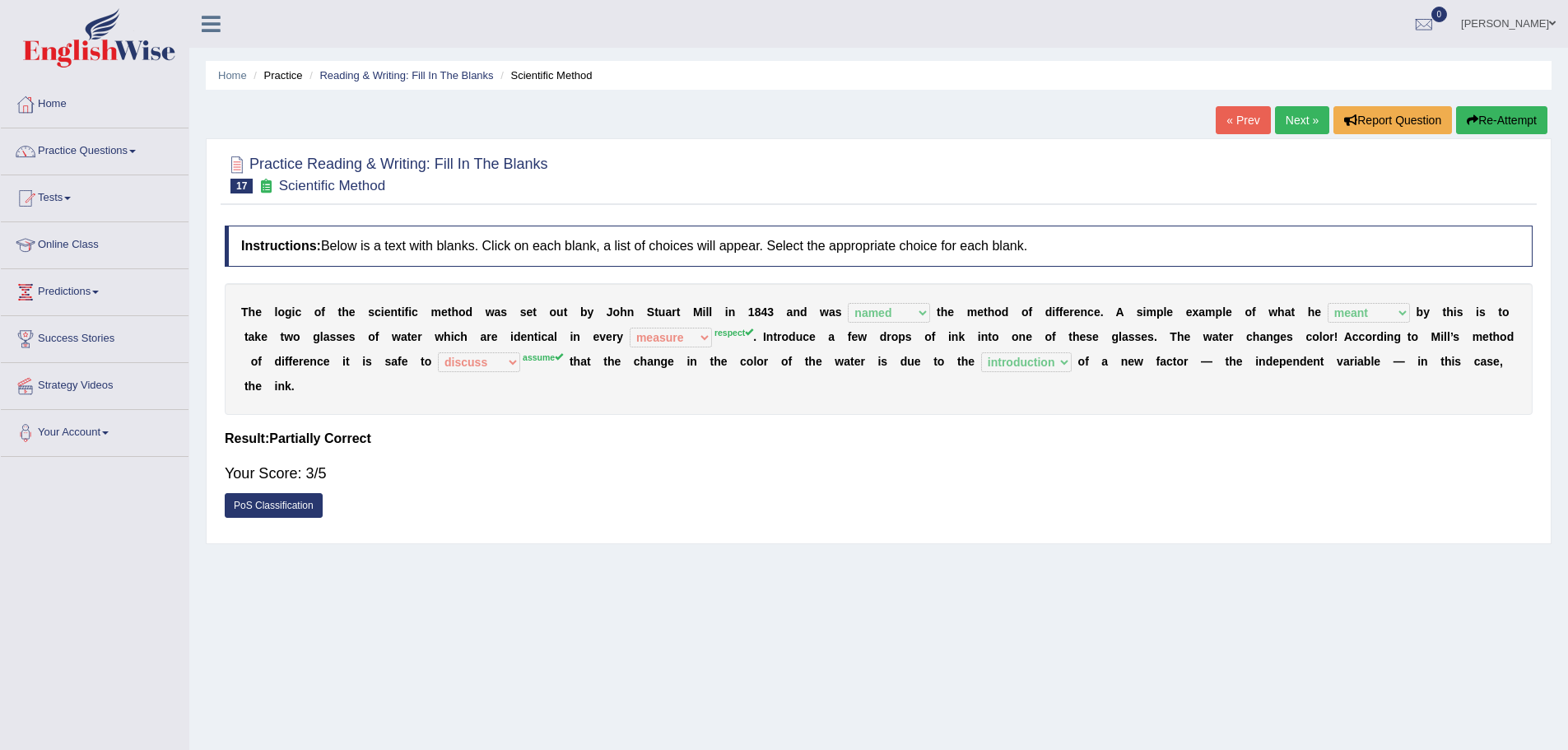
scroll to position [82, 0]
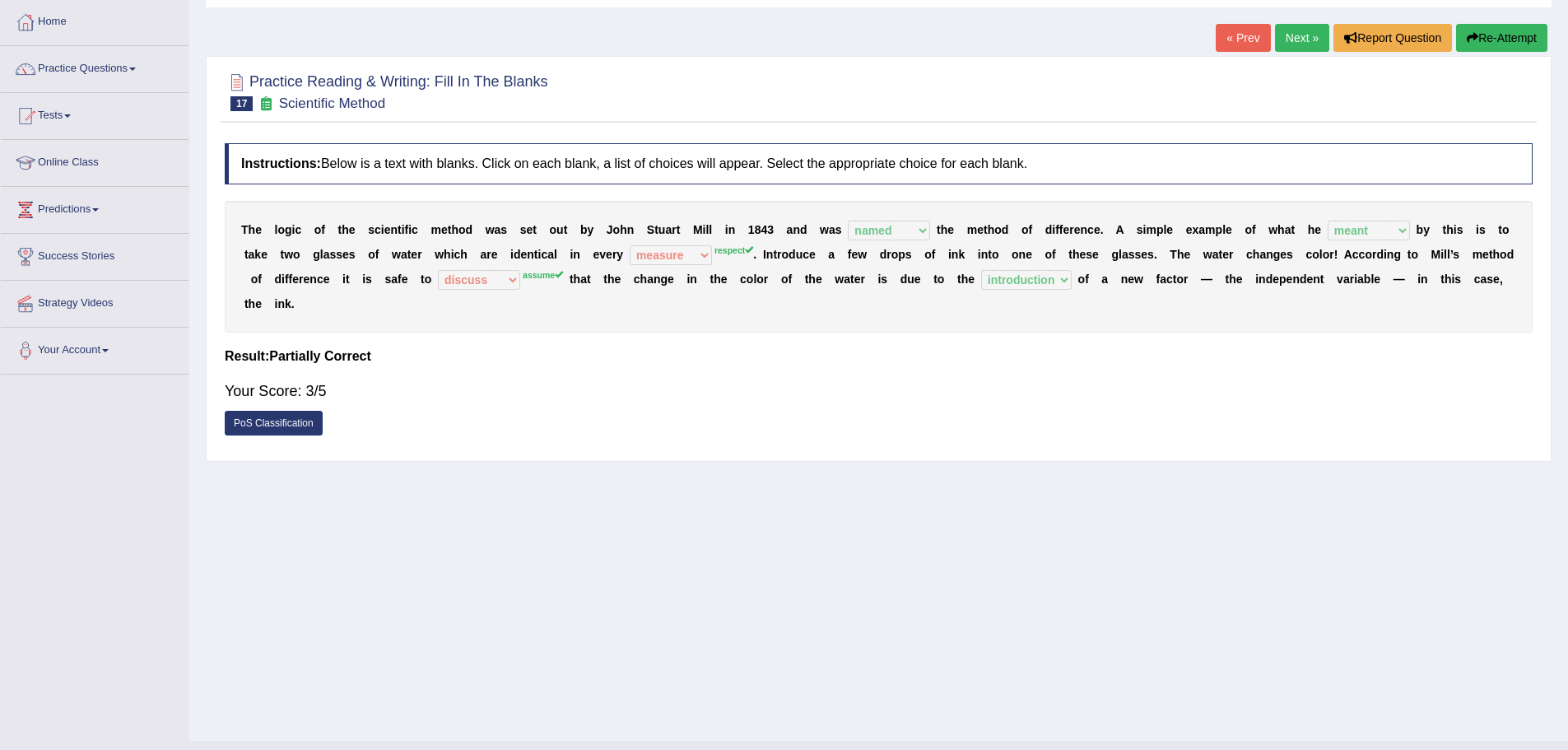
click at [1310, 27] on link "Next »" at bounding box center [1302, 38] width 54 height 28
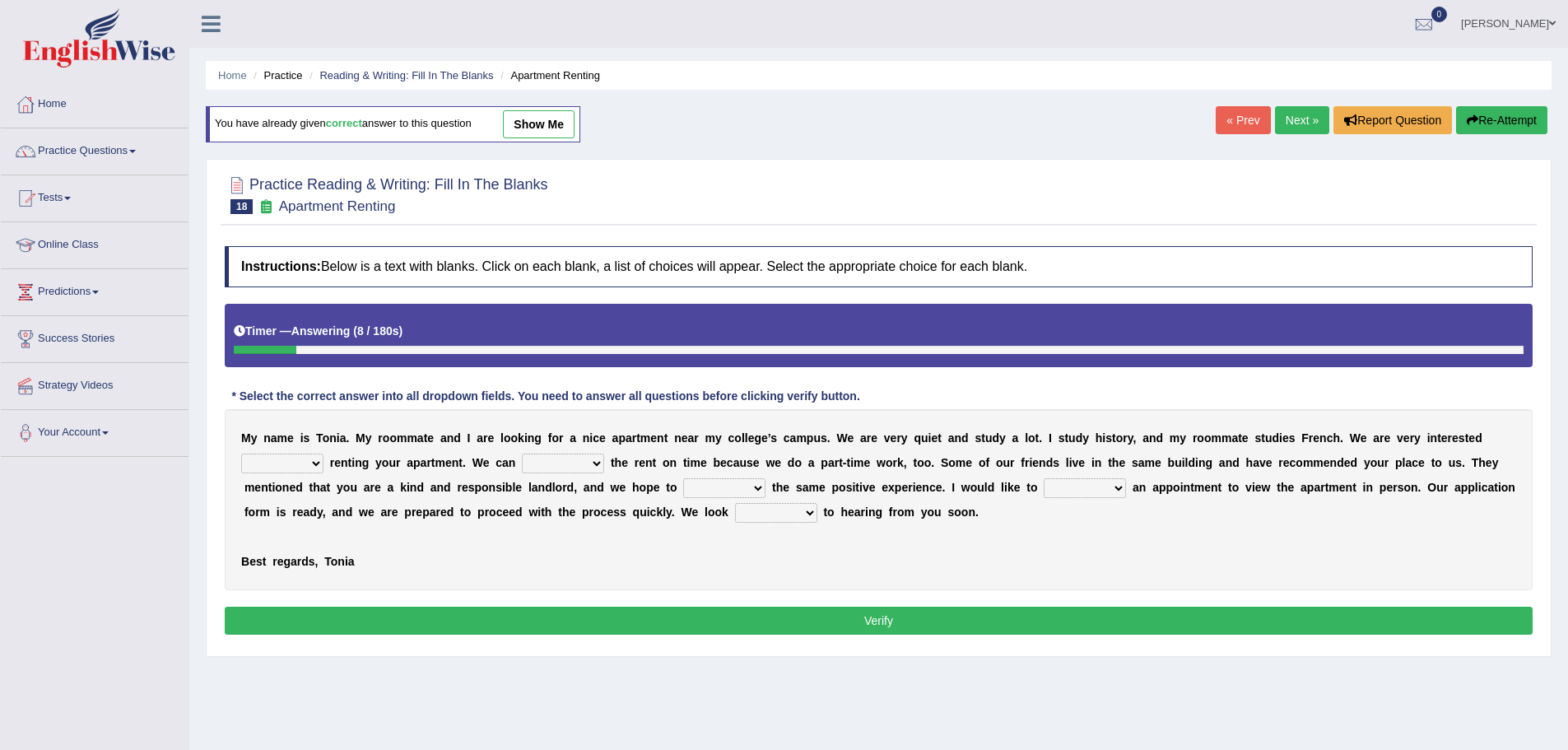
click at [1291, 113] on link "Next »" at bounding box center [1302, 120] width 54 height 28
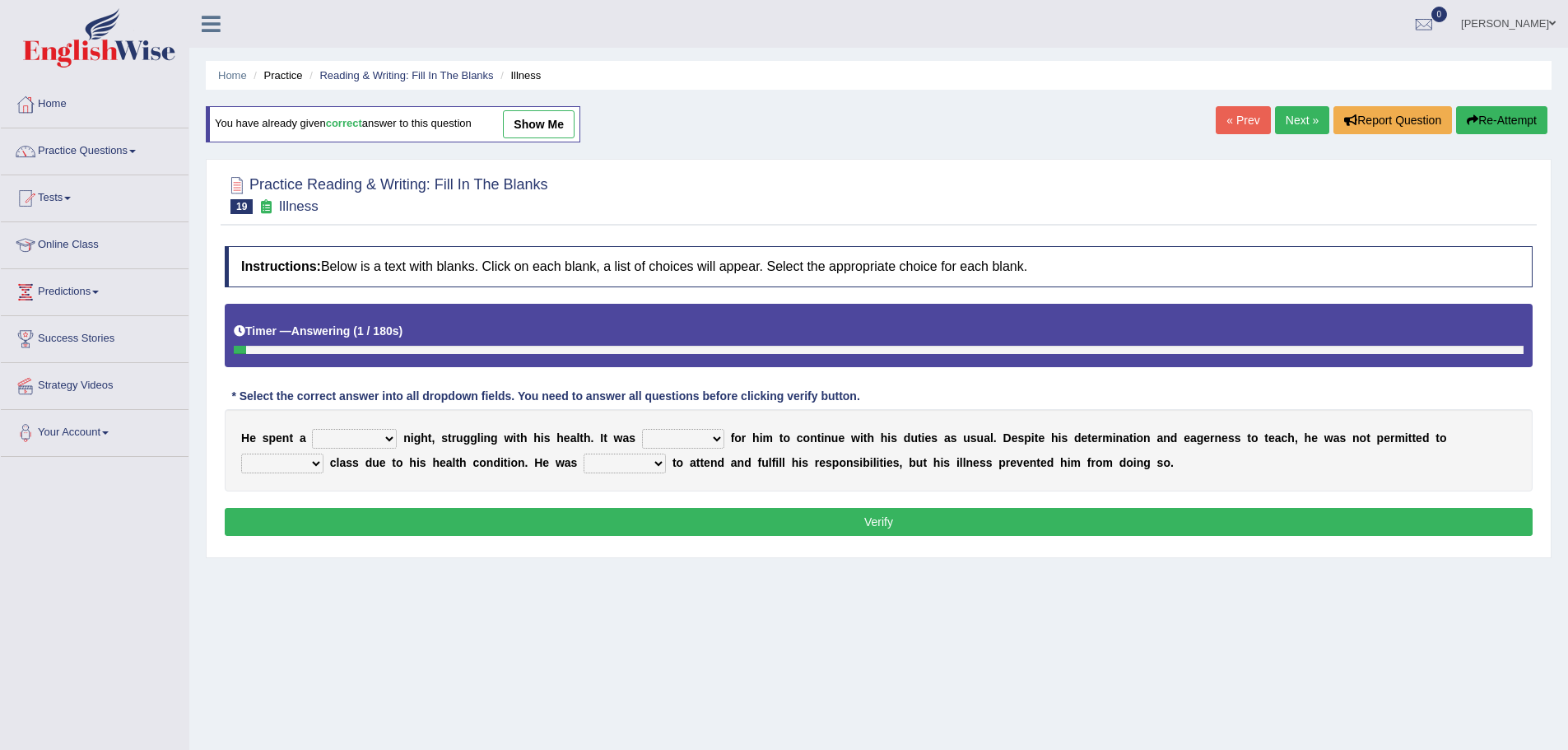
click at [377, 438] on select "cheerful restful meaningful painful" at bounding box center [354, 439] width 85 height 20
select select "painful"
click at [312, 429] on select "cheerful restful meaningful painful" at bounding box center [354, 439] width 85 height 20
click at [1292, 116] on link "Next »" at bounding box center [1302, 120] width 54 height 28
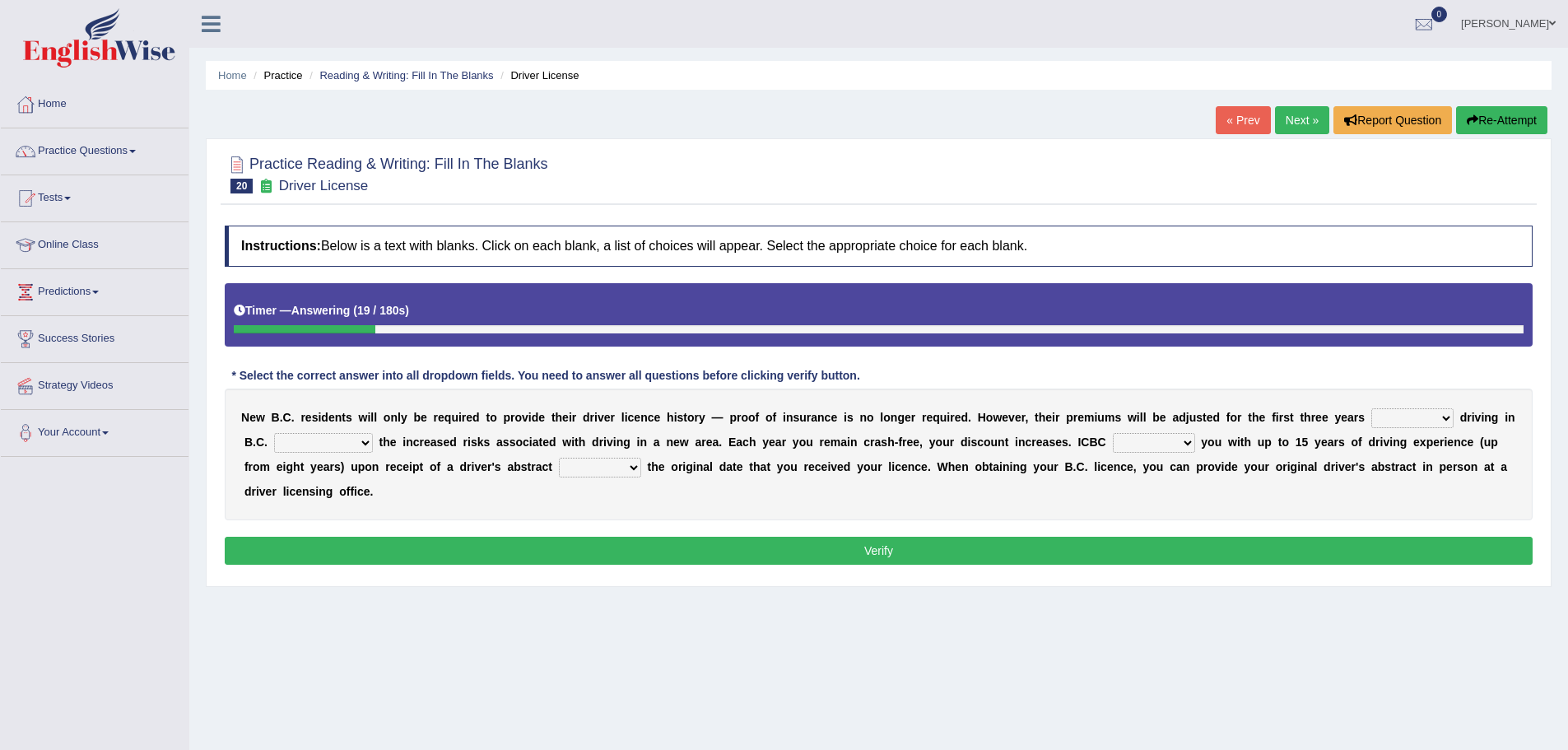
click at [1394, 420] on select "within among against of" at bounding box center [1412, 418] width 82 height 20
select select "within"
click at [1371, 408] on select "within among against of" at bounding box center [1412, 418] width 82 height 20
click at [337, 438] on select "depending on as for due to thanks to" at bounding box center [324, 443] width 99 height 20
select select "due to"
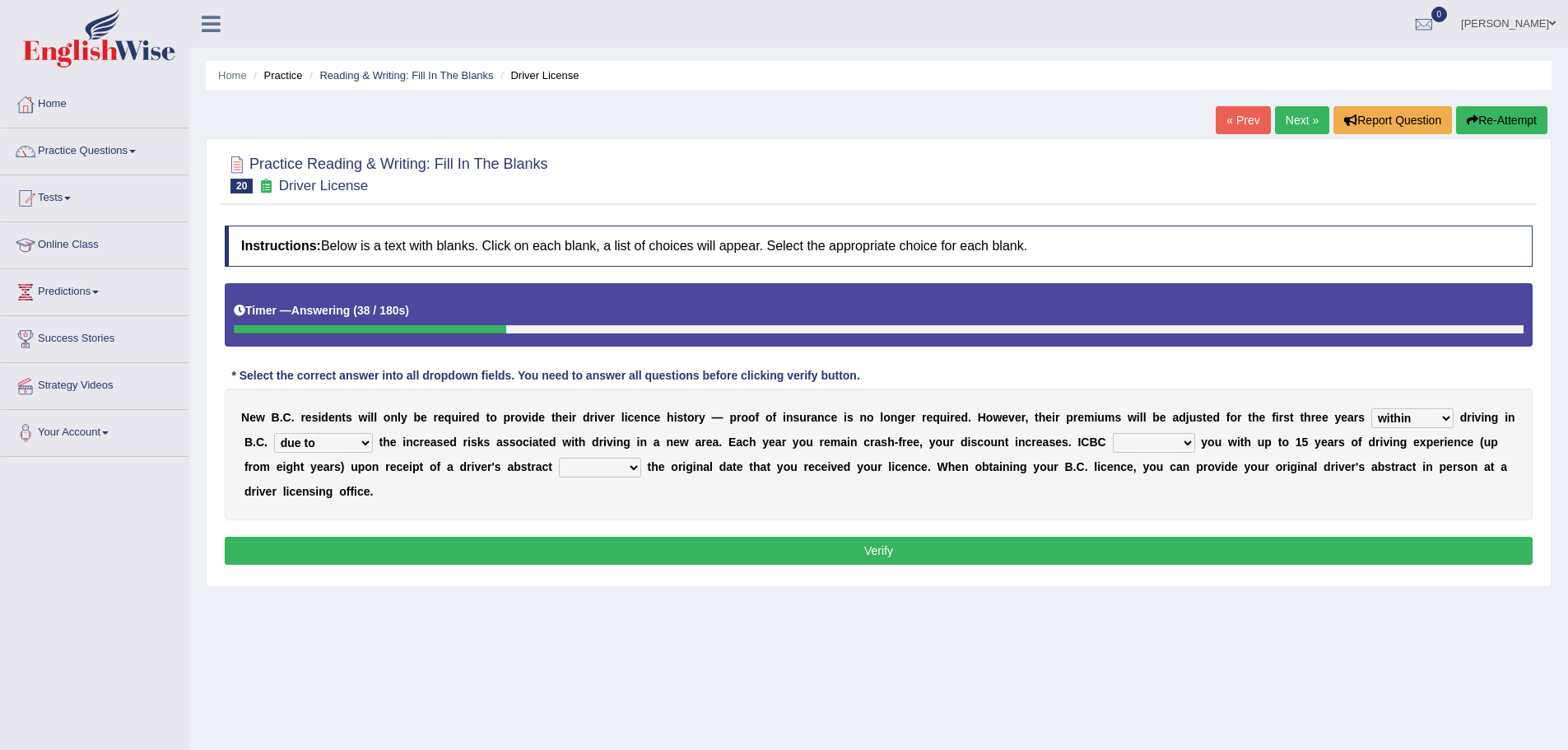
click at [275, 433] on select "depending on as for due to thanks to" at bounding box center [324, 443] width 99 height 20
click at [1149, 441] on select "credited crediting credit will credit" at bounding box center [1155, 443] width 82 height 20
select select "crediting"
click at [1114, 433] on select "credited crediting credit will credit" at bounding box center [1155, 443] width 82 height 20
click at [573, 463] on select "showing show shows shown" at bounding box center [600, 467] width 82 height 20
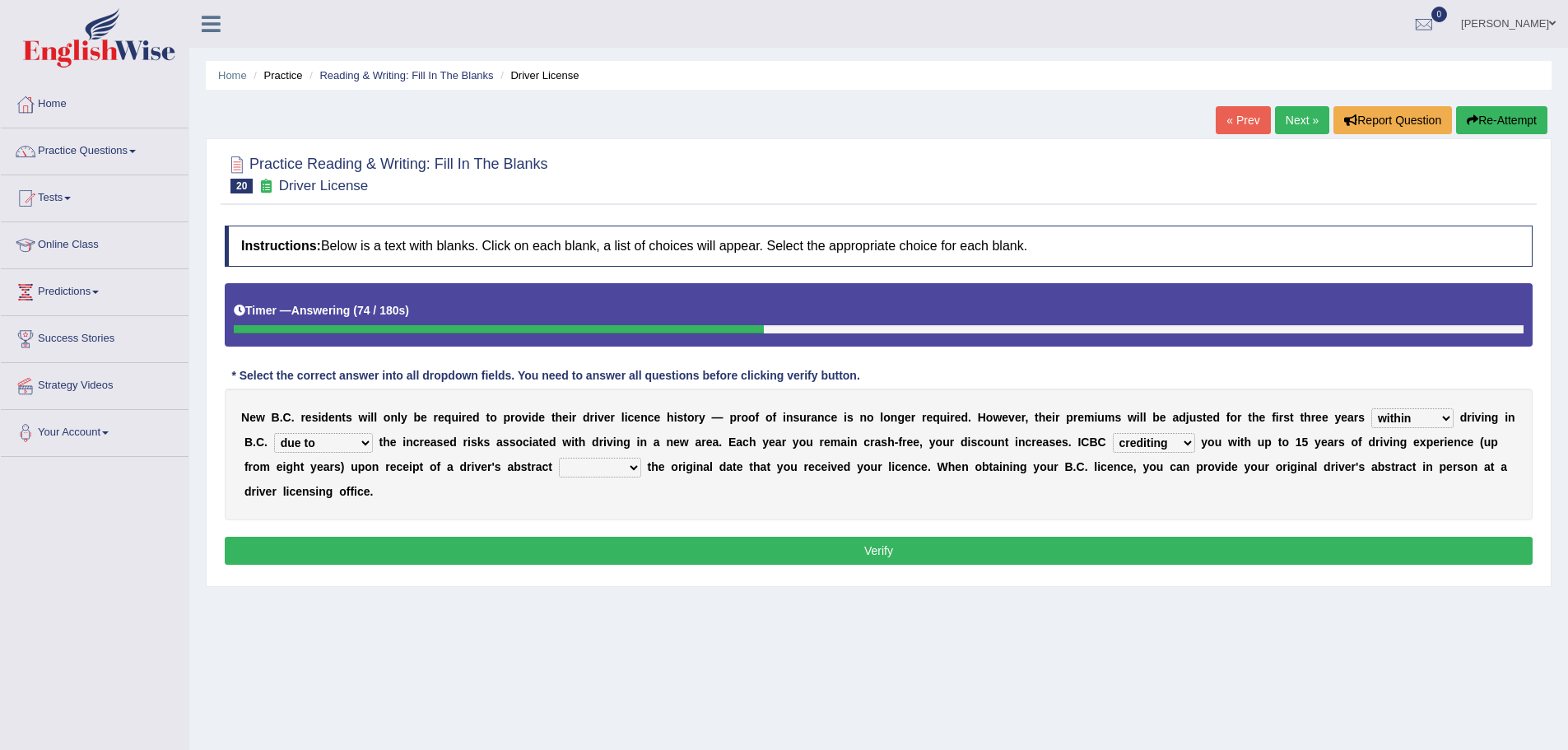
click at [559, 457] on select "showing show shows shown" at bounding box center [600, 467] width 82 height 20
click at [608, 476] on select "showing show shows shown" at bounding box center [600, 467] width 82 height 20
select select "shows"
click at [559, 457] on select "showing show shows shown" at bounding box center [600, 467] width 82 height 20
click at [1412, 410] on select "within among against of" at bounding box center [1412, 418] width 82 height 20
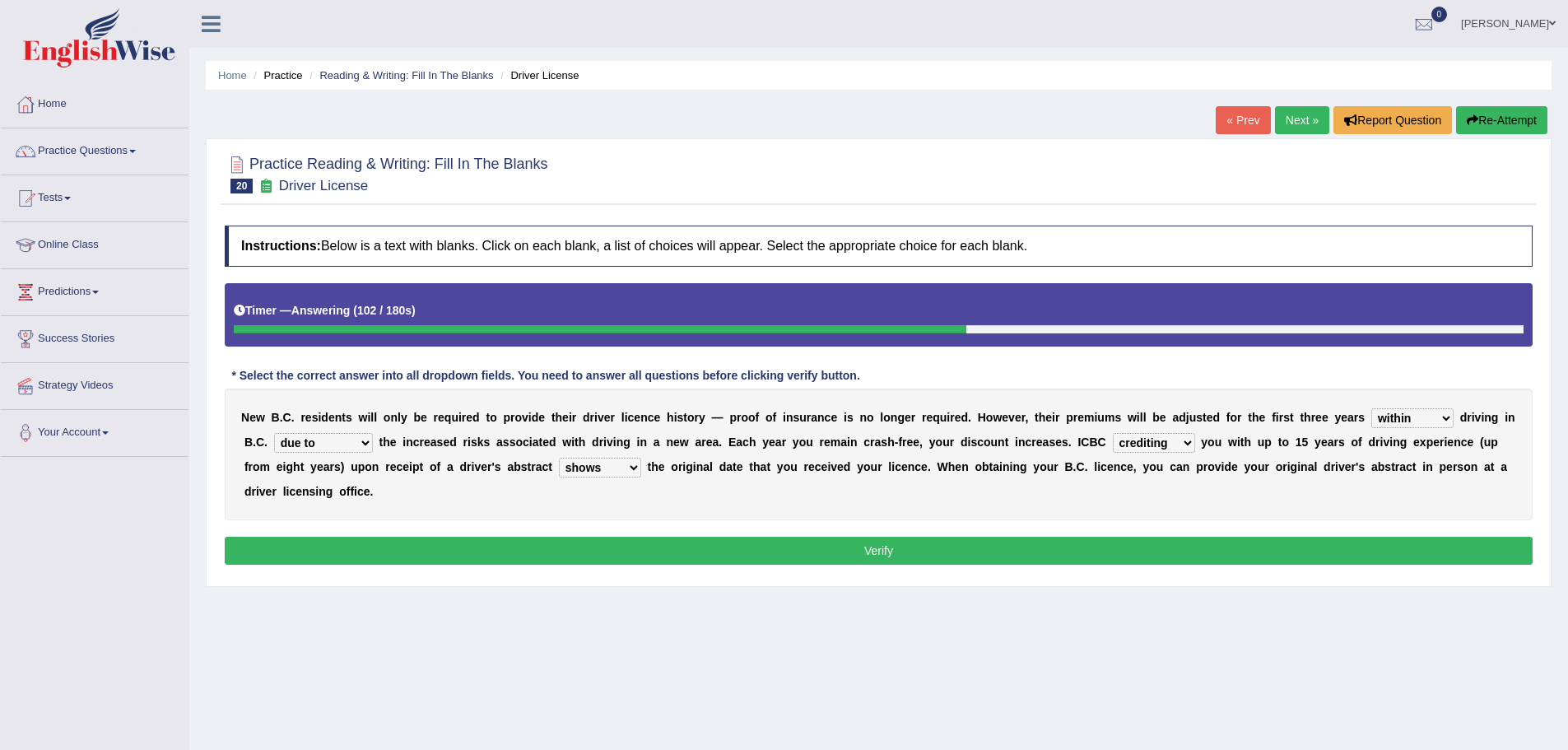
select select "of"
click at [1371, 408] on select "within among against of" at bounding box center [1412, 418] width 82 height 20
click at [332, 439] on select "depending on as for due to thanks to" at bounding box center [324, 443] width 99 height 20
click at [426, 545] on button "Verify" at bounding box center [879, 551] width 1308 height 28
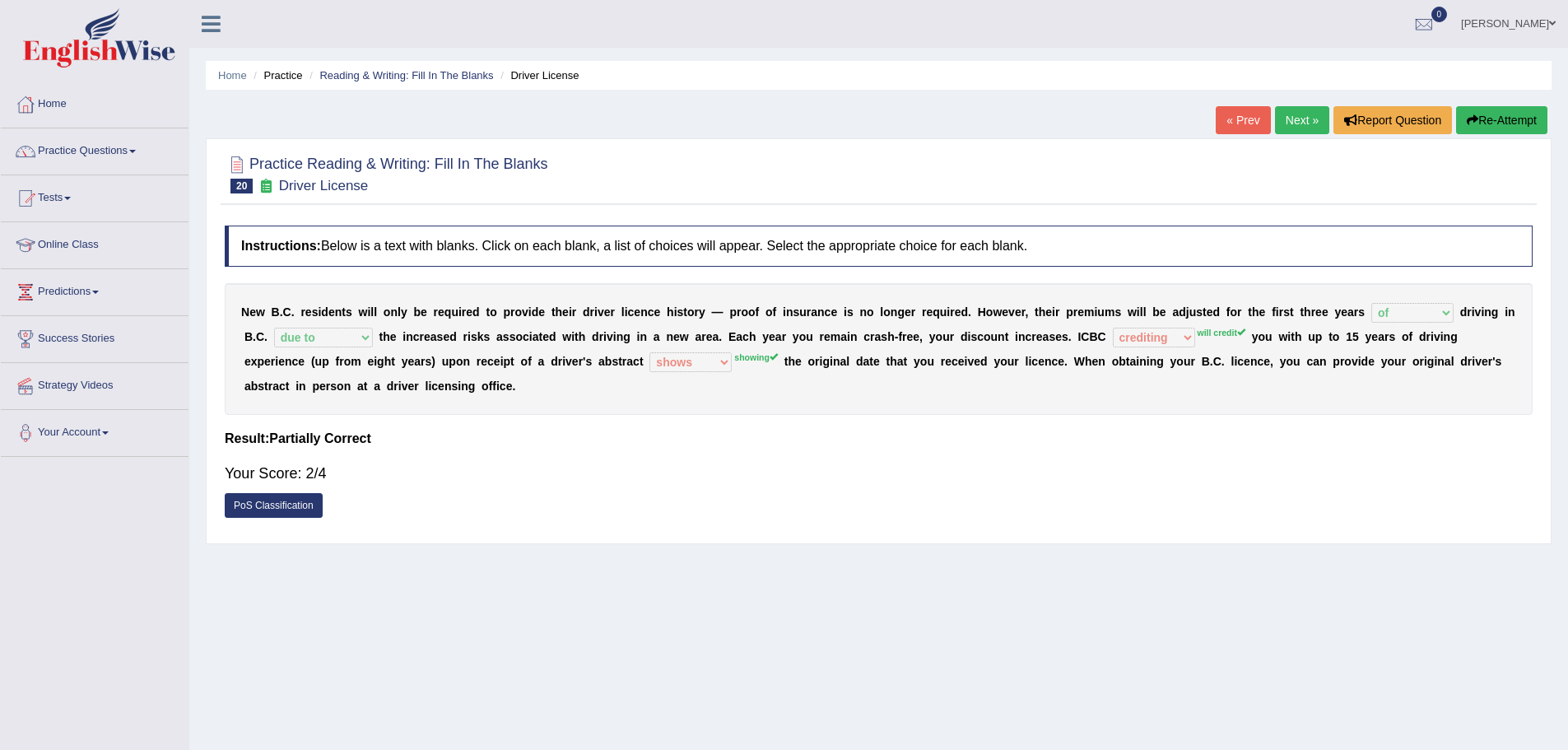
click at [274, 508] on link "PoS Classification" at bounding box center [274, 505] width 98 height 25
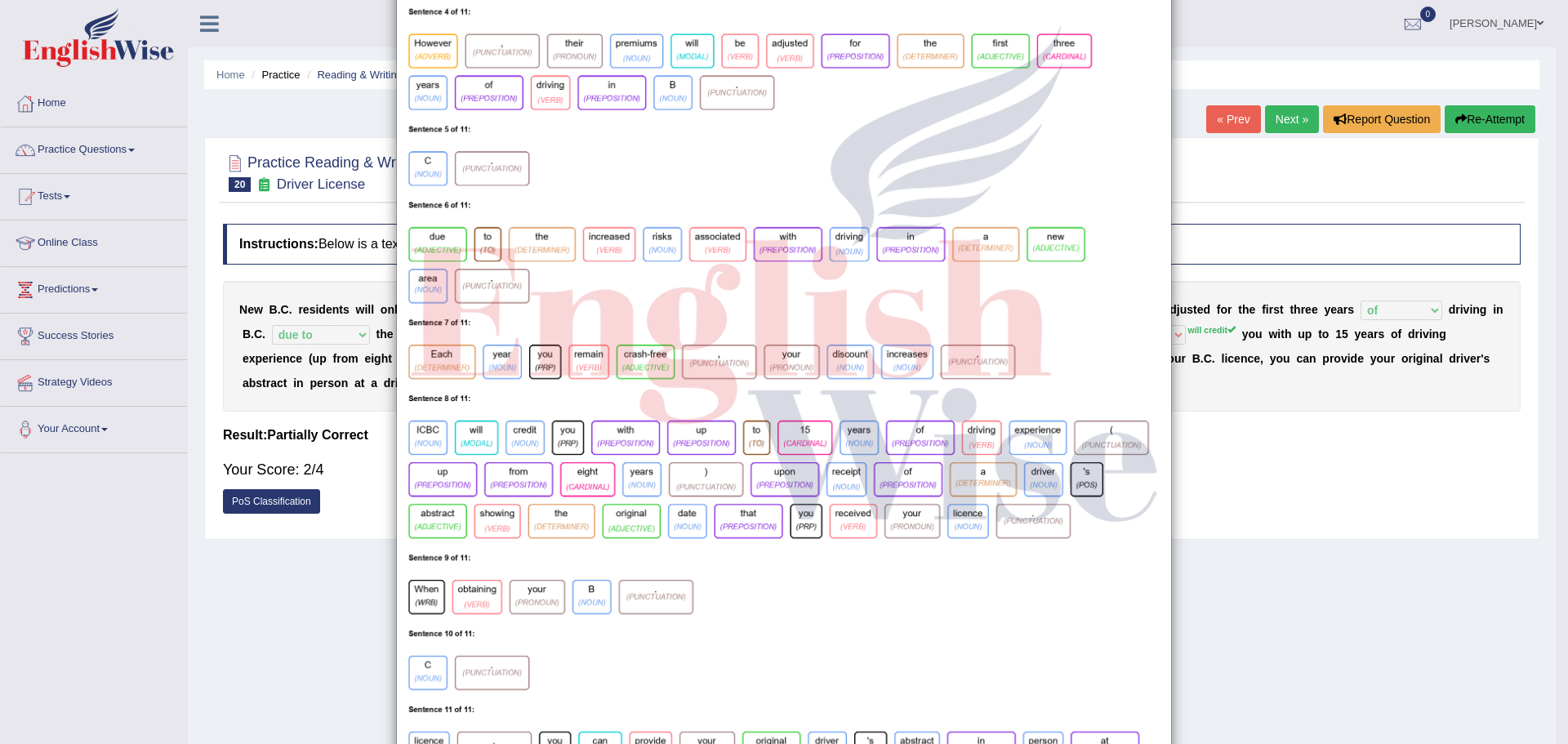
scroll to position [436, 0]
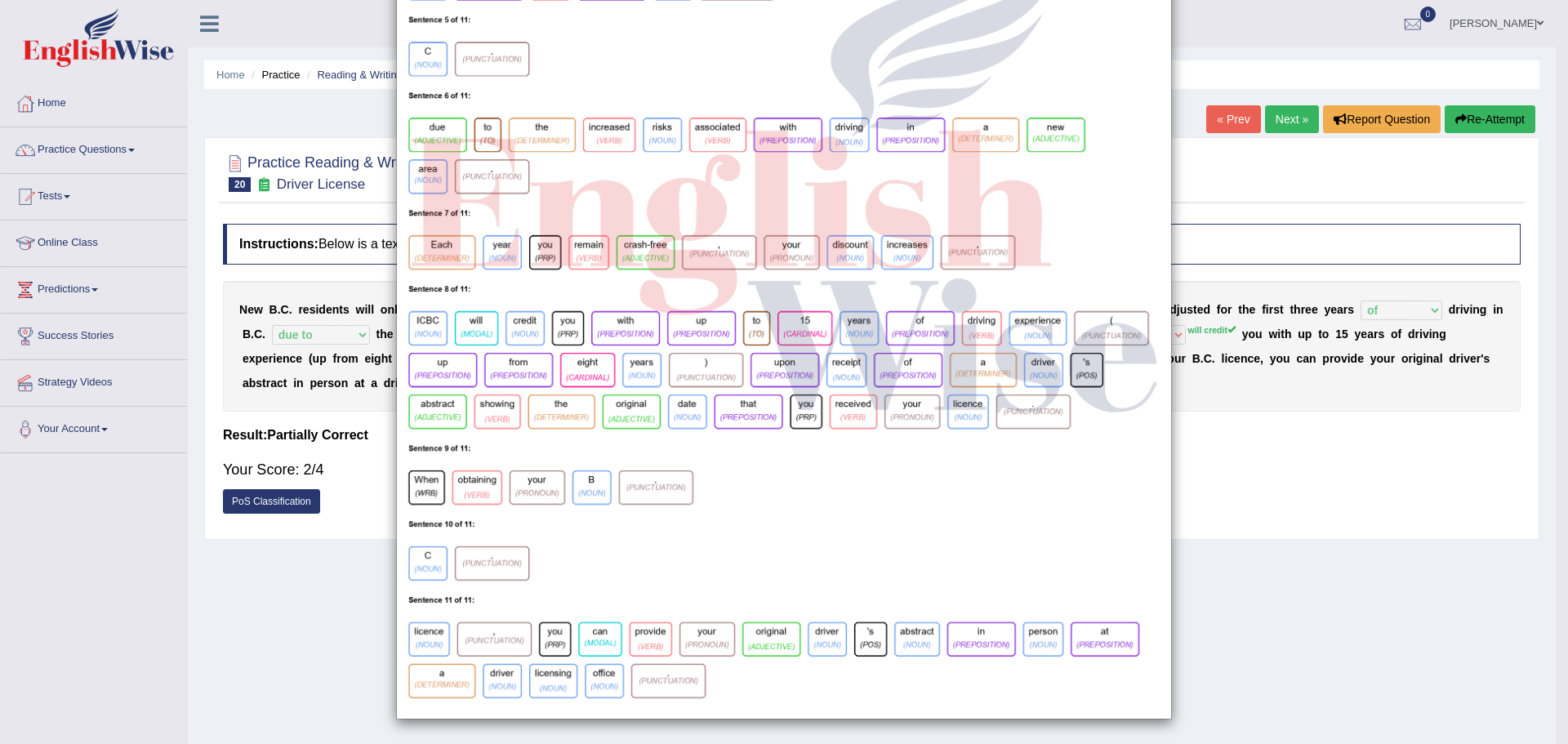
click at [1273, 449] on div "×" at bounding box center [784, 154] width 1568 height 1131
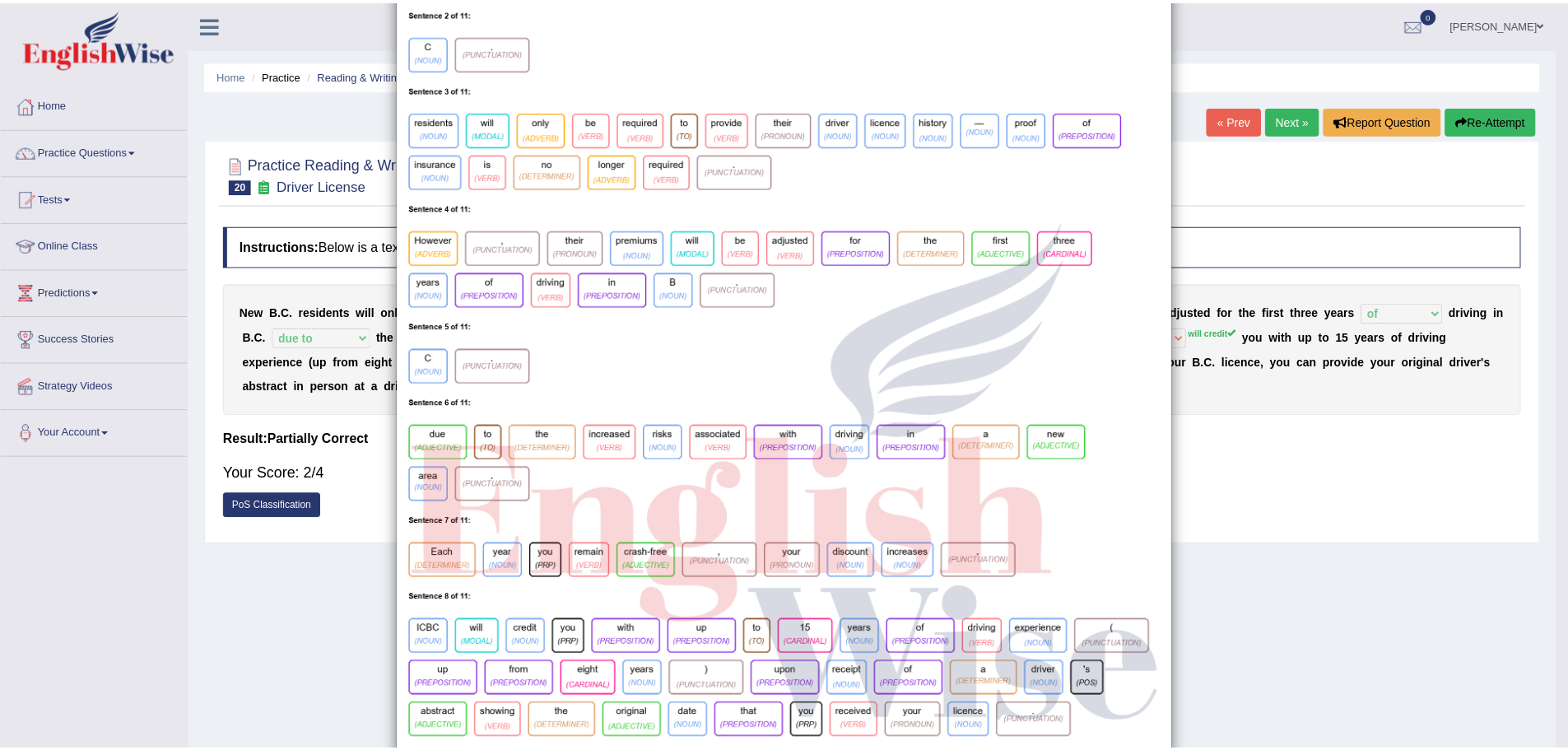
scroll to position [0, 0]
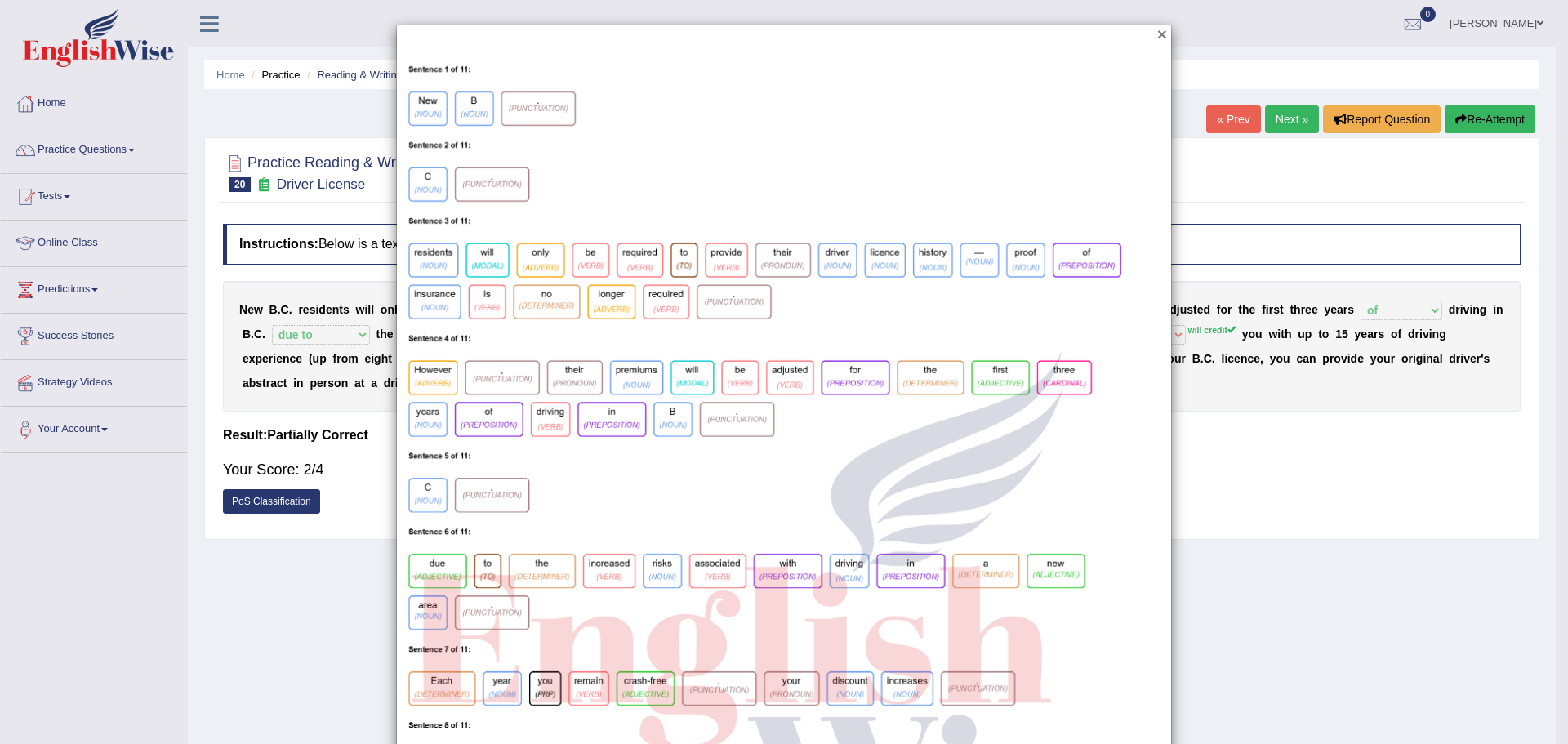
click at [1159, 34] on button "×" at bounding box center [1162, 34] width 10 height 17
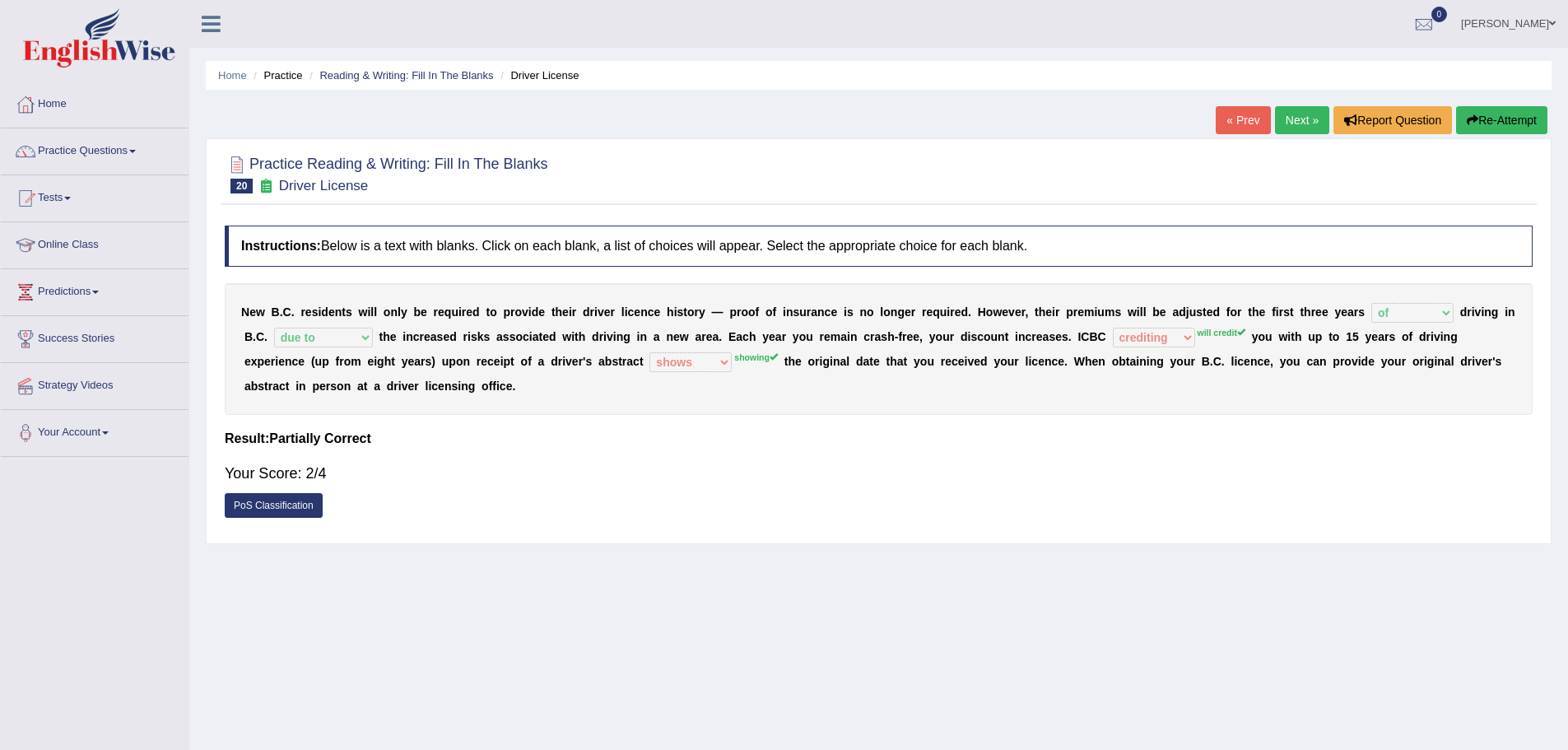
click at [1282, 126] on link "Next »" at bounding box center [1302, 120] width 54 height 28
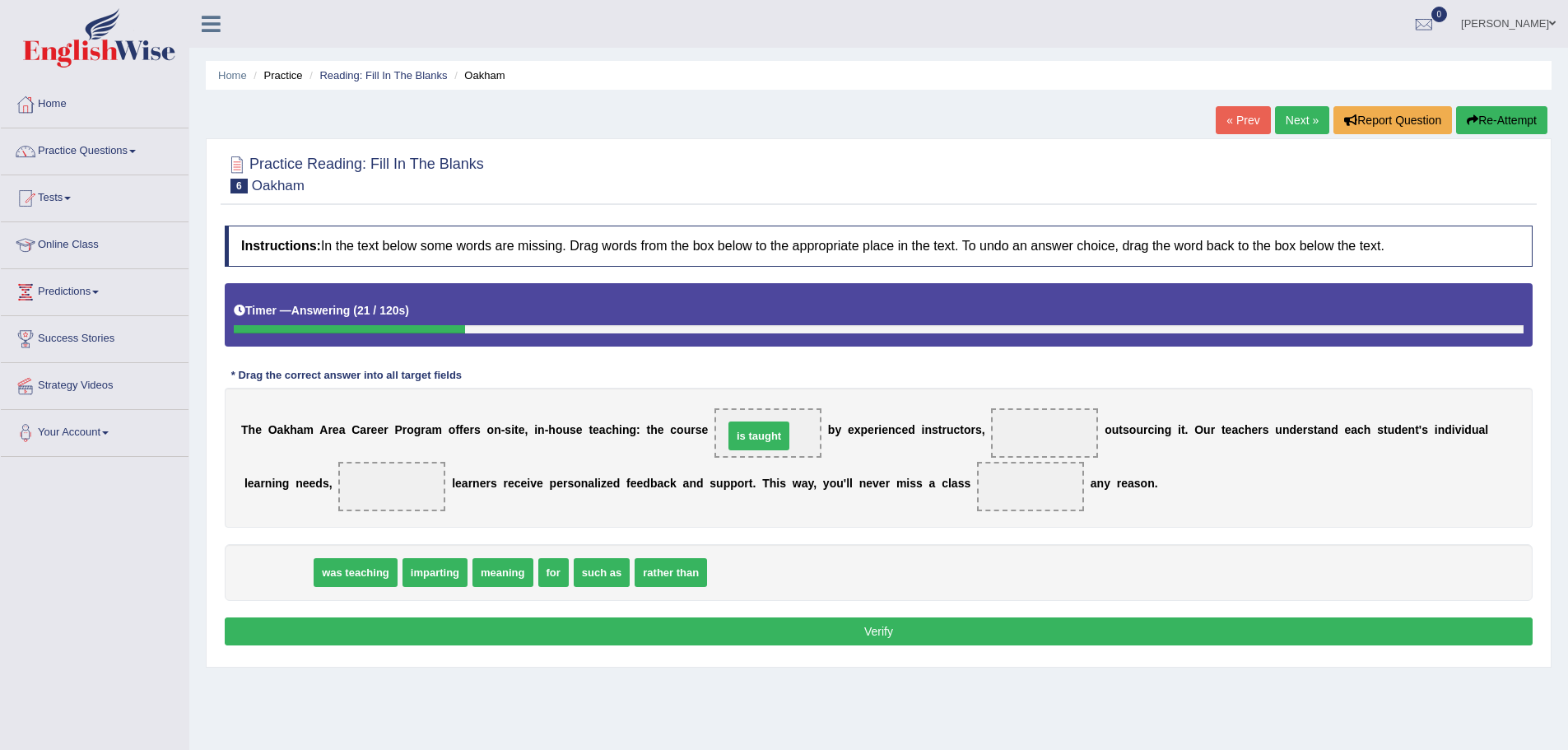
drag, startPoint x: 282, startPoint y: 569, endPoint x: 762, endPoint y: 433, distance: 498.9
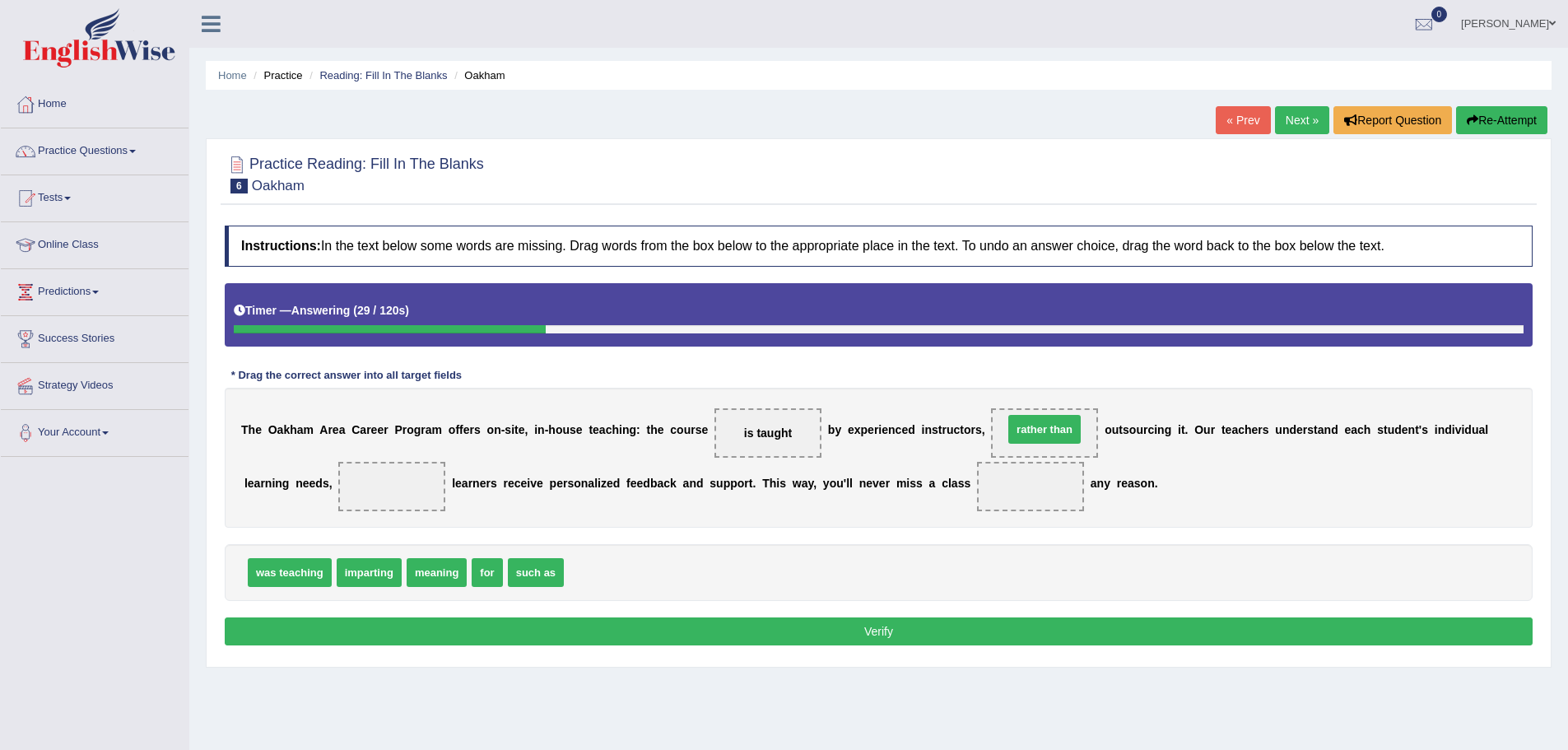
drag, startPoint x: 618, startPoint y: 571, endPoint x: 1058, endPoint y: 428, distance: 462.7
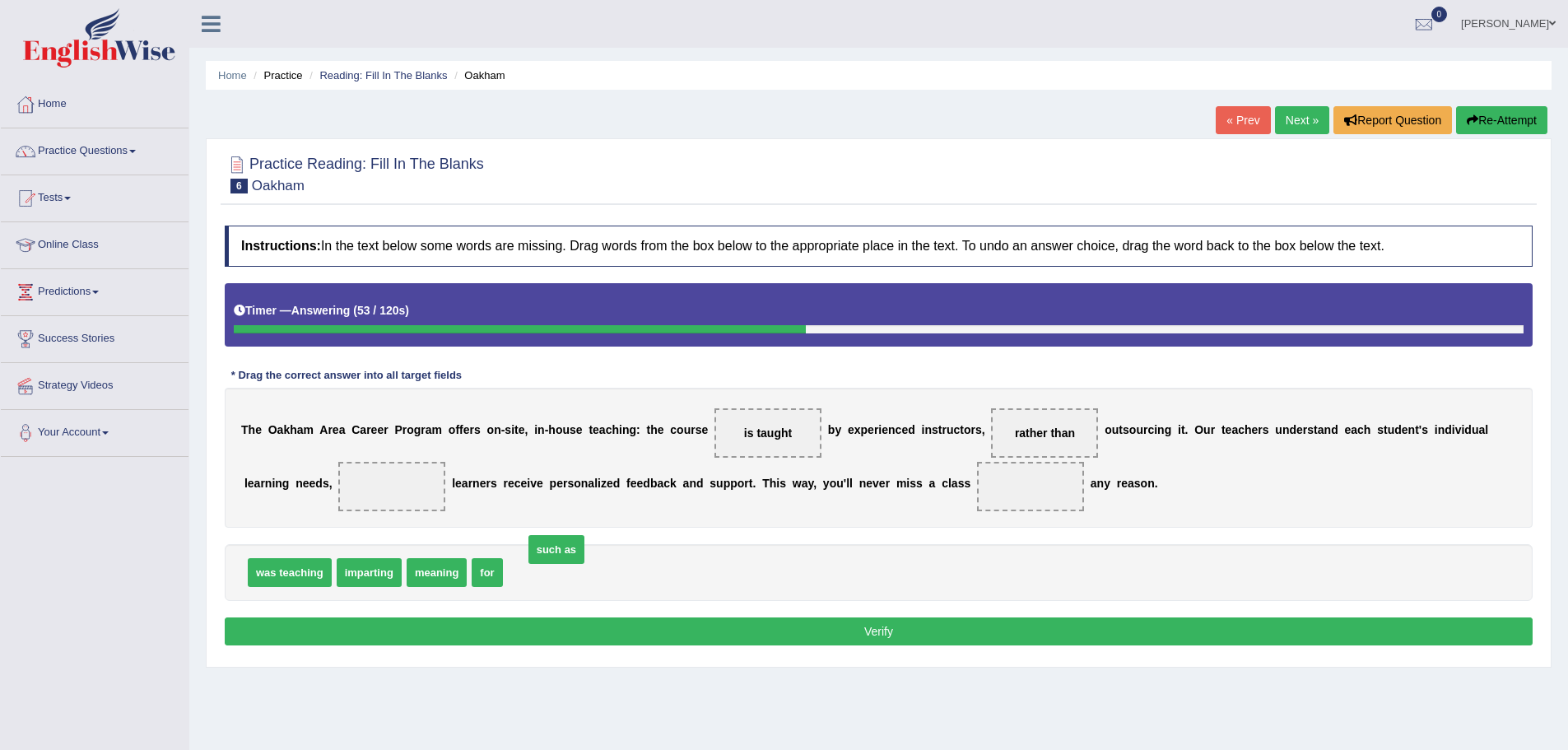
drag, startPoint x: 516, startPoint y: 575, endPoint x: 543, endPoint y: 555, distance: 33.6
drag, startPoint x: 485, startPoint y: 575, endPoint x: 1030, endPoint y: 503, distance: 549.7
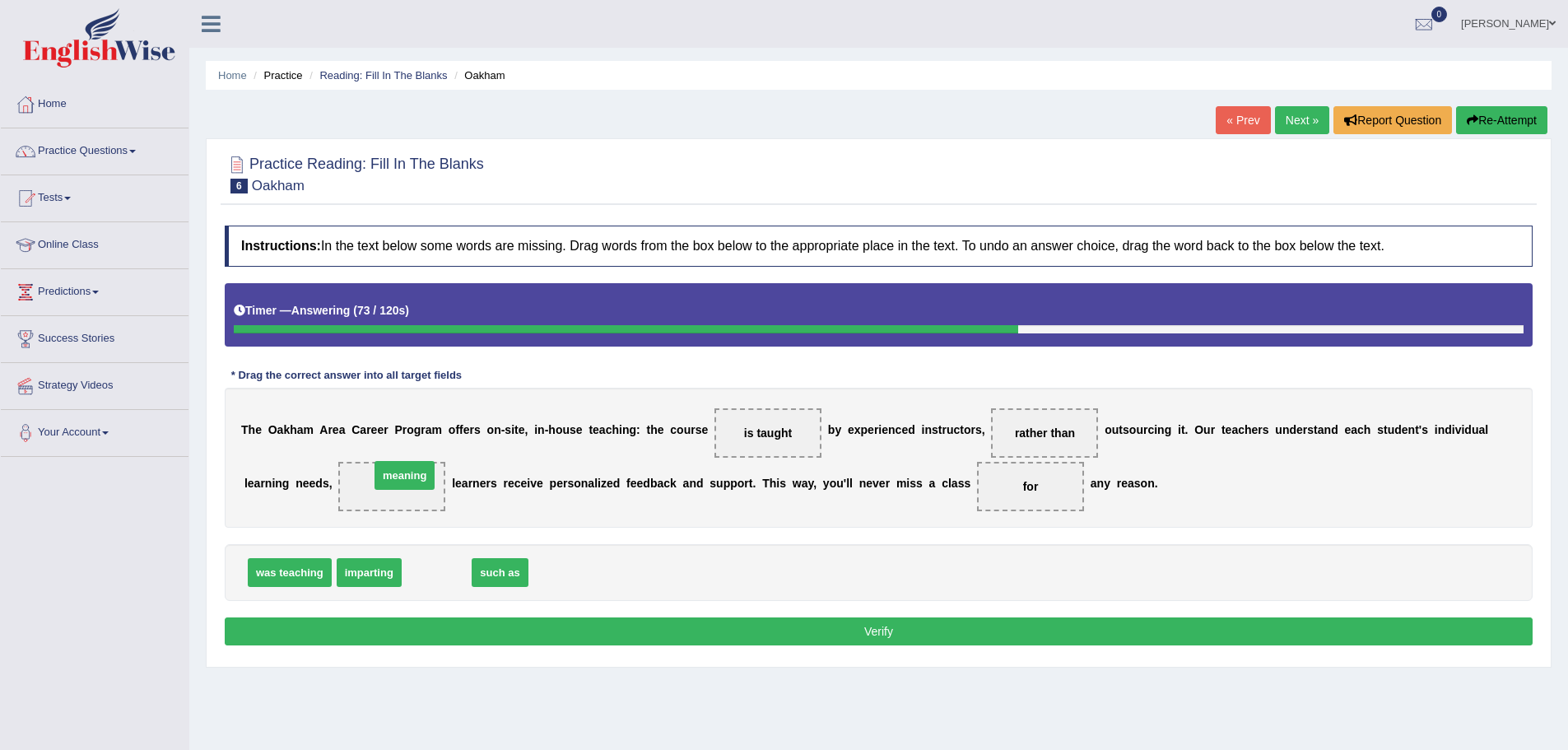
drag, startPoint x: 450, startPoint y: 574, endPoint x: 417, endPoint y: 476, distance: 103.4
click at [499, 636] on button "Verify" at bounding box center [879, 631] width 1308 height 28
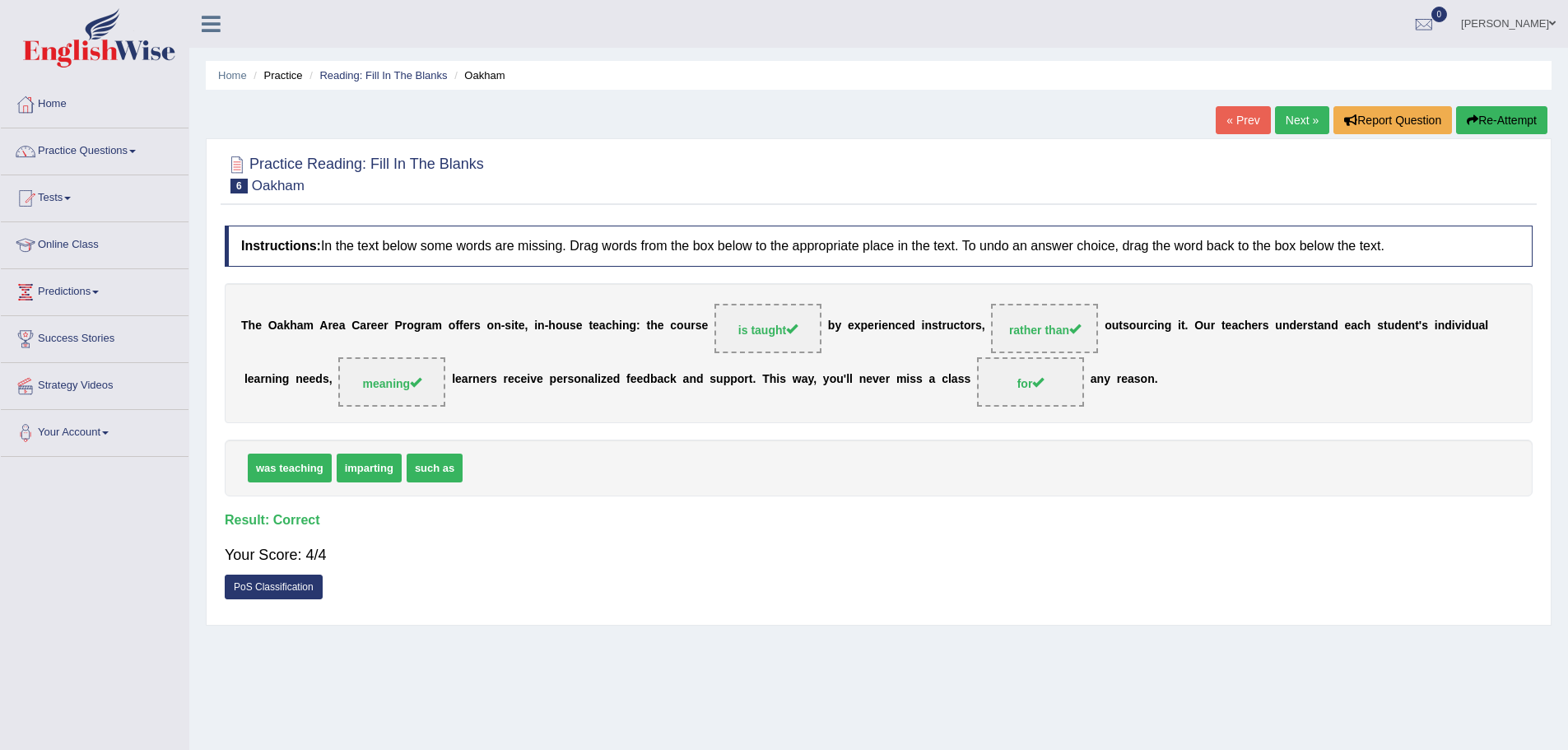
click at [1310, 124] on link "Next »" at bounding box center [1302, 120] width 54 height 28
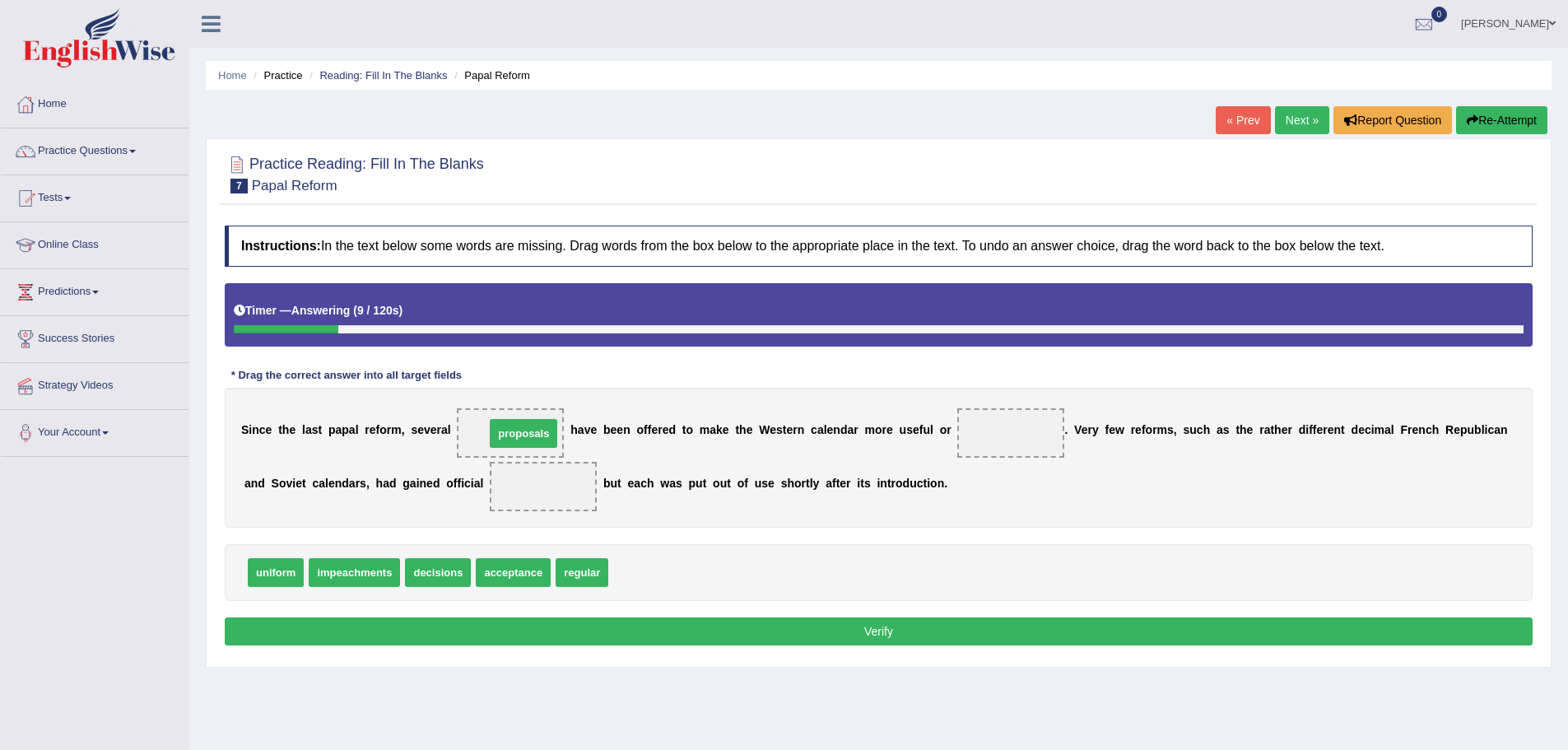
drag, startPoint x: 641, startPoint y: 570, endPoint x: 516, endPoint y: 429, distance: 188.4
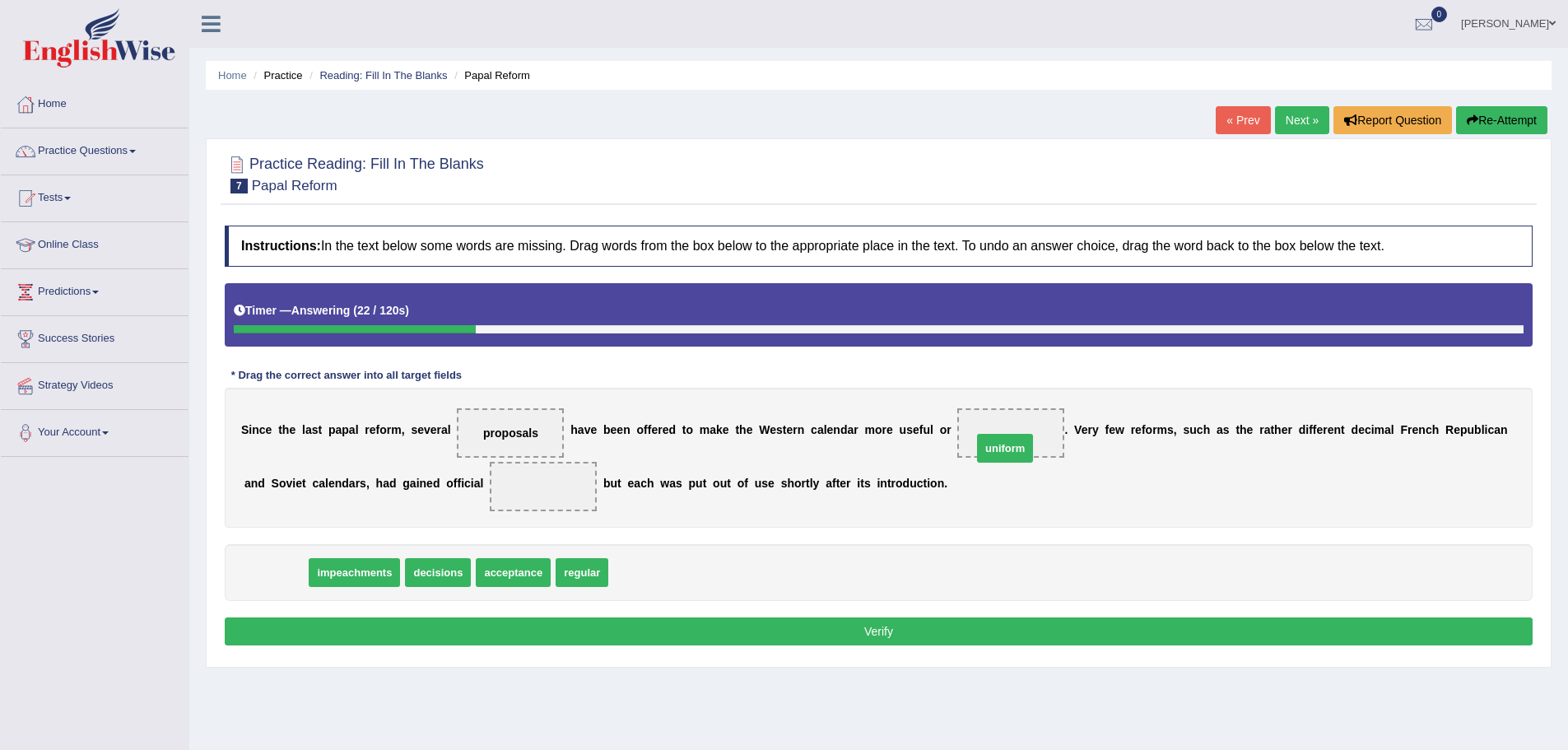
drag, startPoint x: 289, startPoint y: 572, endPoint x: 1018, endPoint y: 447, distance: 739.6
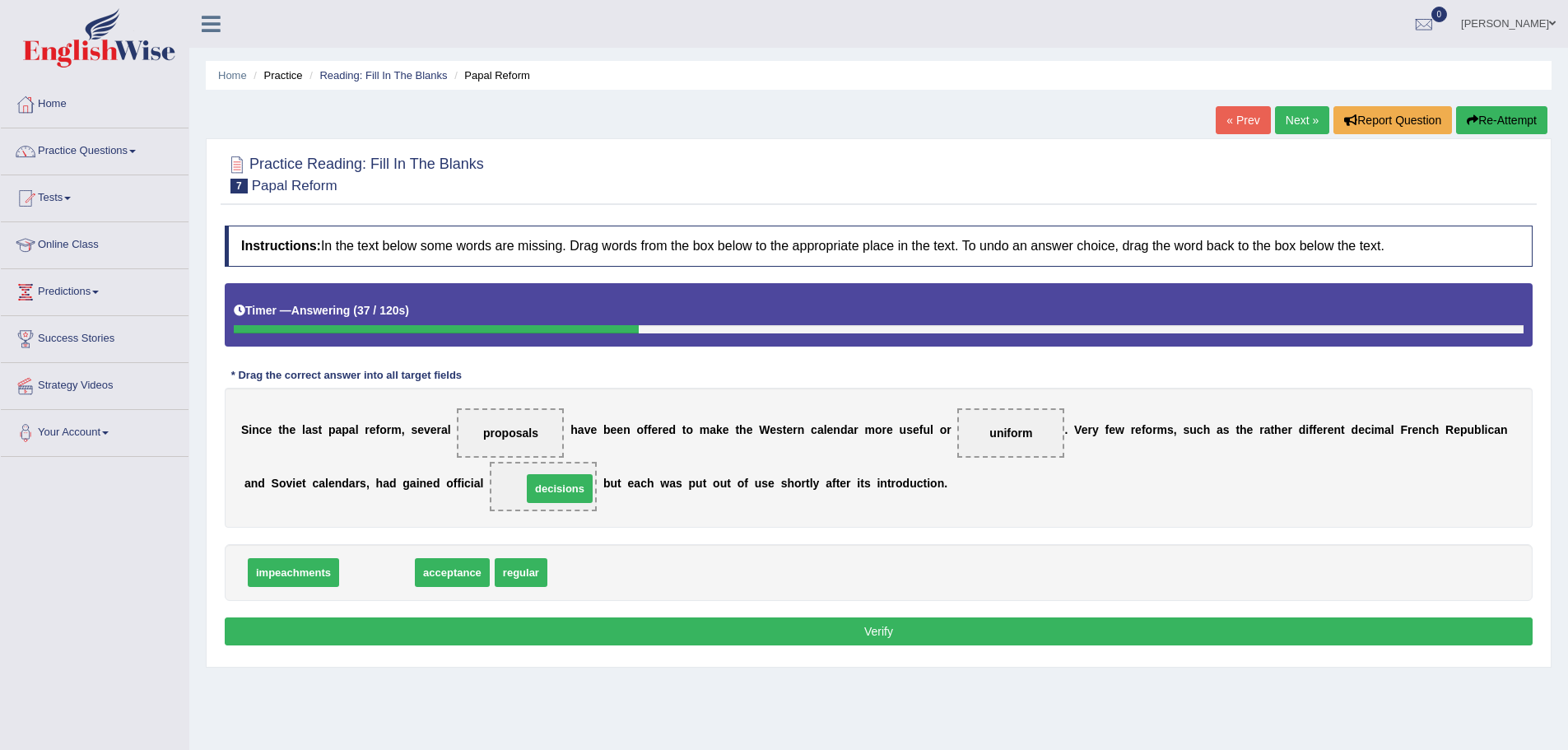
drag, startPoint x: 372, startPoint y: 572, endPoint x: 542, endPoint y: 488, distance: 189.6
click at [526, 619] on button "Verify" at bounding box center [879, 631] width 1308 height 28
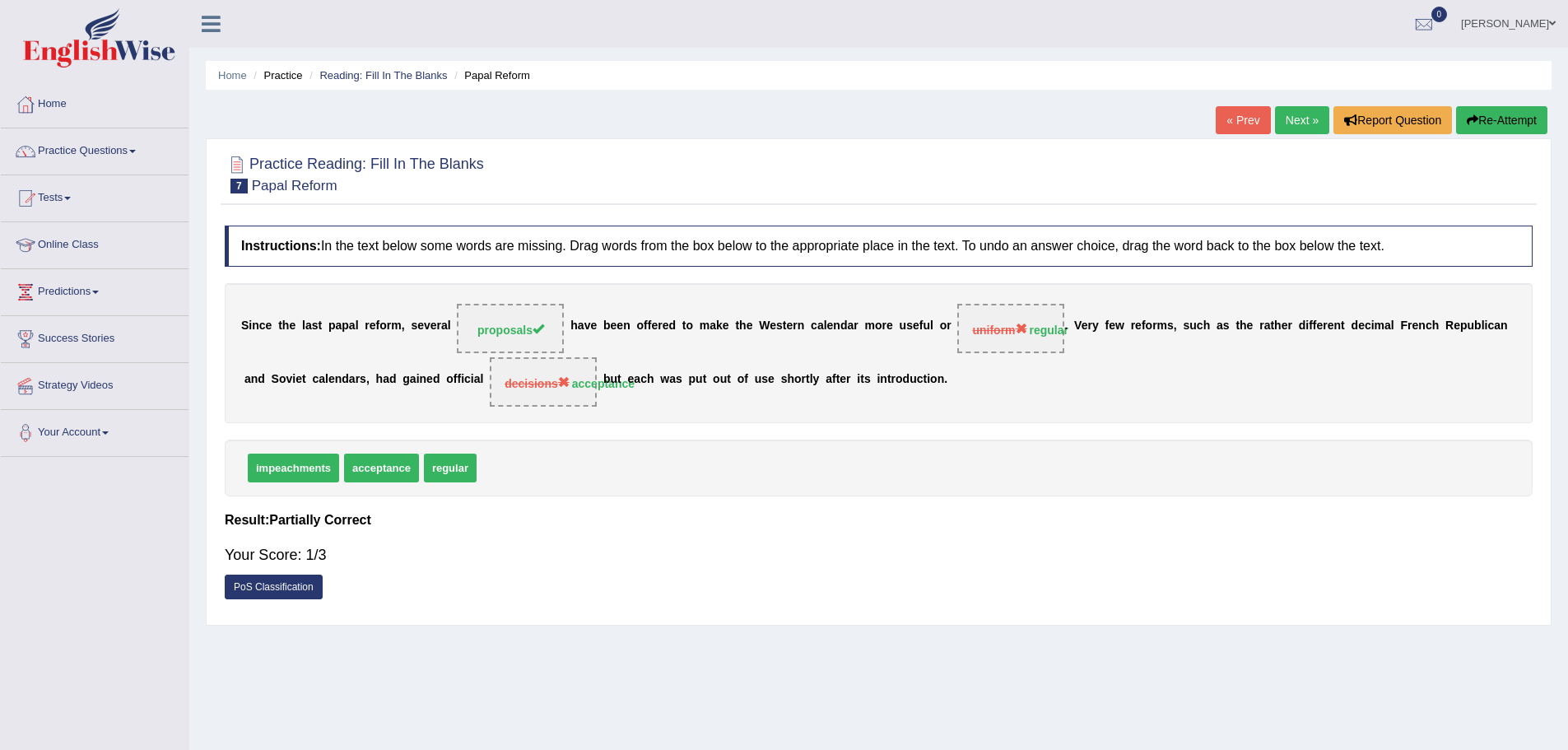
click at [929, 369] on div "S i n c e t h e l a s t p a p a l r e f o r m , s e v e r a l proposals h a v e…" at bounding box center [879, 354] width 1308 height 140
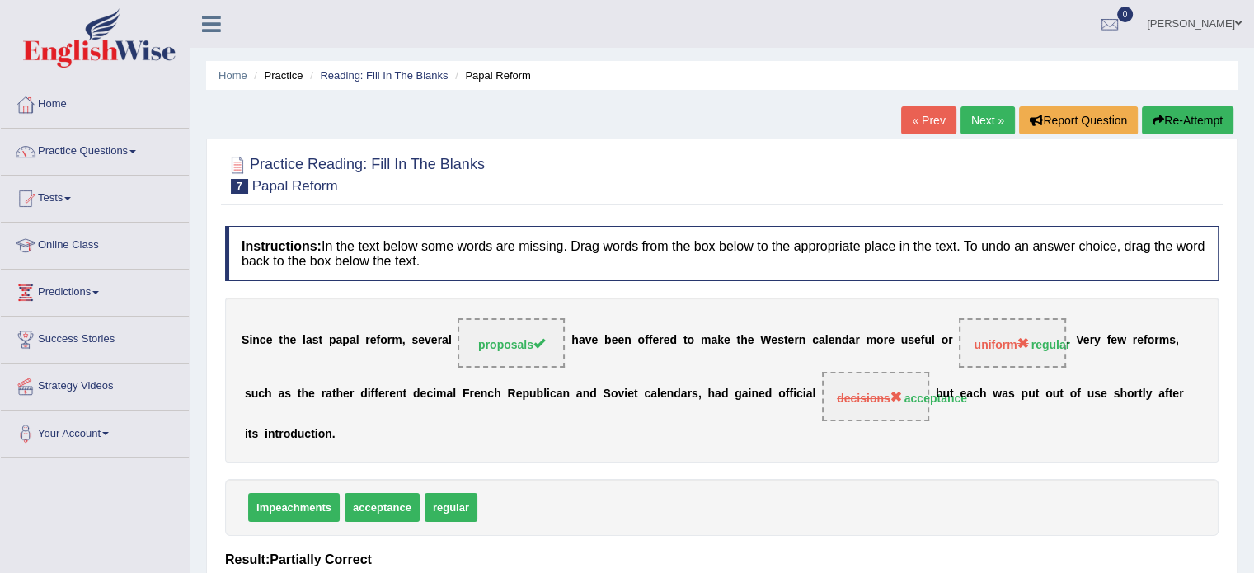
click at [979, 117] on link "Next »" at bounding box center [987, 120] width 54 height 28
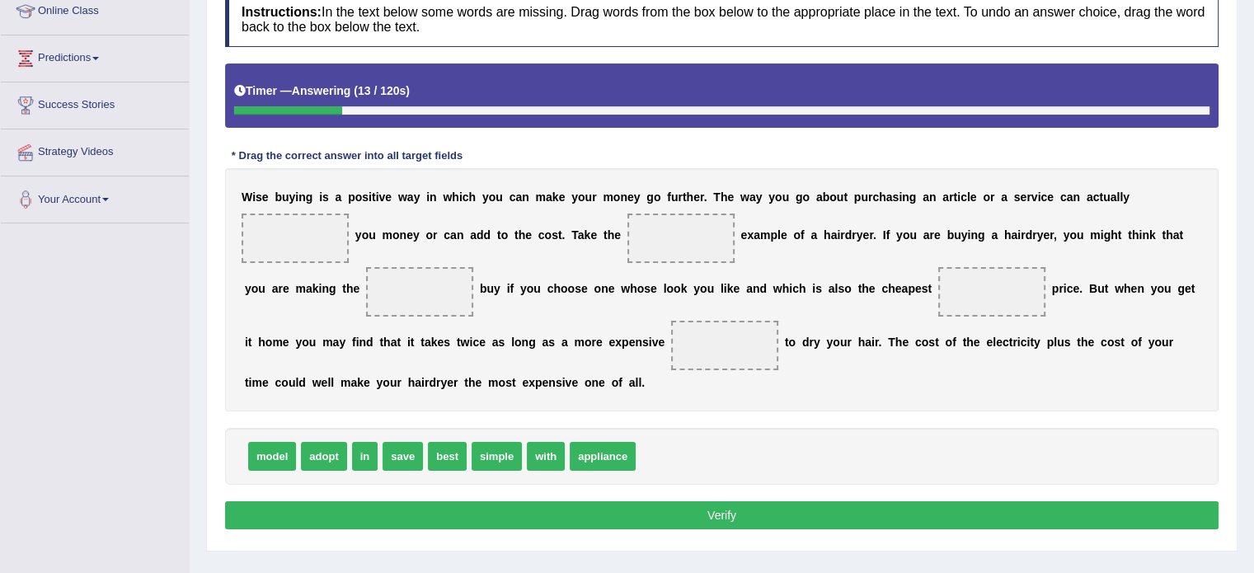
scroll to position [261, 0]
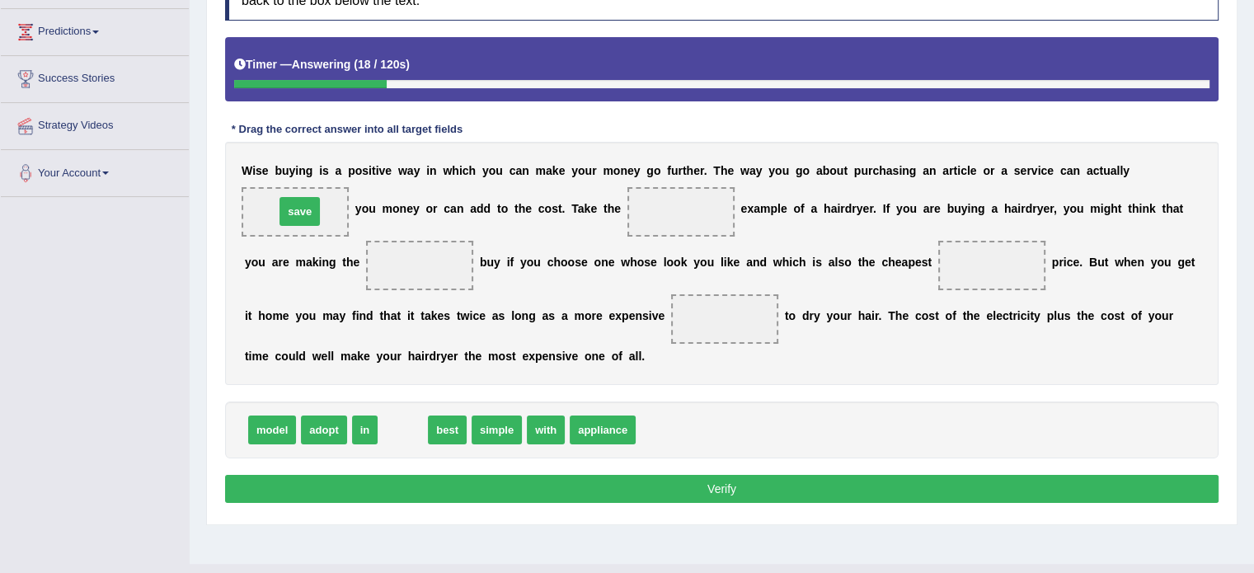
drag, startPoint x: 395, startPoint y: 422, endPoint x: 292, endPoint y: 204, distance: 241.6
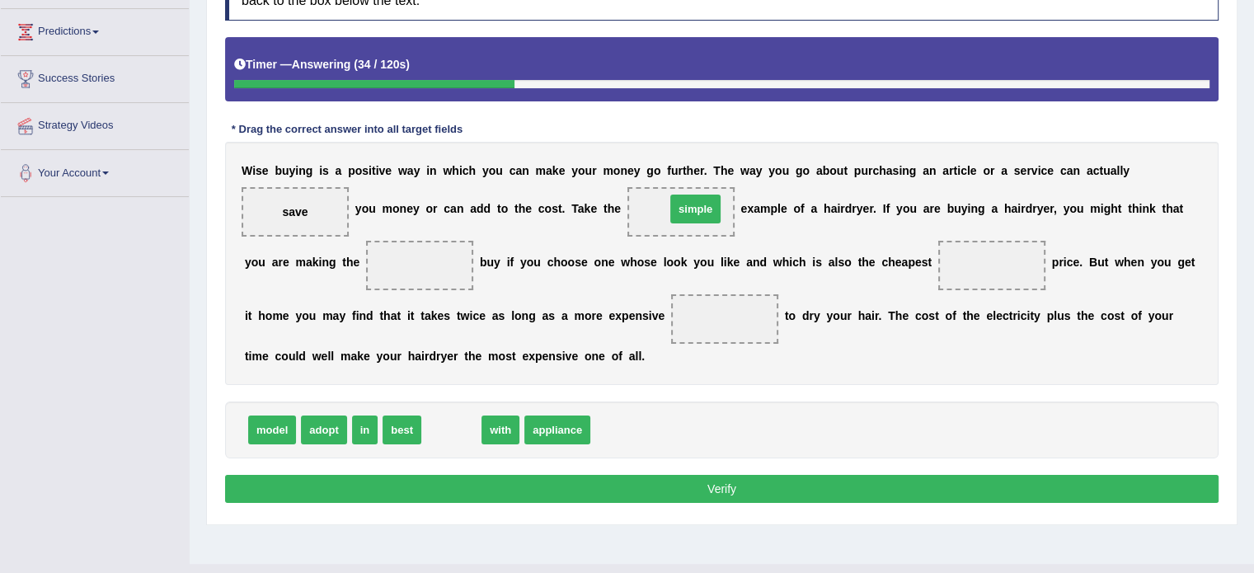
drag, startPoint x: 439, startPoint y: 425, endPoint x: 683, endPoint y: 204, distance: 329.2
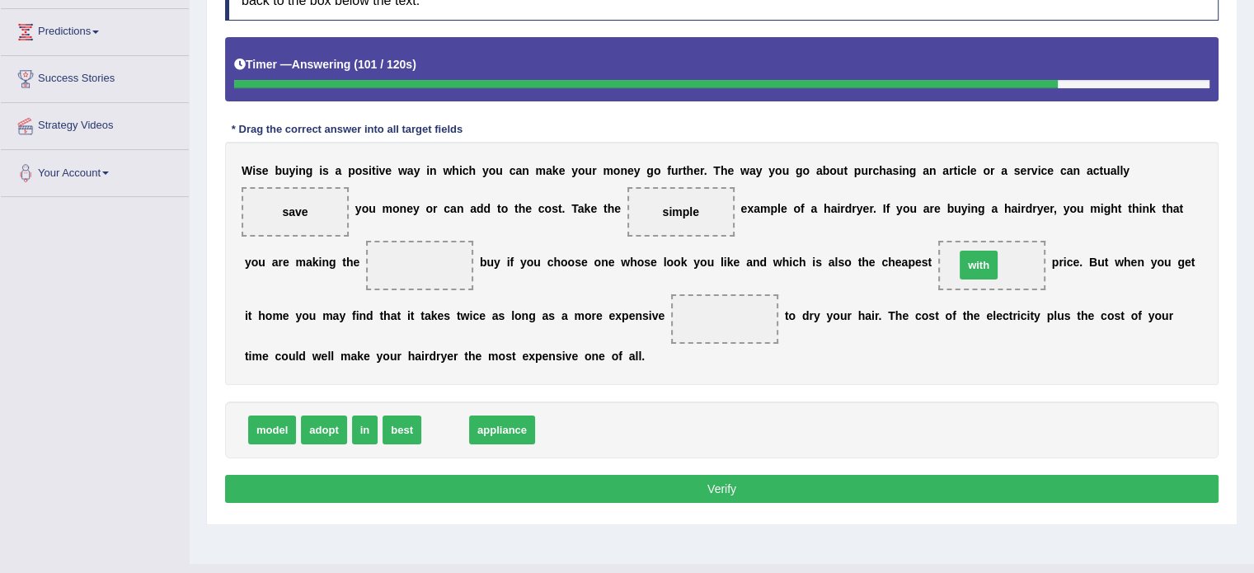
drag, startPoint x: 439, startPoint y: 423, endPoint x: 973, endPoint y: 258, distance: 558.3
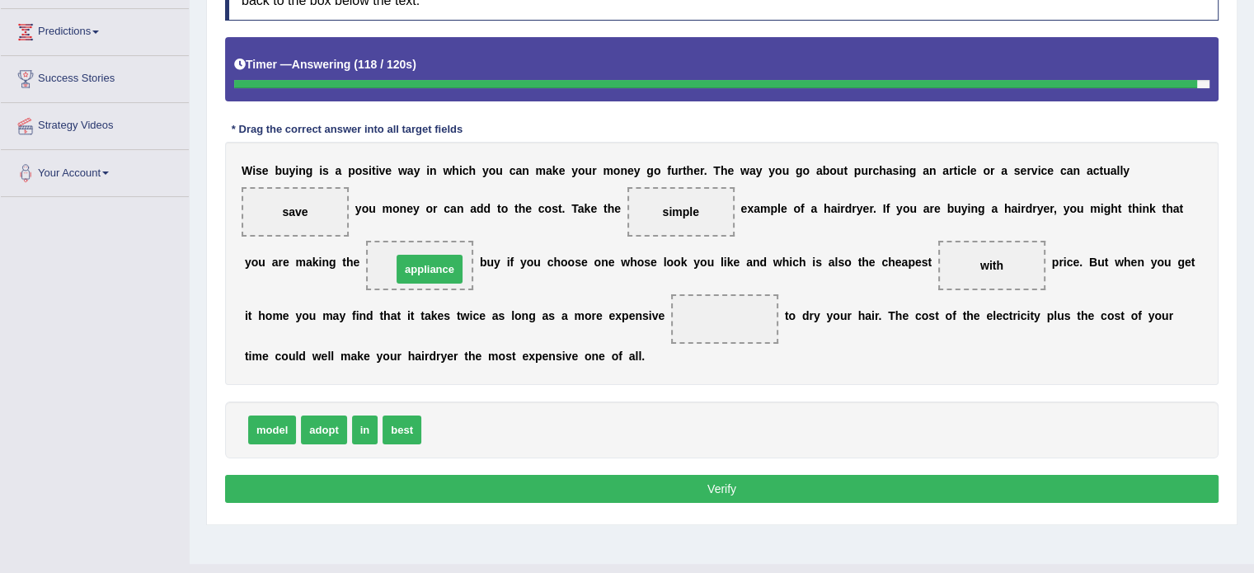
drag, startPoint x: 465, startPoint y: 429, endPoint x: 435, endPoint y: 268, distance: 163.5
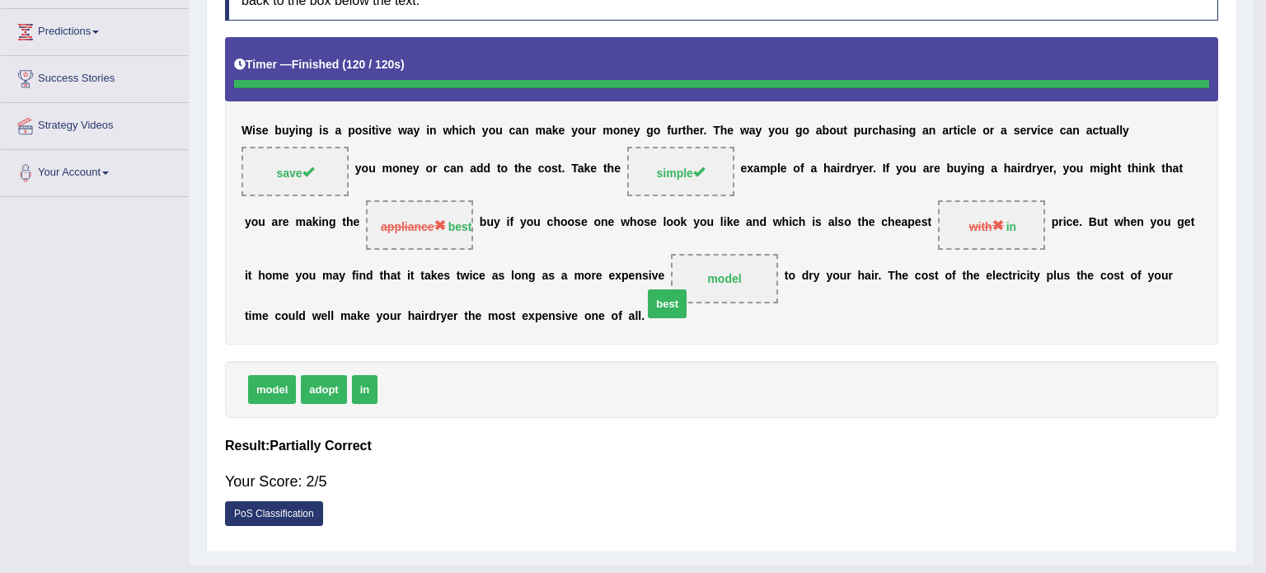
drag, startPoint x: 412, startPoint y: 425, endPoint x: 725, endPoint y: 312, distance: 332.2
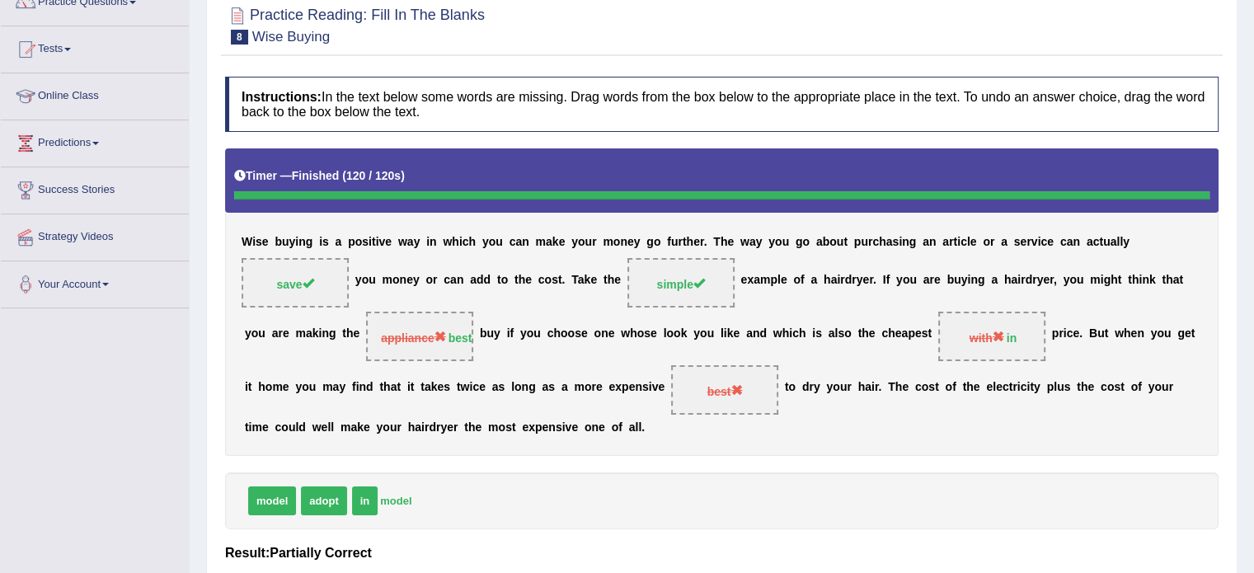
scroll to position [178, 0]
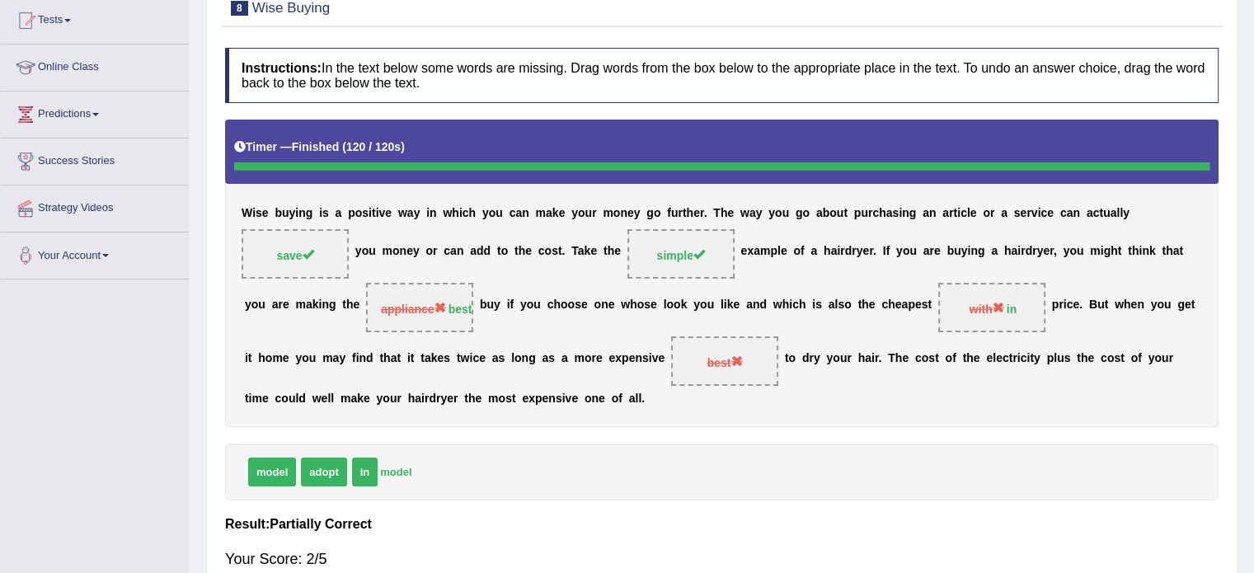
click at [1012, 315] on span "with in" at bounding box center [991, 307] width 107 height 49
